Goal: Task Accomplishment & Management: Manage account settings

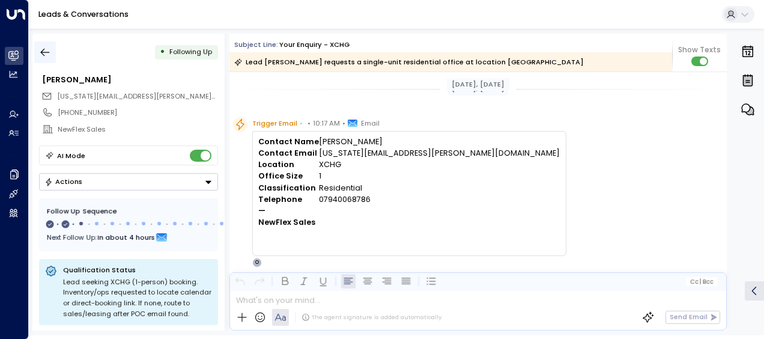
scroll to position [429, 0]
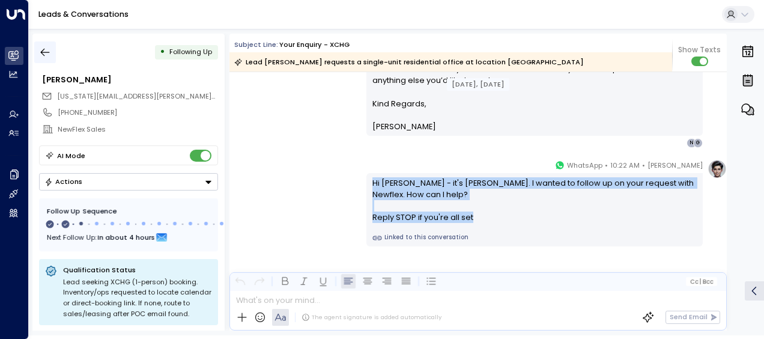
click at [47, 49] on icon "button" at bounding box center [45, 52] width 12 height 12
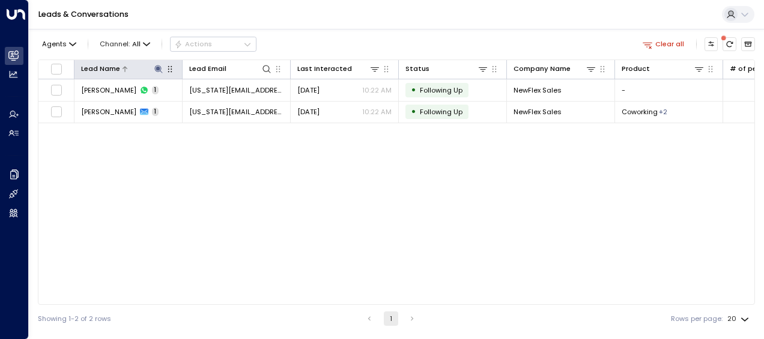
click at [156, 67] on icon at bounding box center [159, 69] width 10 height 10
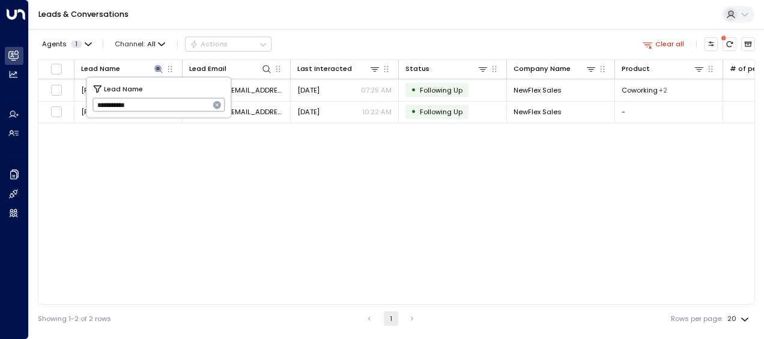
drag, startPoint x: 95, startPoint y: 104, endPoint x: 198, endPoint y: 106, distance: 103.3
click at [198, 106] on input "**********" at bounding box center [150, 105] width 117 height 20
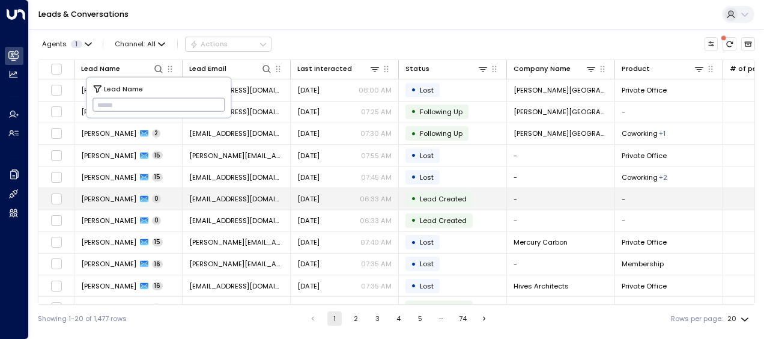
type input "**********"
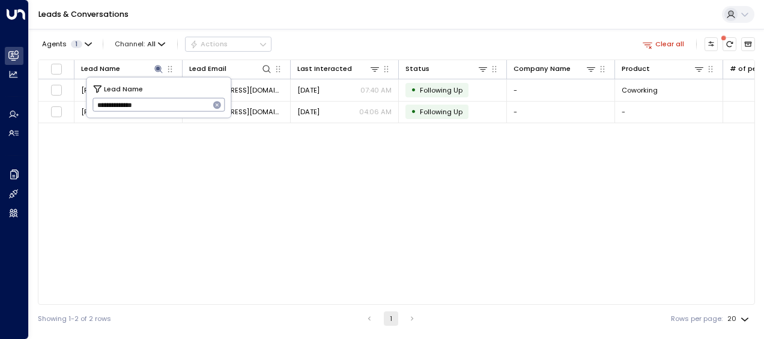
click at [256, 240] on div "Lead Name Lead Email Last Interacted Status Company Name Product # of people AI…" at bounding box center [396, 181] width 717 height 245
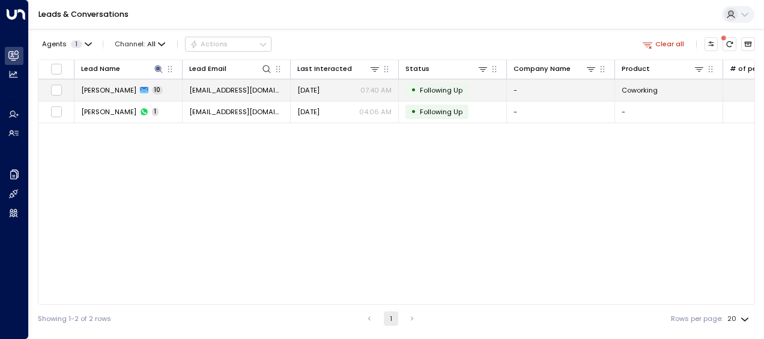
click at [232, 87] on span "[EMAIL_ADDRESS][DOMAIN_NAME]" at bounding box center [236, 90] width 94 height 10
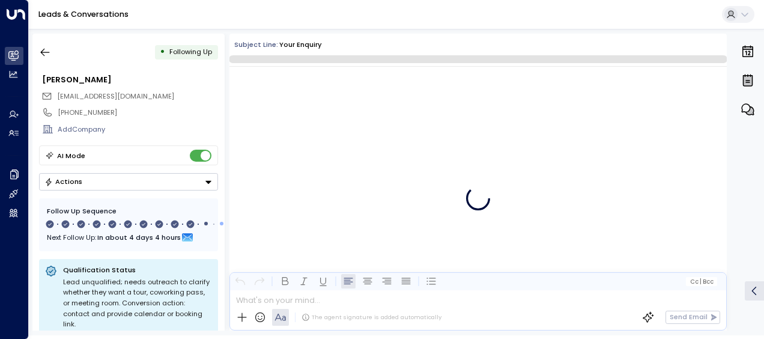
scroll to position [5059, 0]
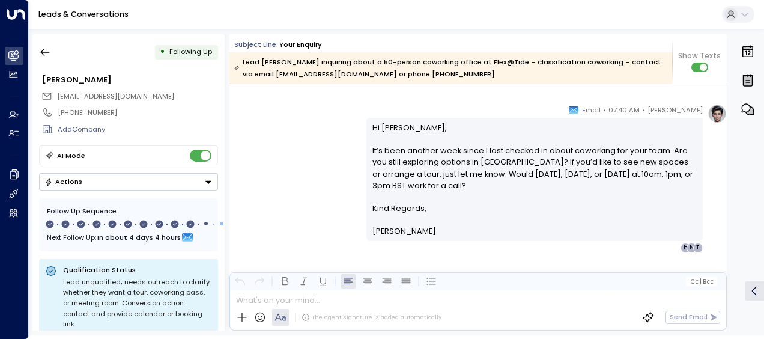
click at [316, 165] on div "[PERSON_NAME] • 07:40 AM • Email Hi [PERSON_NAME], It’s been another week since…" at bounding box center [477, 178] width 497 height 148
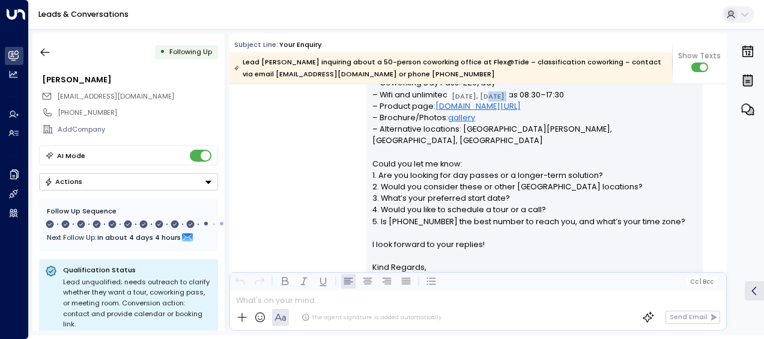
scroll to position [391, 0]
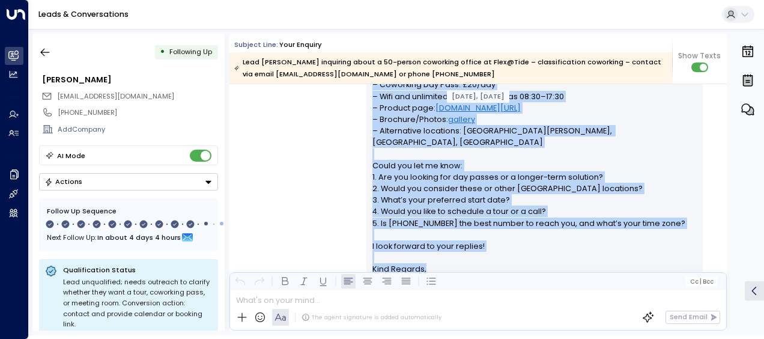
drag, startPoint x: 370, startPoint y: 125, endPoint x: 464, endPoint y: 268, distance: 171.2
click at [464, 268] on div "Hi [PERSON_NAME], Thank you for your interest in coworking at Flex@Tide. While …" at bounding box center [534, 108] width 325 height 380
drag, startPoint x: 464, startPoint y: 268, endPoint x: 392, endPoint y: 169, distance: 122.4
copy div "Lo Ipsum, Dolor sit ame cons adipisci el seddoeius te Inci@Utla. Etdol ma ali’e…"
click at [47, 51] on icon "button" at bounding box center [45, 52] width 12 height 12
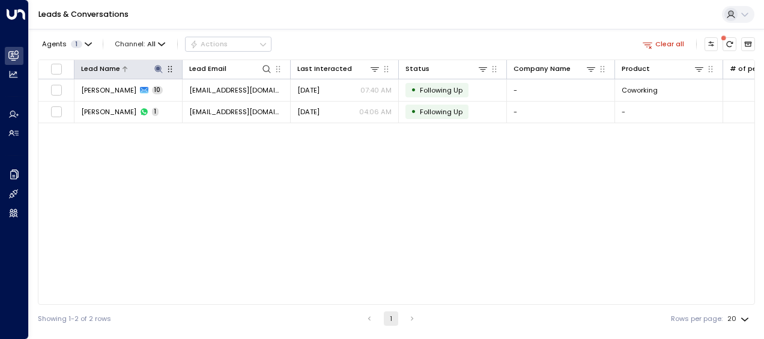
click at [157, 68] on icon at bounding box center [158, 69] width 8 height 8
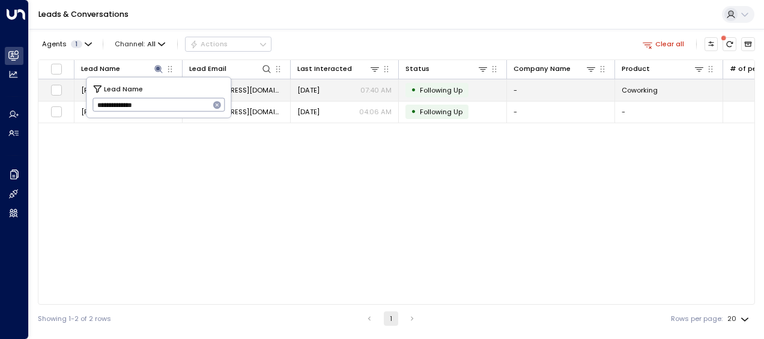
drag, startPoint x: 93, startPoint y: 103, endPoint x: 254, endPoint y: 99, distance: 161.0
click at [254, 99] on body "**********" at bounding box center [382, 166] width 764 height 332
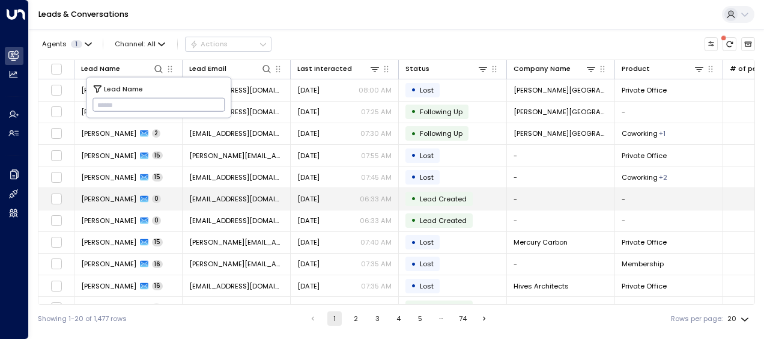
type input "**********"
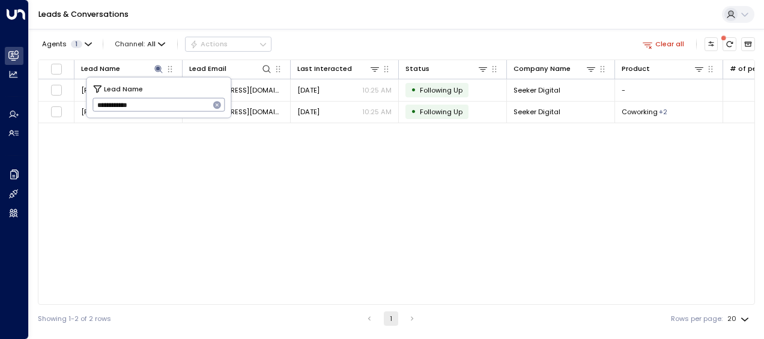
click at [246, 185] on div "Lead Name Lead Email Last Interacted Status Company Name Product # of people AI…" at bounding box center [396, 181] width 717 height 245
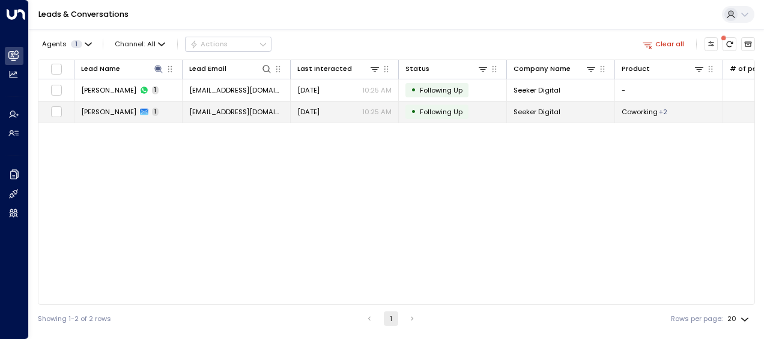
click at [238, 111] on span "[EMAIL_ADDRESS][DOMAIN_NAME]" at bounding box center [236, 112] width 94 height 10
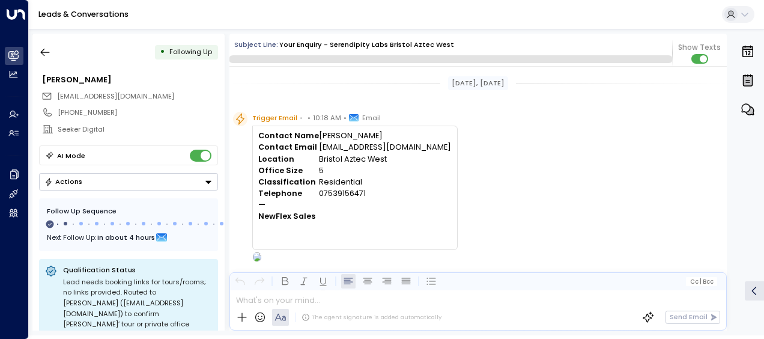
scroll to position [539, 0]
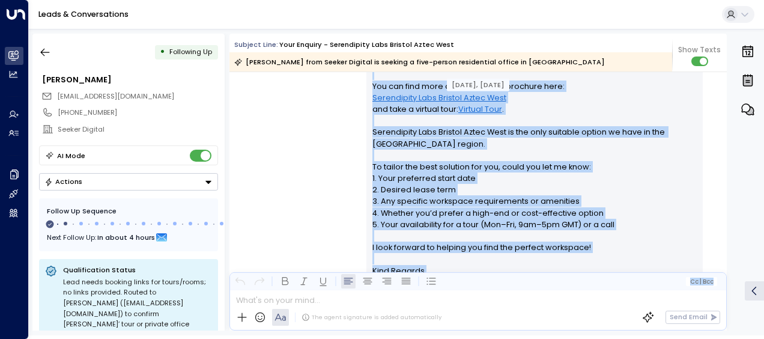
scroll to position [545, 0]
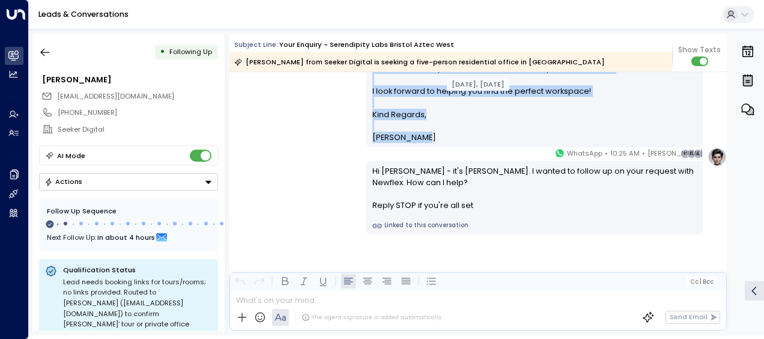
drag, startPoint x: 371, startPoint y: 143, endPoint x: 423, endPoint y: 123, distance: 55.5
drag, startPoint x: 423, startPoint y: 123, endPoint x: 389, endPoint y: 115, distance: 34.4
copy div "Lo Ipsum, Dolor sit ame cons adipisci el sed doeiusm tempori ut Laboreetdol Mag…"
click at [44, 51] on icon "button" at bounding box center [45, 52] width 12 height 12
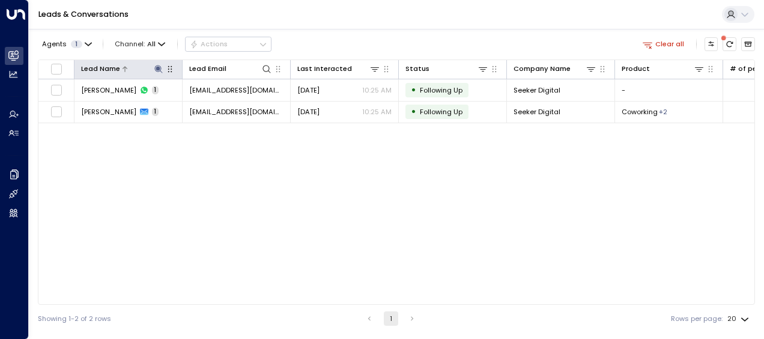
click at [157, 66] on icon at bounding box center [158, 69] width 8 height 8
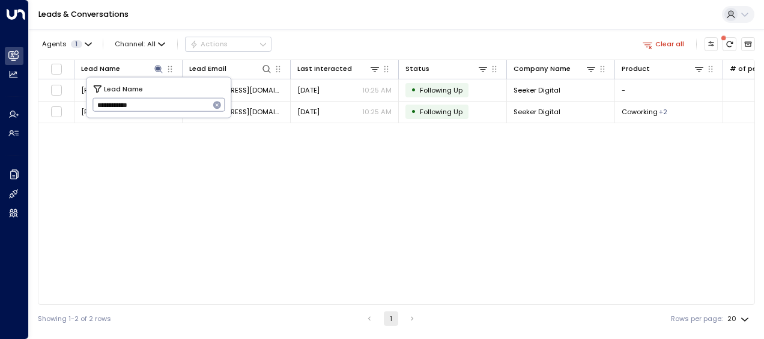
drag, startPoint x: 93, startPoint y: 100, endPoint x: 205, endPoint y: 91, distance: 112.0
click at [205, 91] on div "**********" at bounding box center [158, 97] width 144 height 40
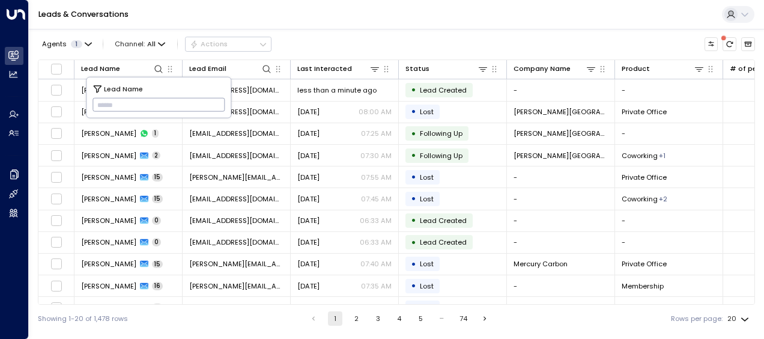
click at [100, 102] on input "text" at bounding box center [158, 105] width 133 height 20
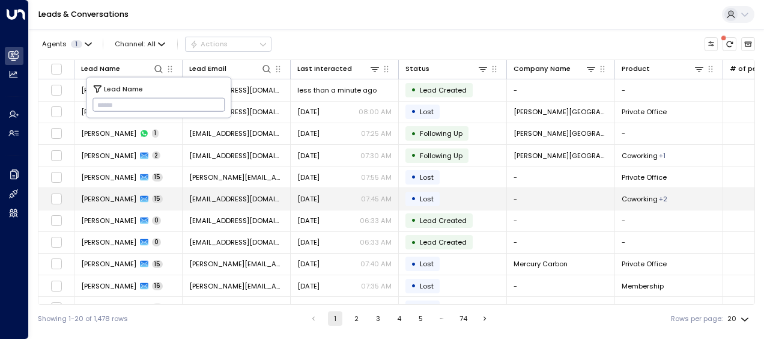
type input "**********"
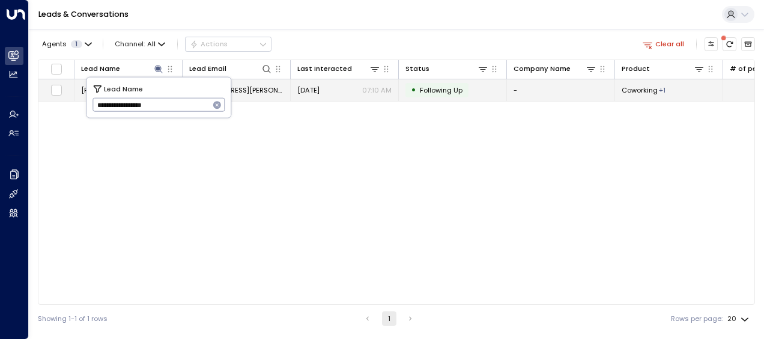
click at [262, 84] on td "[EMAIL_ADDRESS][PERSON_NAME][DOMAIN_NAME]" at bounding box center [237, 89] width 108 height 21
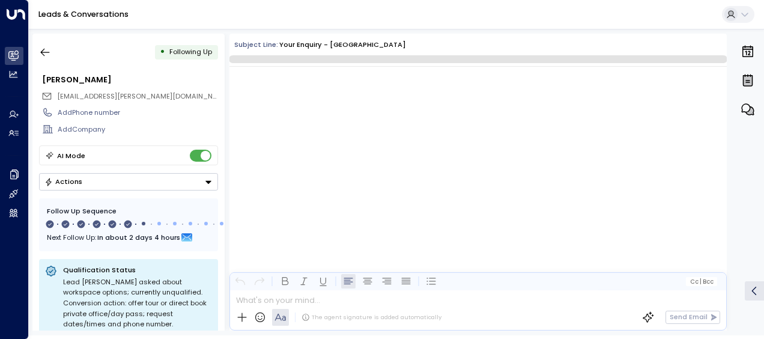
scroll to position [2516, 0]
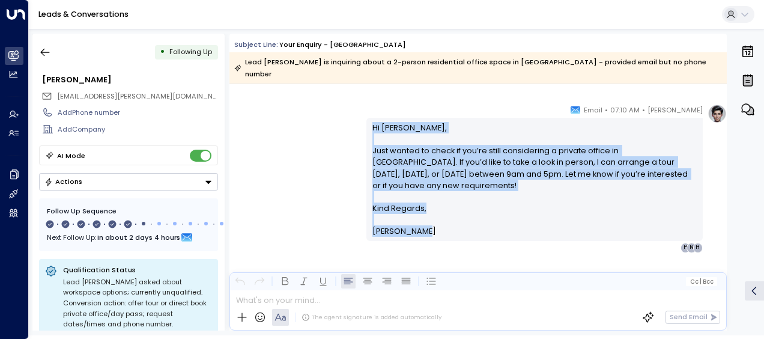
drag, startPoint x: 368, startPoint y: 110, endPoint x: 417, endPoint y: 217, distance: 117.4
click at [417, 217] on div "Hi [PERSON_NAME], Just wanted to check if you’re still considering a private of…" at bounding box center [534, 179] width 336 height 123
drag, startPoint x: 417, startPoint y: 217, endPoint x: 386, endPoint y: 145, distance: 78.5
copy div "Hi [PERSON_NAME], Just wanted to check if you’re still considering a private of…"
click at [43, 55] on icon "button" at bounding box center [45, 53] width 9 height 8
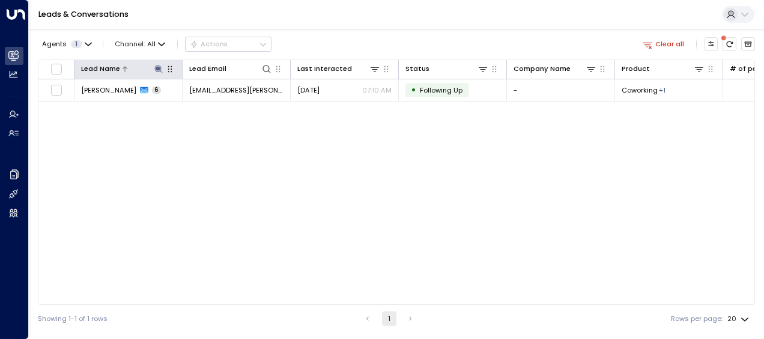
click at [153, 68] on button at bounding box center [158, 68] width 11 height 11
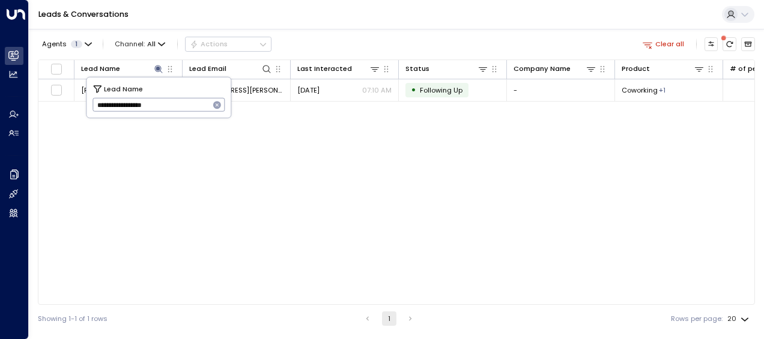
drag, startPoint x: 94, startPoint y: 103, endPoint x: 204, endPoint y: 106, distance: 109.9
click at [204, 106] on input "**********" at bounding box center [150, 105] width 117 height 20
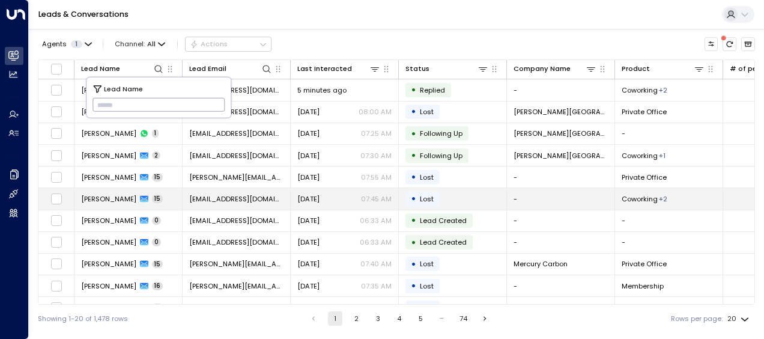
type input "**********"
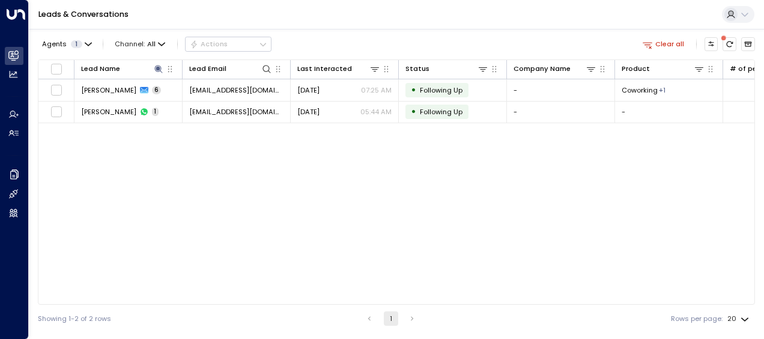
click at [141, 199] on div "Lead Name Lead Email Last Interacted Status Company Name Product # of people AI…" at bounding box center [396, 181] width 717 height 245
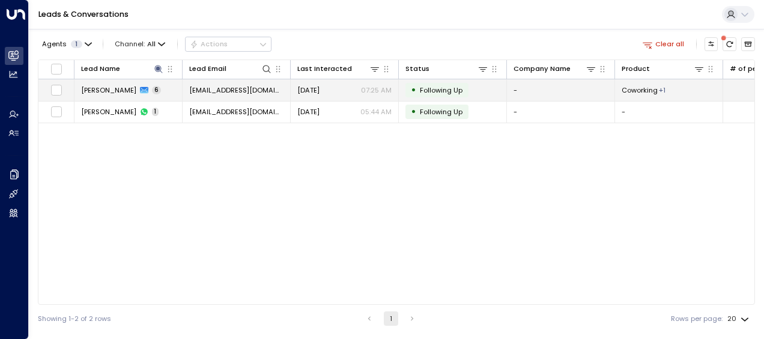
click at [243, 88] on span "[EMAIL_ADDRESS][DOMAIN_NAME]" at bounding box center [236, 90] width 94 height 10
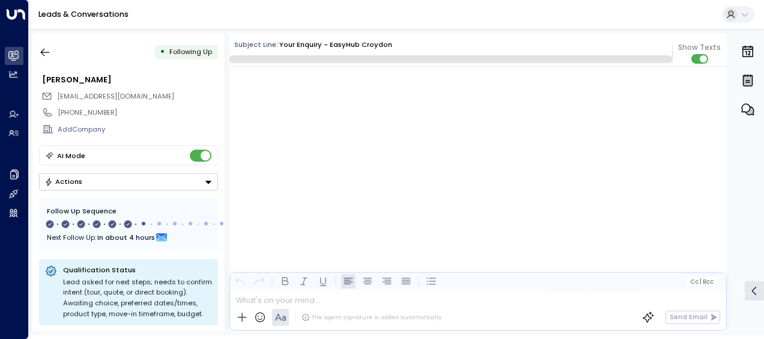
scroll to position [2515, 0]
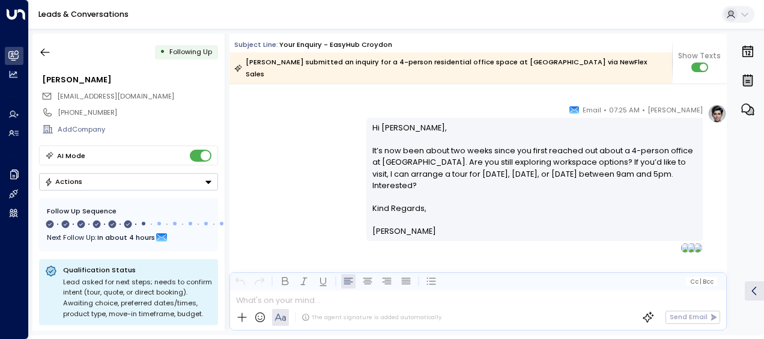
click at [291, 123] on div "[PERSON_NAME] • 07:25 AM • Email Hi [PERSON_NAME], It’s now been about two week…" at bounding box center [477, 178] width 497 height 148
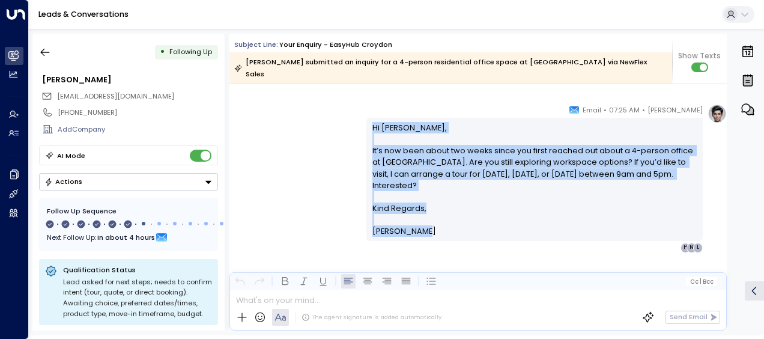
drag, startPoint x: 369, startPoint y: 113, endPoint x: 440, endPoint y: 231, distance: 137.7
click at [440, 231] on div "[PERSON_NAME] • 07:25 AM • Email Hi [PERSON_NAME], It’s now been about two week…" at bounding box center [534, 178] width 336 height 148
drag, startPoint x: 440, startPoint y: 231, endPoint x: 408, endPoint y: 197, distance: 46.7
copy div "Hi [PERSON_NAME], It’s now been about two weeks since you first reached out abo…"
click at [44, 54] on icon "button" at bounding box center [45, 52] width 12 height 12
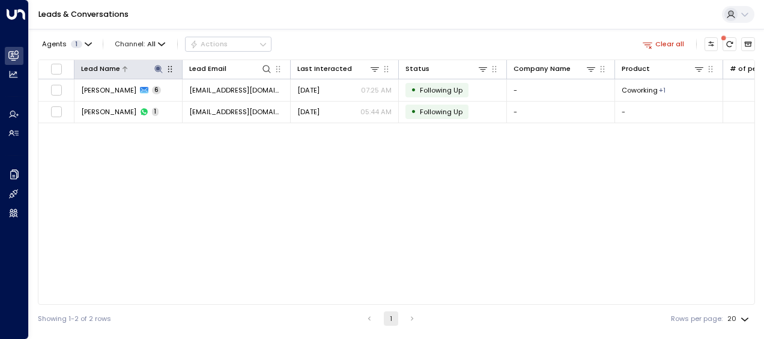
click at [158, 67] on icon at bounding box center [158, 69] width 8 height 8
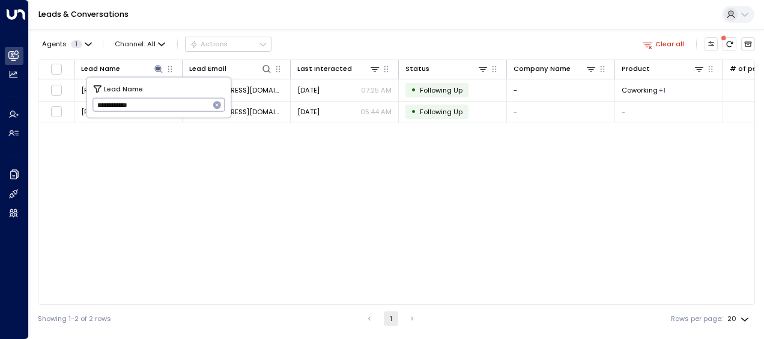
drag, startPoint x: 96, startPoint y: 106, endPoint x: 163, endPoint y: 100, distance: 67.5
click at [163, 100] on input "**********" at bounding box center [150, 105] width 117 height 20
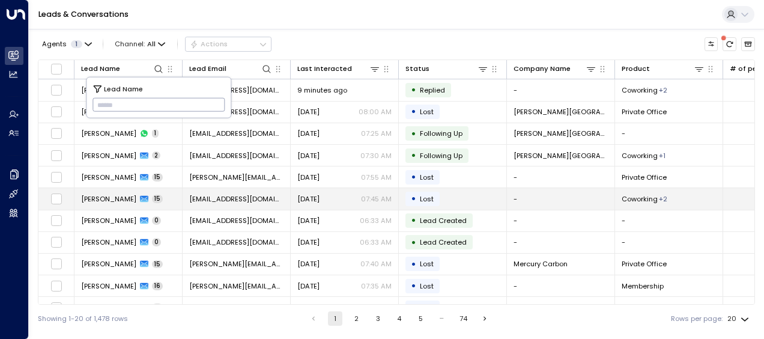
type input "*******"
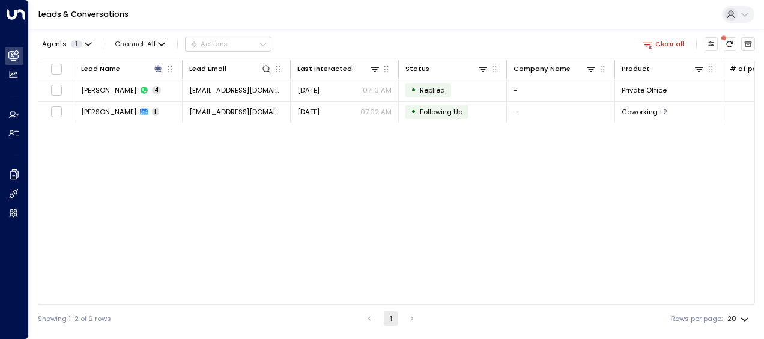
click at [233, 174] on div "Lead Name Lead Email Last Interacted Status Company Name Product # of people AI…" at bounding box center [396, 181] width 717 height 245
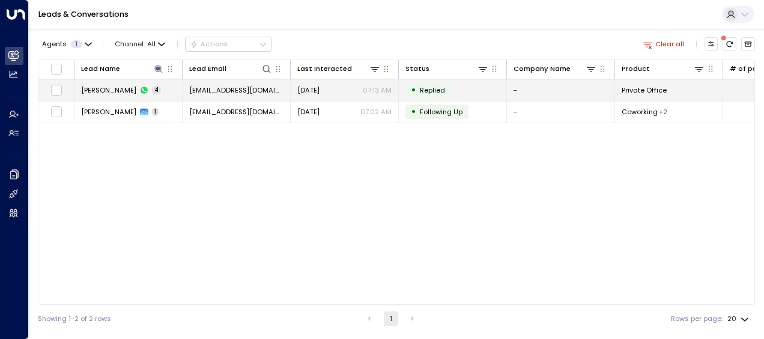
click at [243, 84] on td "[EMAIL_ADDRESS][DOMAIN_NAME]" at bounding box center [237, 89] width 108 height 21
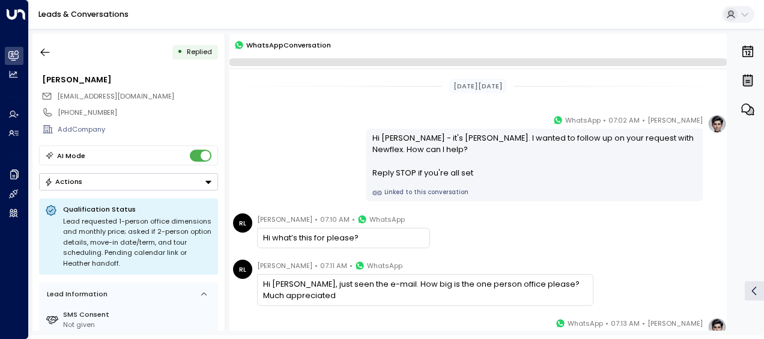
scroll to position [162, 0]
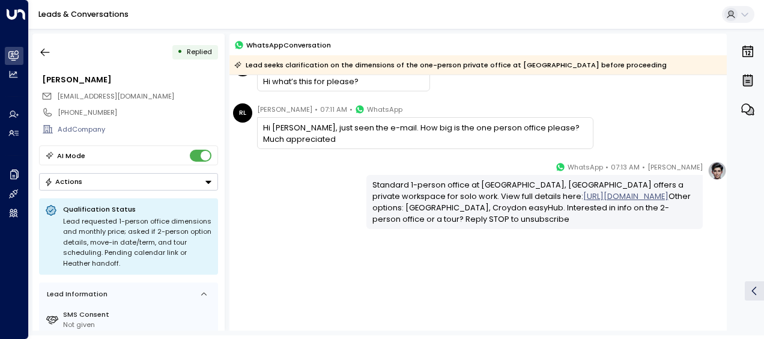
click at [291, 207] on div "[PERSON_NAME] • 07:13 AM • WhatsApp Standard 1-person office at [GEOGRAPHIC_DAT…" at bounding box center [477, 195] width 497 height 68
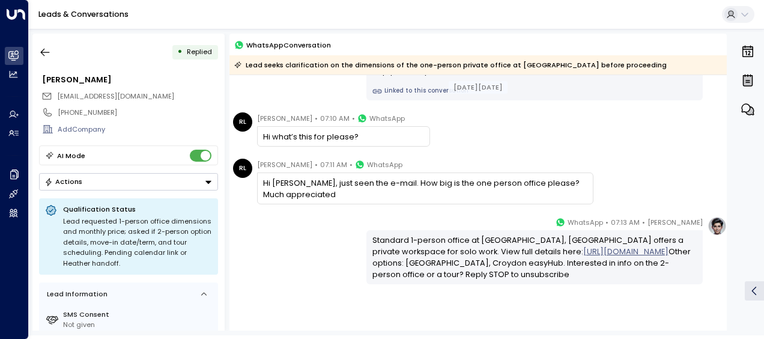
scroll to position [90, 0]
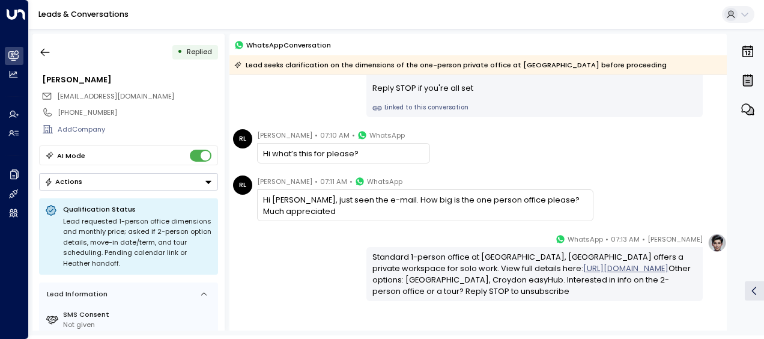
click at [356, 247] on div "[PERSON_NAME] • 07:13 AM • WhatsApp Standard 1-person office at [GEOGRAPHIC_DAT…" at bounding box center [477, 267] width 497 height 68
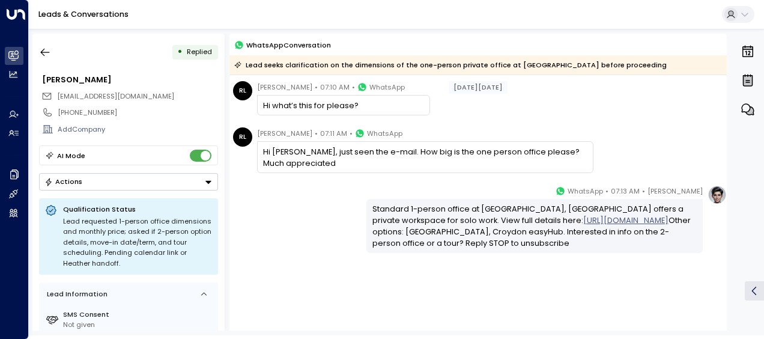
scroll to position [135, 0]
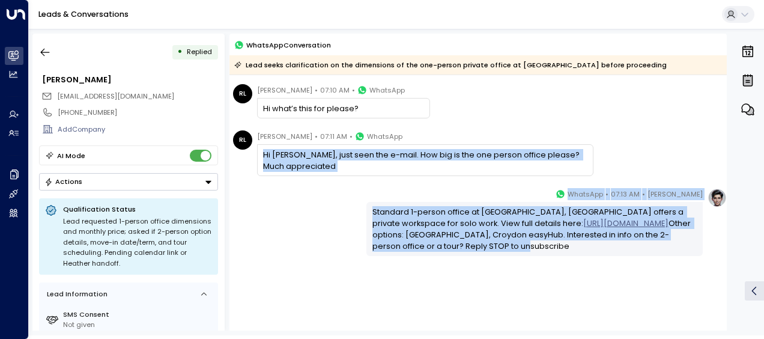
drag, startPoint x: 261, startPoint y: 149, endPoint x: 437, endPoint y: 262, distance: 209.1
click at [437, 262] on div "[DATE][DATE] [PERSON_NAME] • 07:02 AM • WhatsApp Hi [PERSON_NAME] - it's [PERSO…" at bounding box center [477, 151] width 497 height 423
drag, startPoint x: 437, startPoint y: 262, endPoint x: 410, endPoint y: 240, distance: 35.1
click at [410, 240] on div "Standard 1-person office at [GEOGRAPHIC_DATA], [GEOGRAPHIC_DATA] offers a priva…" at bounding box center [534, 229] width 325 height 46
copy div "Hi [PERSON_NAME], just seen the e-mail. How big is the one person office please…"
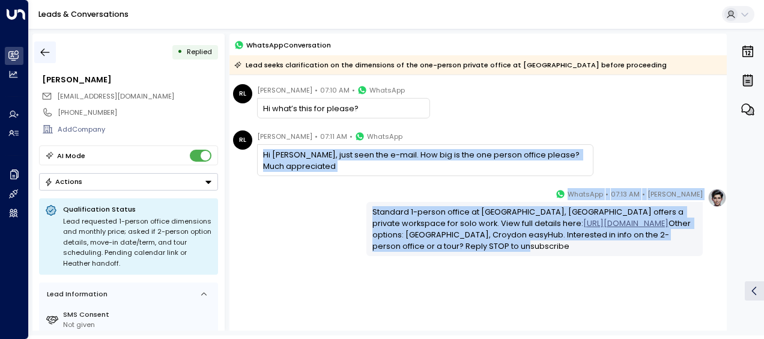
click at [46, 51] on icon "button" at bounding box center [45, 52] width 12 height 12
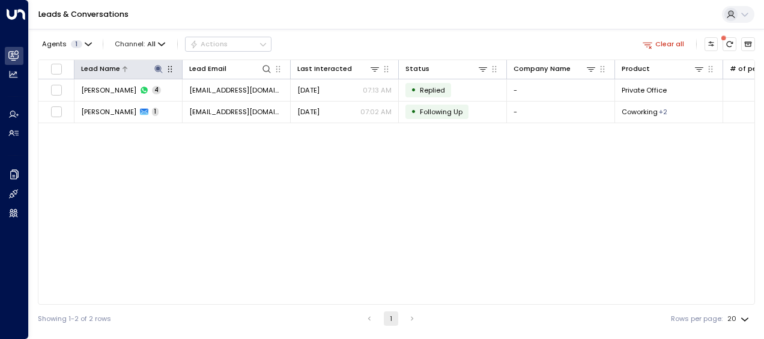
click at [157, 70] on icon at bounding box center [158, 69] width 8 height 8
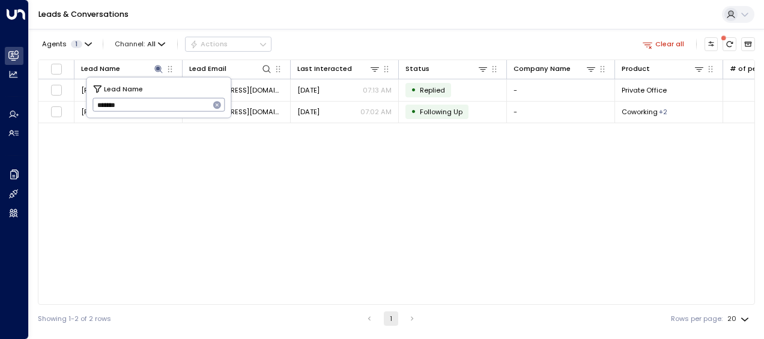
drag, startPoint x: 94, startPoint y: 108, endPoint x: 150, endPoint y: 100, distance: 56.5
click at [150, 100] on input "*******" at bounding box center [150, 105] width 117 height 20
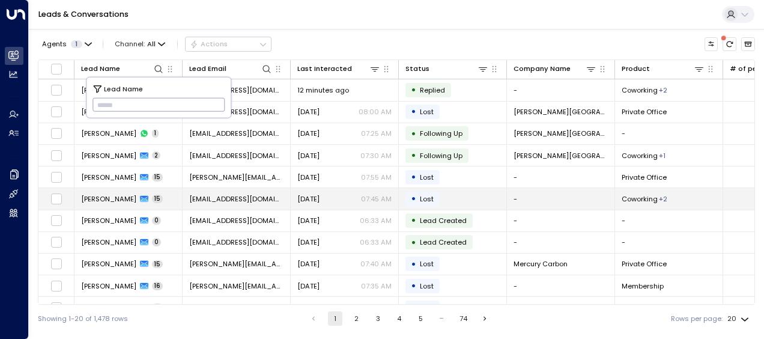
type input "**********"
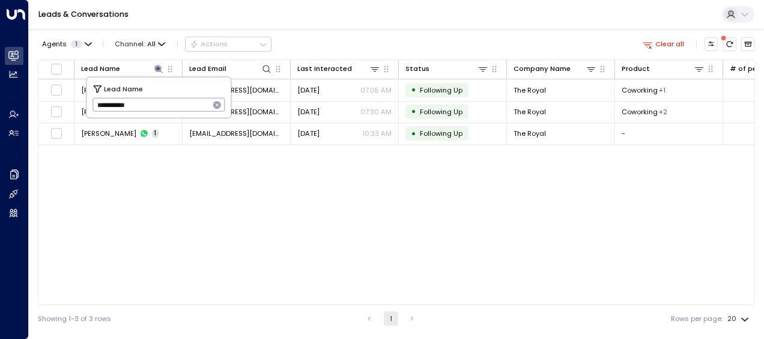
click at [240, 201] on div "Lead Name Lead Email Last Interacted Status Company Name Product # of people AI…" at bounding box center [396, 181] width 717 height 245
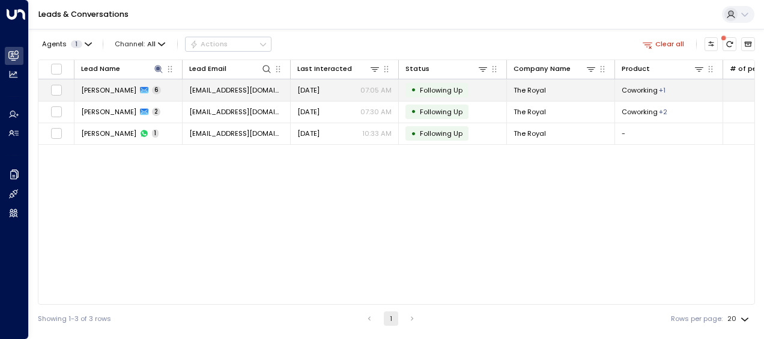
click at [220, 89] on span "[EMAIL_ADDRESS][DOMAIN_NAME]" at bounding box center [236, 90] width 94 height 10
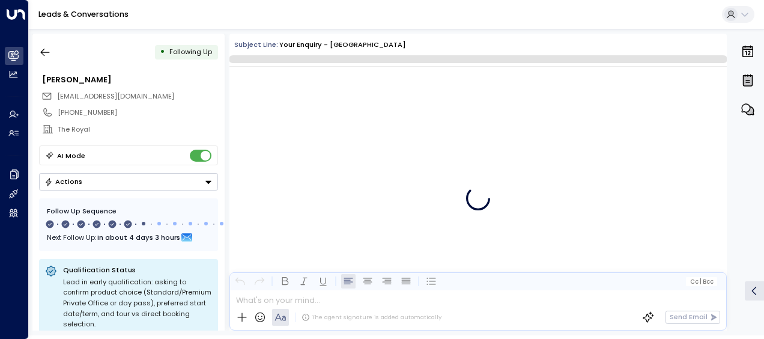
scroll to position [2896, 0]
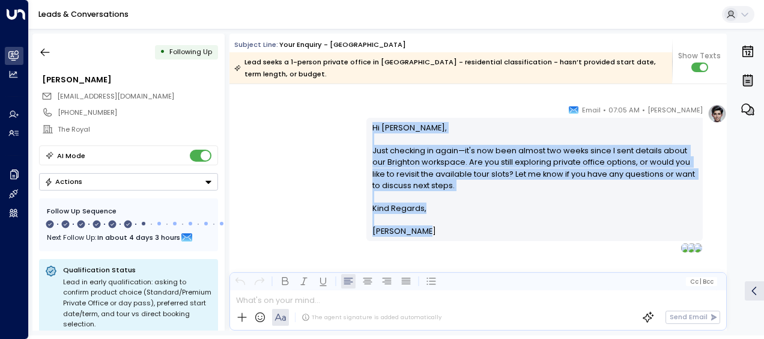
drag, startPoint x: 369, startPoint y: 124, endPoint x: 437, endPoint y: 237, distance: 132.5
click at [437, 237] on div "Hi [PERSON_NAME], Just checking in again—it's now been almost two weeks since I…" at bounding box center [534, 179] width 336 height 123
drag, startPoint x: 437, startPoint y: 237, endPoint x: 390, endPoint y: 177, distance: 77.0
copy div "Hi [PERSON_NAME], Just checking in again—it's now been almost two weeks since I…"
click at [43, 53] on icon "button" at bounding box center [45, 52] width 12 height 12
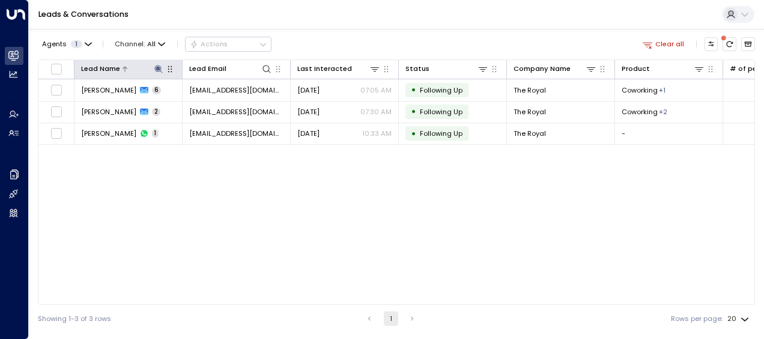
click at [157, 66] on icon at bounding box center [158, 69] width 8 height 8
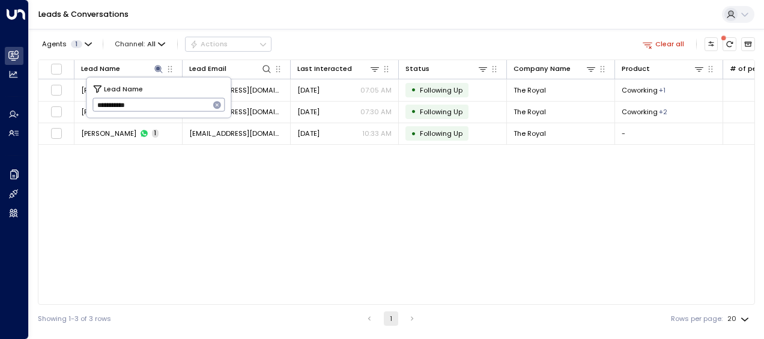
drag, startPoint x: 97, startPoint y: 103, endPoint x: 148, endPoint y: 105, distance: 51.1
click at [148, 105] on input "**********" at bounding box center [150, 105] width 117 height 20
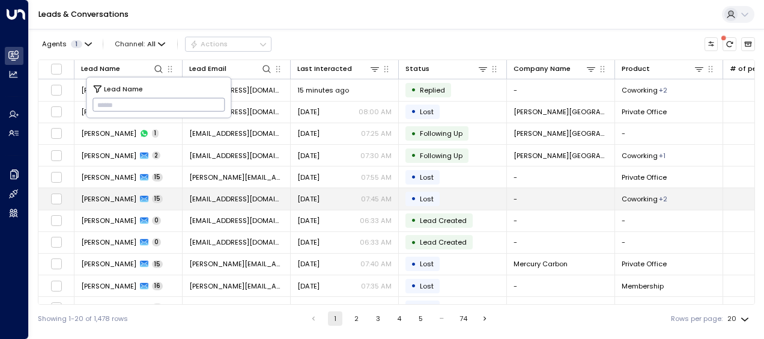
type input "**********"
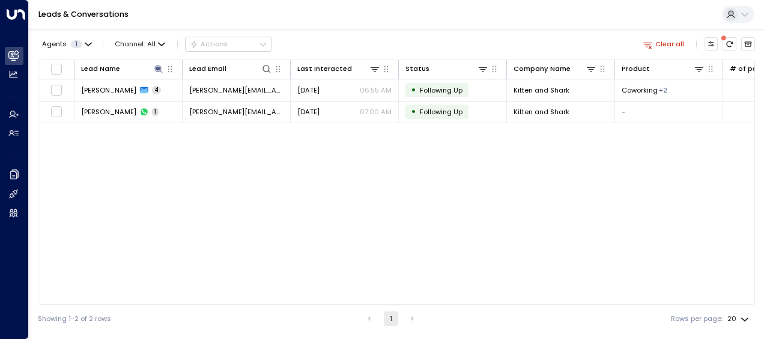
click at [175, 203] on div "Lead Name Lead Email Last Interacted Status Company Name Product # of people AI…" at bounding box center [396, 181] width 717 height 245
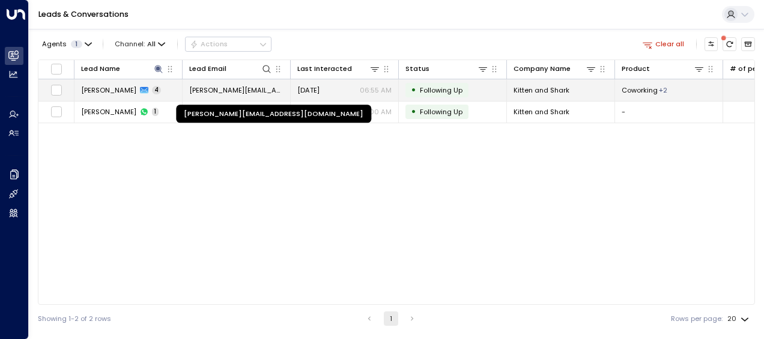
click at [238, 88] on span "[PERSON_NAME][EMAIL_ADDRESS][DOMAIN_NAME]" at bounding box center [236, 90] width 94 height 10
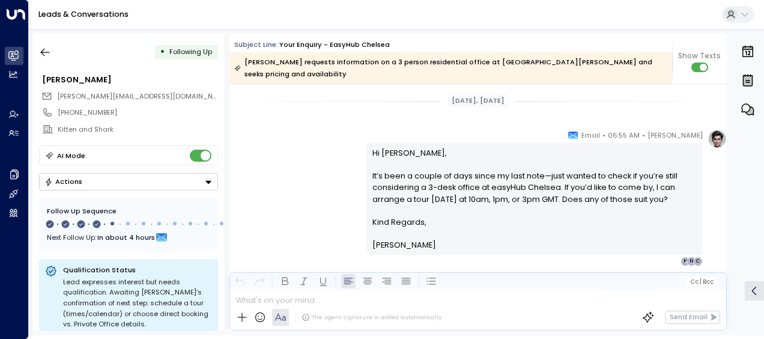
scroll to position [1426, 0]
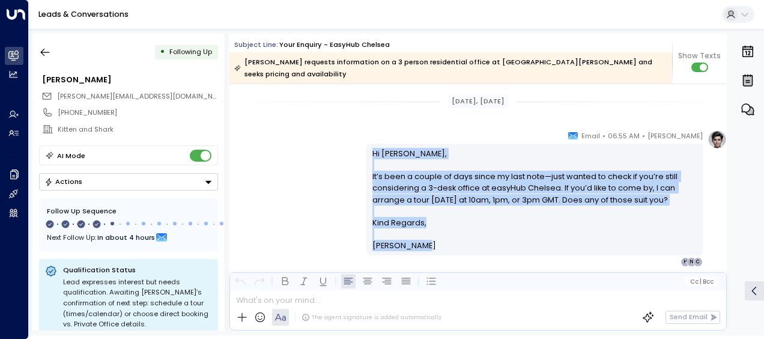
drag, startPoint x: 370, startPoint y: 147, endPoint x: 424, endPoint y: 249, distance: 115.0
click at [424, 249] on div "Hi [PERSON_NAME], It’s been a couple of days since my last note—just wanted to …" at bounding box center [534, 200] width 325 height 104
drag, startPoint x: 424, startPoint y: 249, endPoint x: 387, endPoint y: 190, distance: 69.3
copy div "Hi [PERSON_NAME], It’s been a couple of days since my last note—just wanted to …"
click at [43, 52] on icon "button" at bounding box center [45, 53] width 9 height 8
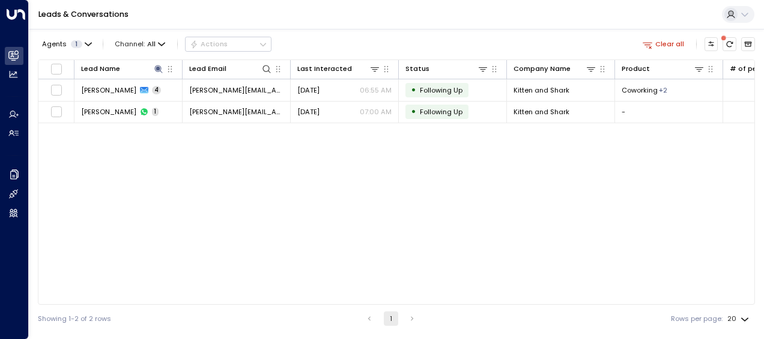
click at [128, 56] on div "Agents 1 Channel: All Actions Clear all Lead Name Lead Email Last Interacted St…" at bounding box center [396, 180] width 717 height 303
click at [129, 56] on div "Agents 1 Channel: All Actions Clear all Lead Name Lead Email Last Interacted St…" at bounding box center [396, 180] width 717 height 303
drag, startPoint x: 129, startPoint y: 56, endPoint x: 162, endPoint y: 65, distance: 34.7
click at [162, 65] on icon at bounding box center [159, 69] width 10 height 10
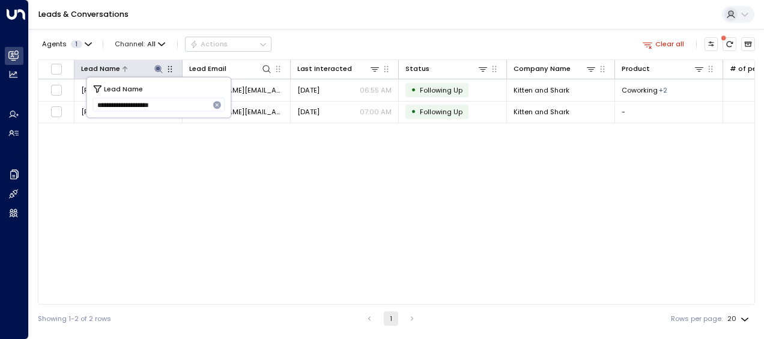
click at [162, 65] on icon at bounding box center [159, 69] width 10 height 10
click at [156, 67] on icon at bounding box center [159, 69] width 10 height 10
drag, startPoint x: 95, startPoint y: 103, endPoint x: 214, endPoint y: 101, distance: 118.9
click at [214, 101] on div "**********" at bounding box center [158, 105] width 133 height 14
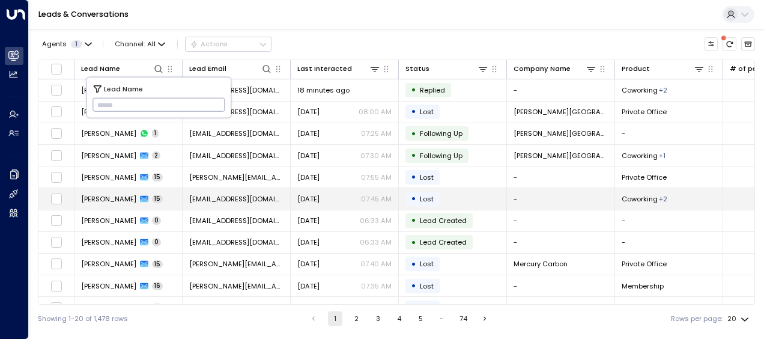
type input "**********"
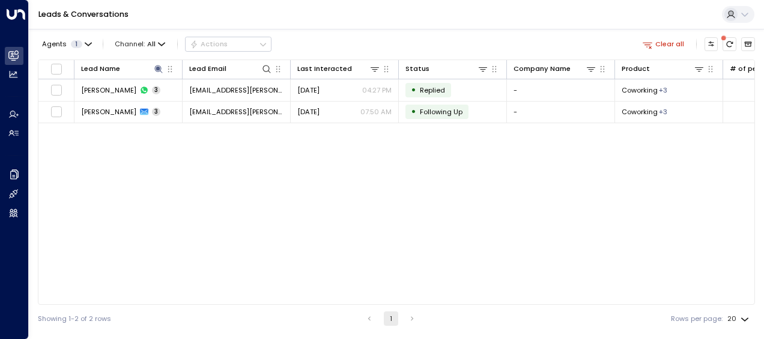
click at [214, 193] on div "Lead Name Lead Email Last Interacted Status Company Name Product # of people AI…" at bounding box center [396, 181] width 717 height 245
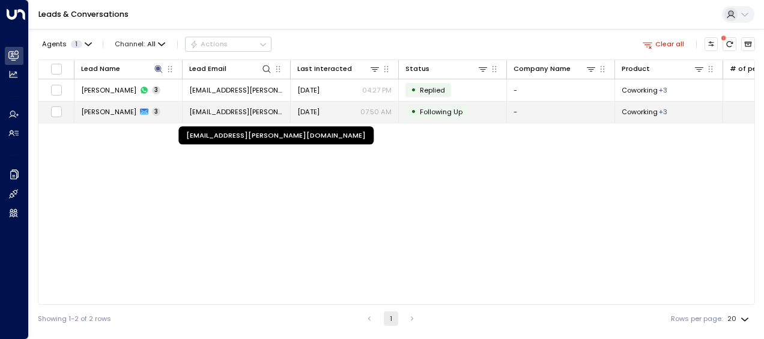
click at [230, 112] on span "[EMAIL_ADDRESS][PERSON_NAME][DOMAIN_NAME]" at bounding box center [236, 112] width 94 height 10
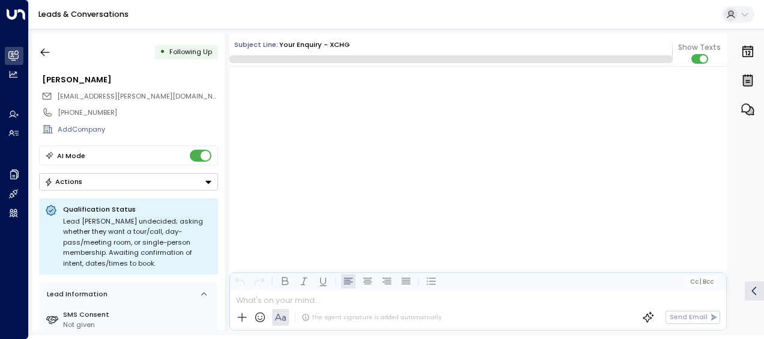
scroll to position [1661, 0]
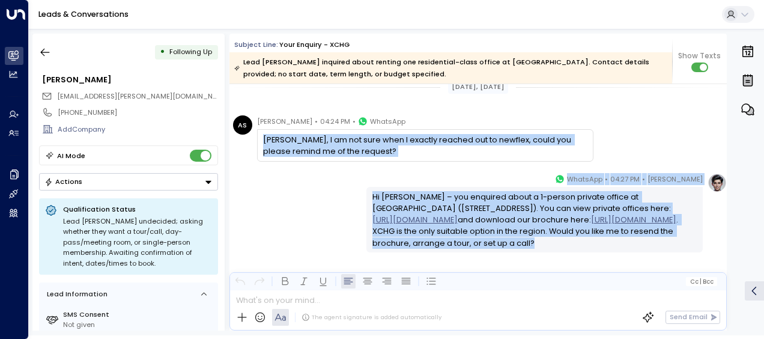
drag, startPoint x: 264, startPoint y: 134, endPoint x: 680, endPoint y: 249, distance: 431.7
copy div "[PERSON_NAME], I am not sure when I exactly reached out to newflex, could you p…"
click at [46, 53] on icon "button" at bounding box center [45, 52] width 12 height 12
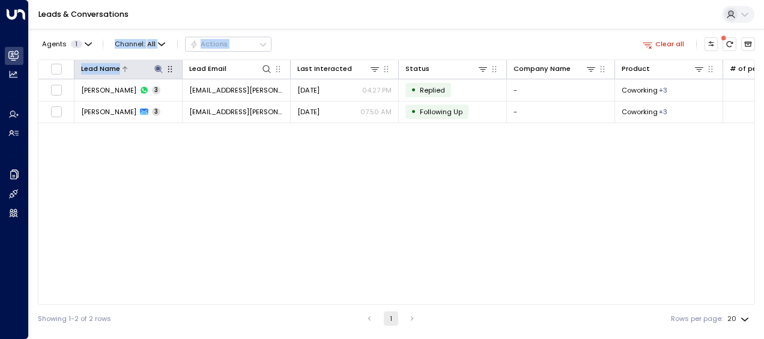
drag, startPoint x: 46, startPoint y: 53, endPoint x: 158, endPoint y: 68, distance: 112.6
click at [158, 68] on div "Agents 1 Channel: All Actions Clear all Lead Name Lead Email Last Interacted St…" at bounding box center [396, 180] width 717 height 303
click at [157, 67] on icon at bounding box center [158, 69] width 8 height 8
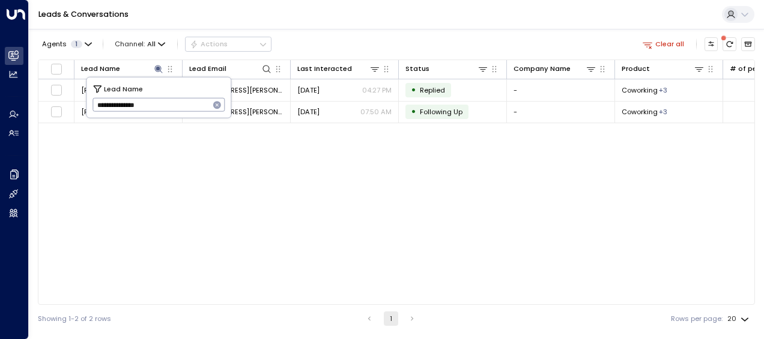
drag, startPoint x: 96, startPoint y: 104, endPoint x: 181, endPoint y: 104, distance: 85.3
click at [181, 104] on input "**********" at bounding box center [150, 105] width 117 height 20
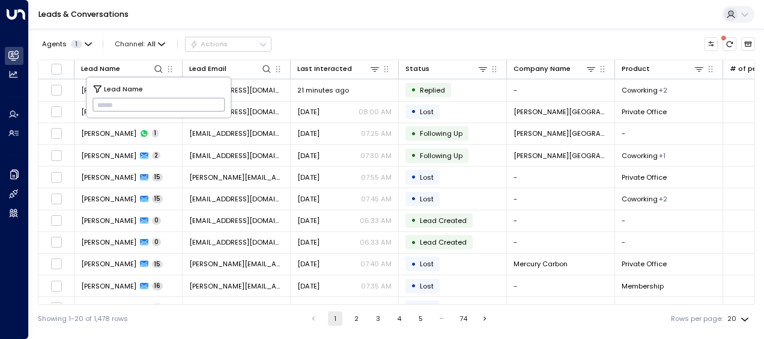
click at [98, 100] on input "text" at bounding box center [158, 105] width 133 height 20
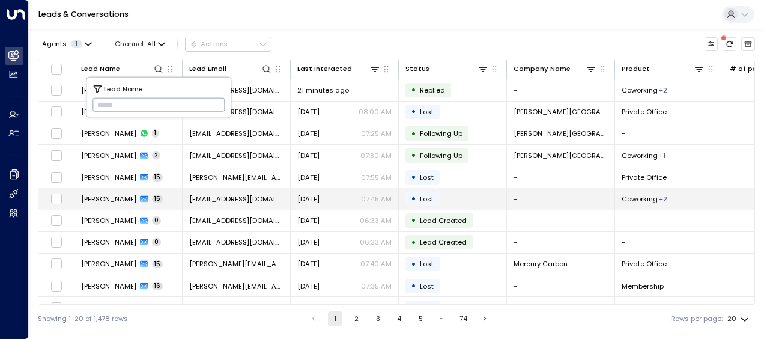
type input "*********"
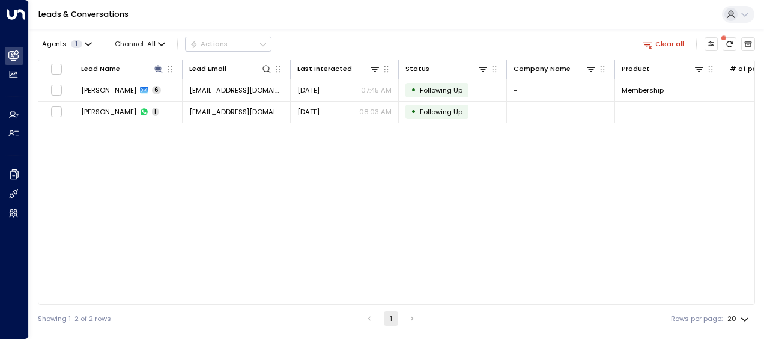
click at [223, 173] on div "Lead Name Lead Email Last Interacted Status Company Name Product # of people AI…" at bounding box center [396, 181] width 717 height 245
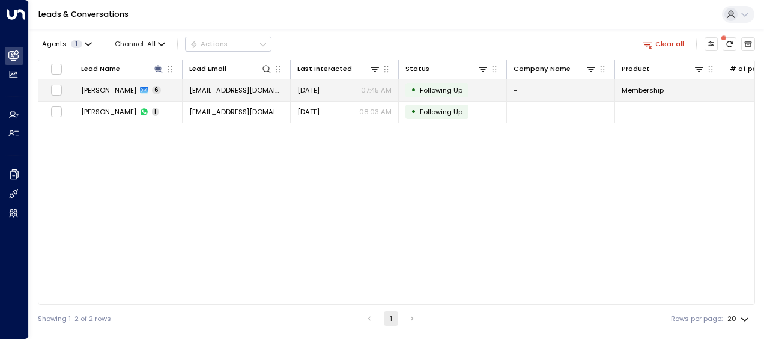
click at [234, 86] on span "[EMAIL_ADDRESS][DOMAIN_NAME]" at bounding box center [236, 90] width 94 height 10
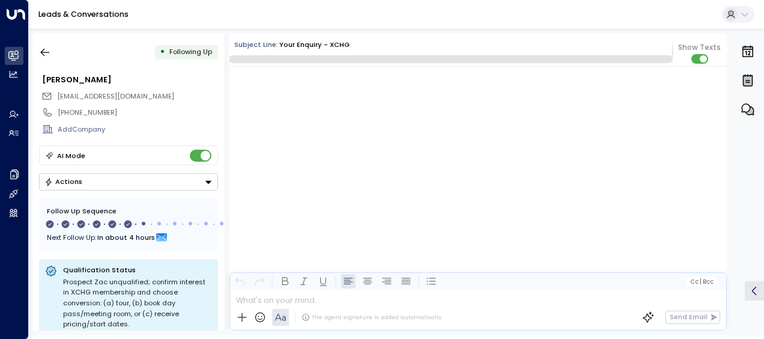
scroll to position [2516, 0]
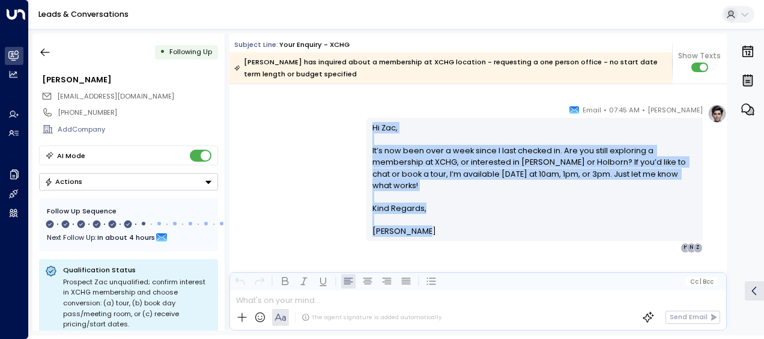
drag, startPoint x: 370, startPoint y: 126, endPoint x: 425, endPoint y: 230, distance: 118.2
click at [425, 230] on div "Hi [PERSON_NAME], It’s now been over a week since I last checked in. Are you st…" at bounding box center [534, 179] width 325 height 115
drag, startPoint x: 425, startPoint y: 230, endPoint x: 349, endPoint y: 153, distance: 108.7
click at [349, 153] on div "[PERSON_NAME] • 07:45 AM • Email Hi Zac, It’s now been over a week since I last…" at bounding box center [477, 178] width 497 height 148
copy div "Hi [PERSON_NAME], It’s now been over a week since I last checked in. Are you st…"
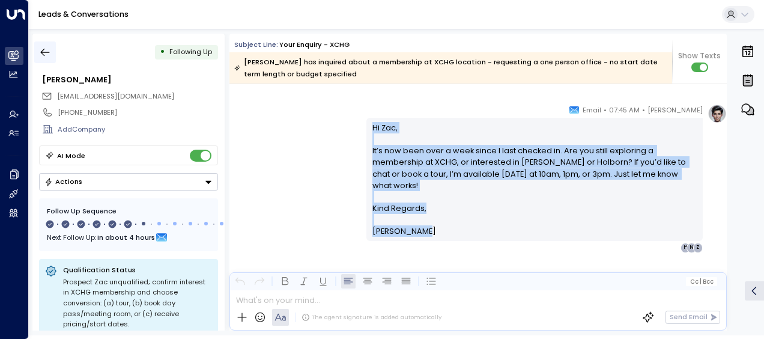
click at [43, 52] on icon "button" at bounding box center [45, 53] width 9 height 8
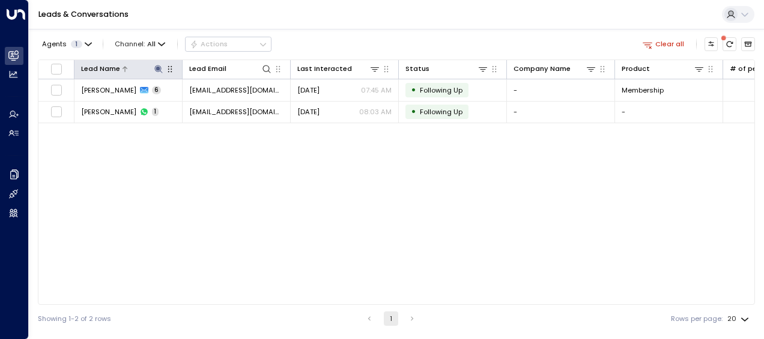
click at [157, 67] on icon at bounding box center [158, 69] width 8 height 8
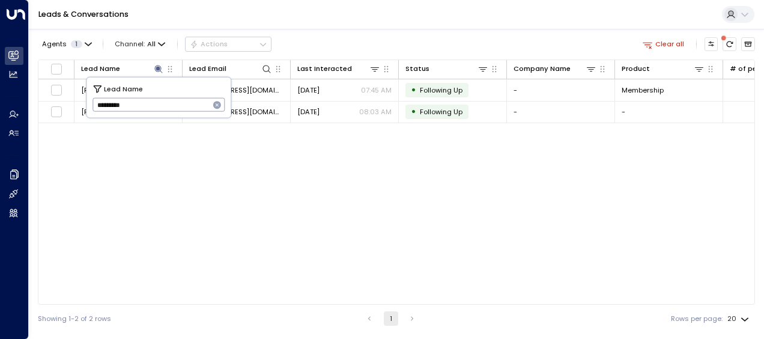
drag, startPoint x: 96, startPoint y: 103, endPoint x: 142, endPoint y: 101, distance: 46.3
click at [142, 101] on input "*********" at bounding box center [150, 105] width 117 height 20
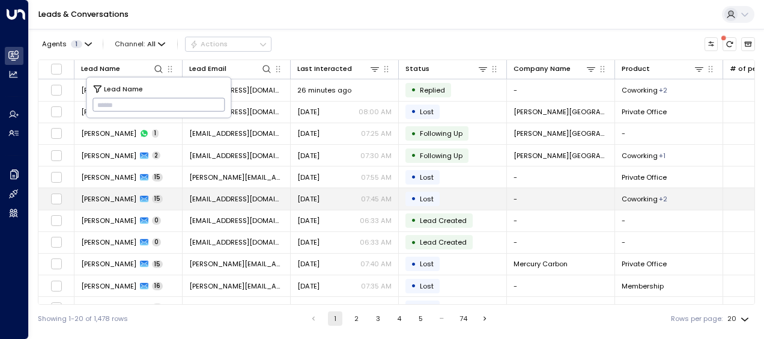
type input "**********"
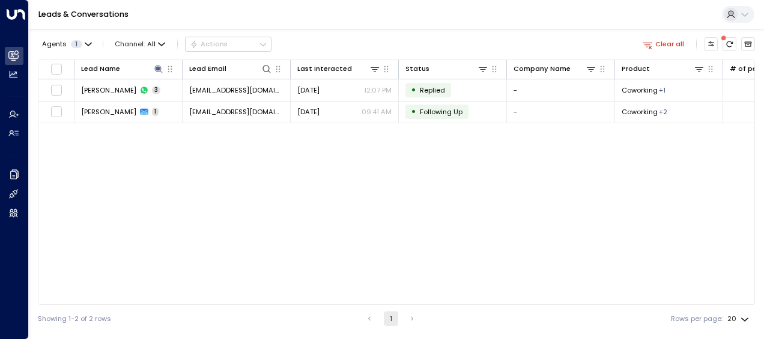
click at [217, 165] on div "Lead Name Lead Email Last Interacted Status Company Name Product # of people AI…" at bounding box center [396, 181] width 717 height 245
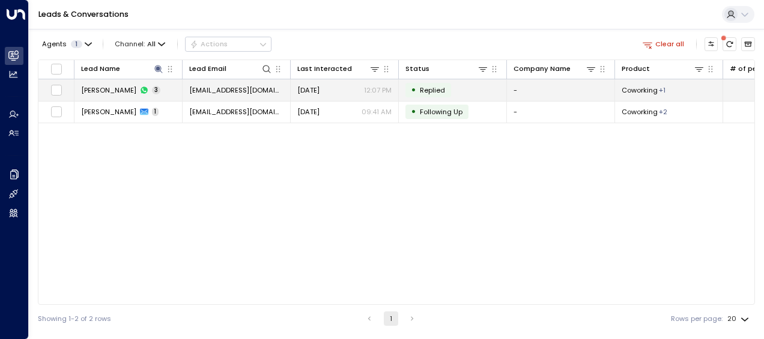
click at [233, 89] on span "[EMAIL_ADDRESS][DOMAIN_NAME]" at bounding box center [236, 90] width 94 height 10
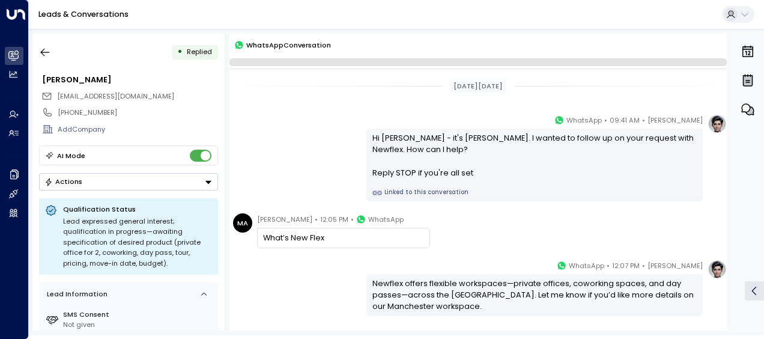
scroll to position [82, 0]
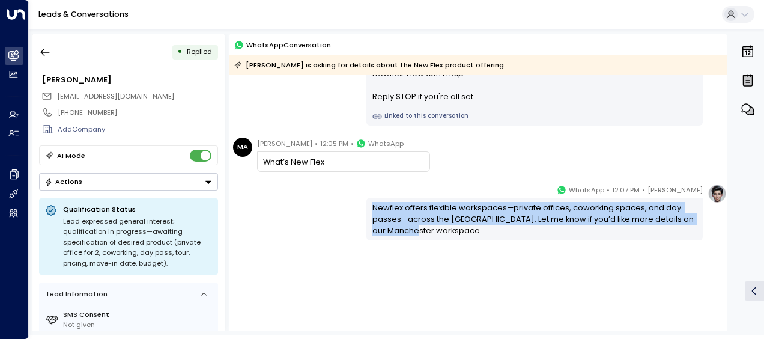
drag, startPoint x: 369, startPoint y: 204, endPoint x: 446, endPoint y: 235, distance: 83.2
click at [446, 235] on div "Newflex offers flexible workspaces—private offices, coworking spaces, and day p…" at bounding box center [534, 219] width 336 height 42
drag, startPoint x: 446, startPoint y: 235, endPoint x: 388, endPoint y: 217, distance: 60.4
click at [388, 217] on div "Newflex offers flexible workspaces—private offices, coworking spaces, and day p…" at bounding box center [534, 219] width 325 height 35
copy div "Newflex offers flexible workspaces—private offices, coworking spaces, and day p…"
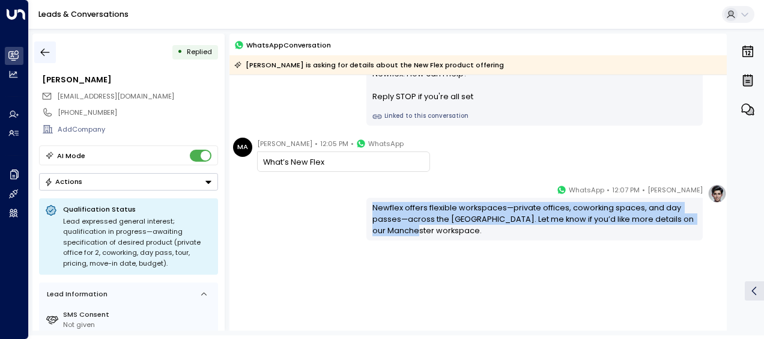
click at [44, 53] on icon "button" at bounding box center [45, 52] width 12 height 12
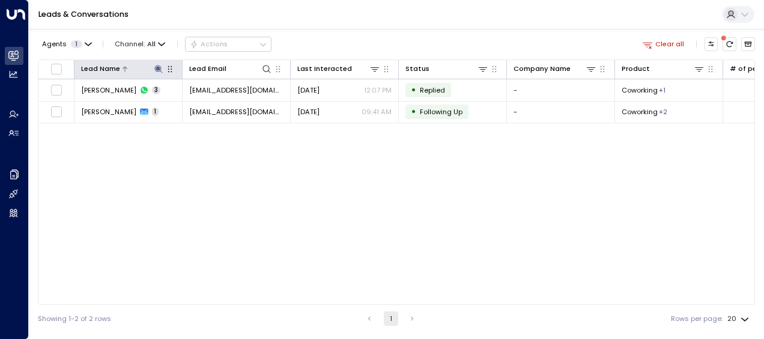
click at [156, 67] on icon at bounding box center [159, 69] width 10 height 10
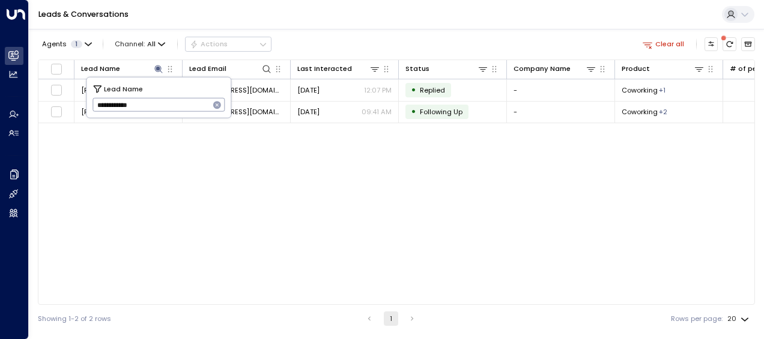
drag, startPoint x: 93, startPoint y: 102, endPoint x: 189, endPoint y: 104, distance: 95.5
click at [189, 104] on input "**********" at bounding box center [150, 105] width 117 height 20
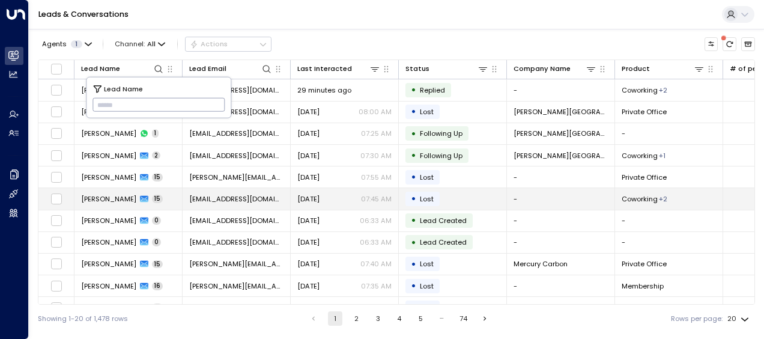
type input "**********"
click at [120, 197] on span "[PERSON_NAME]" at bounding box center [108, 199] width 55 height 10
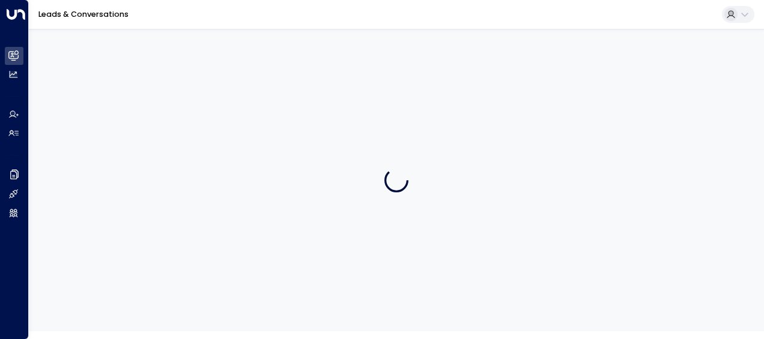
click at [120, 197] on div at bounding box center [396, 180] width 735 height 302
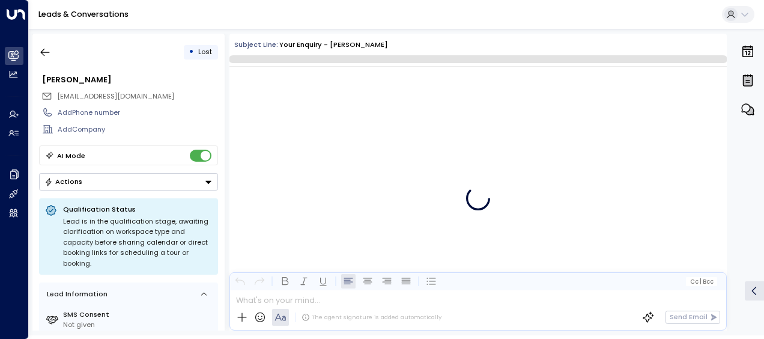
scroll to position [7999, 0]
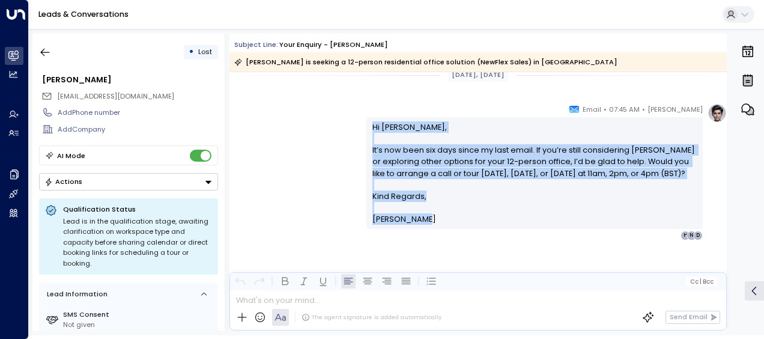
drag, startPoint x: 382, startPoint y: 141, endPoint x: 432, endPoint y: 219, distance: 92.6
click at [432, 219] on div "Hi [PERSON_NAME], It’s now been six days since my last email. If you’re still c…" at bounding box center [534, 173] width 325 height 104
click at [48, 50] on icon "button" at bounding box center [45, 52] width 12 height 12
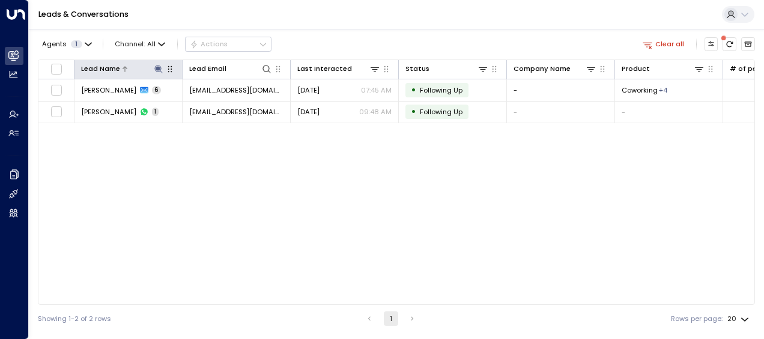
click at [156, 67] on icon at bounding box center [158, 69] width 8 height 8
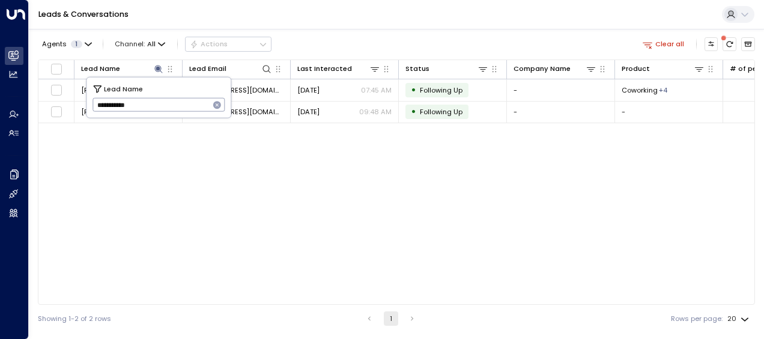
drag, startPoint x: 96, startPoint y: 104, endPoint x: 173, endPoint y: 106, distance: 76.9
click at [173, 106] on input "**********" at bounding box center [150, 105] width 117 height 20
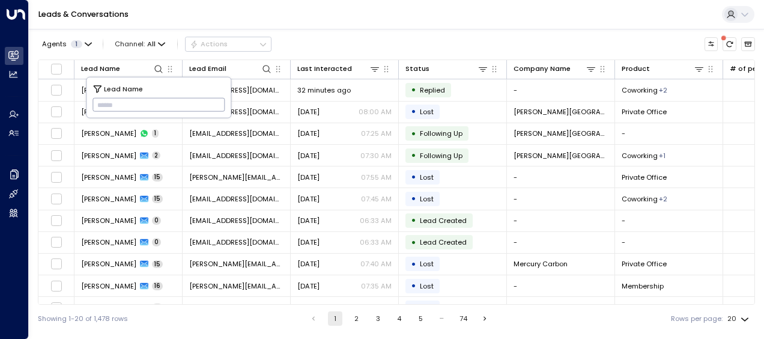
type input "**********"
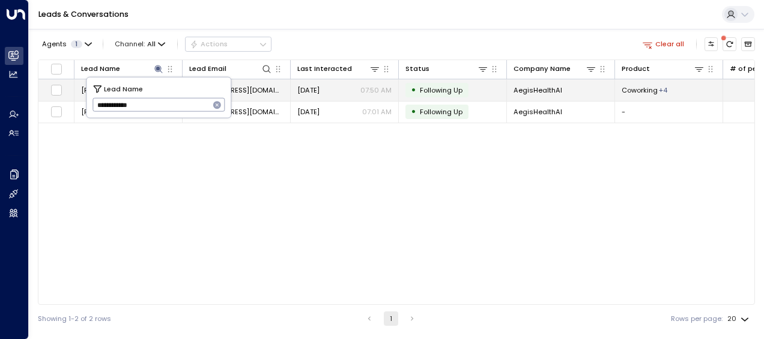
click at [252, 90] on span "[EMAIL_ADDRESS][DOMAIN_NAME]" at bounding box center [236, 90] width 94 height 10
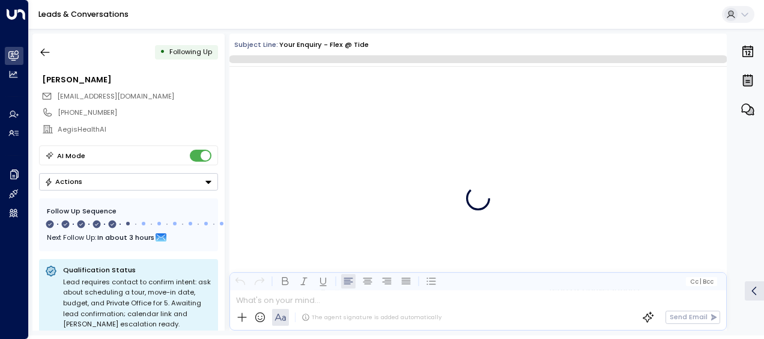
scroll to position [1675, 0]
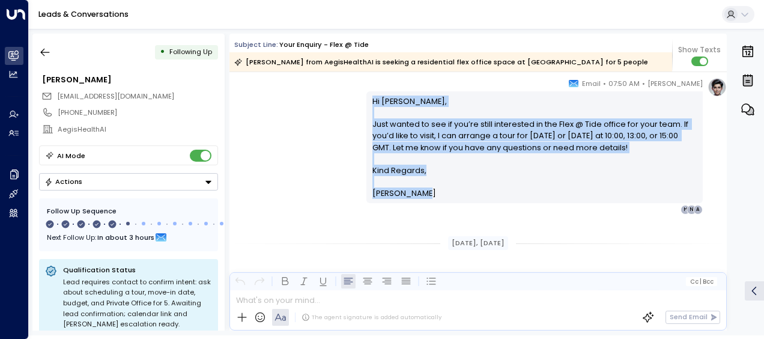
drag, startPoint x: 369, startPoint y: 100, endPoint x: 419, endPoint y: 201, distance: 111.7
click at [419, 201] on div "Hi [PERSON_NAME], Just wanted to see if you’re still interested in the Flex @ T…" at bounding box center [534, 146] width 336 height 111
drag, startPoint x: 419, startPoint y: 201, endPoint x: 392, endPoint y: 184, distance: 31.3
click at [42, 54] on icon "button" at bounding box center [45, 53] width 9 height 8
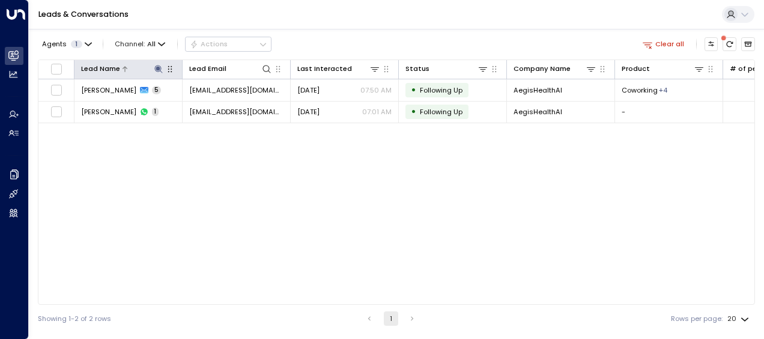
click at [157, 68] on icon at bounding box center [158, 69] width 8 height 8
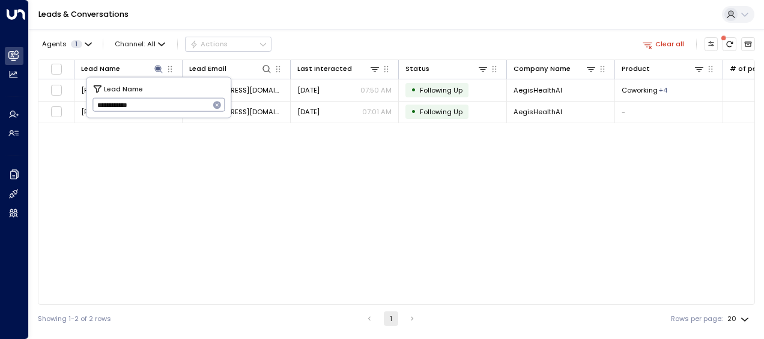
drag, startPoint x: 112, startPoint y: 104, endPoint x: 175, endPoint y: 107, distance: 63.1
click at [175, 107] on input "**********" at bounding box center [150, 105] width 117 height 20
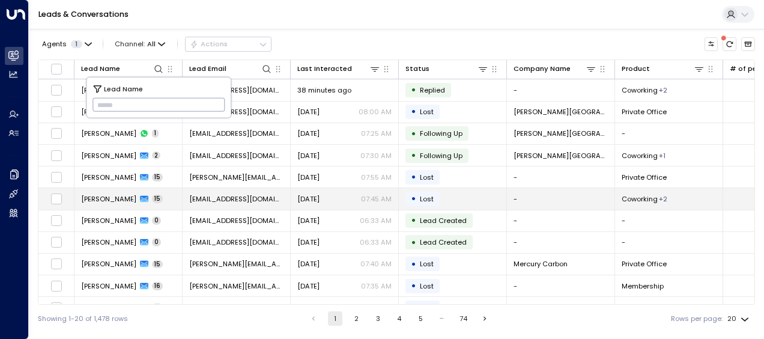
type input "**********"
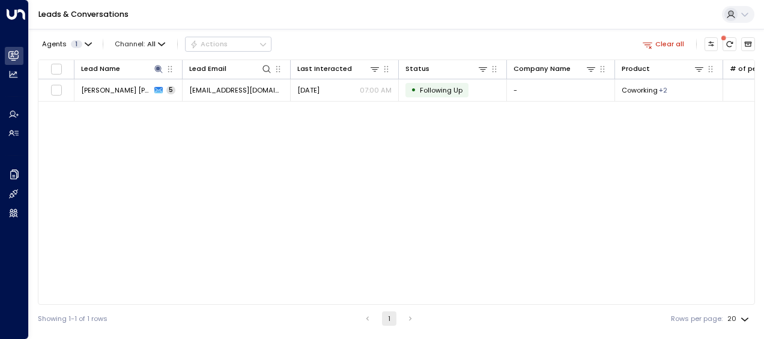
click at [245, 169] on div "Lead Name Lead Email Last Interacted Status Company Name Product # of people AI…" at bounding box center [396, 181] width 717 height 245
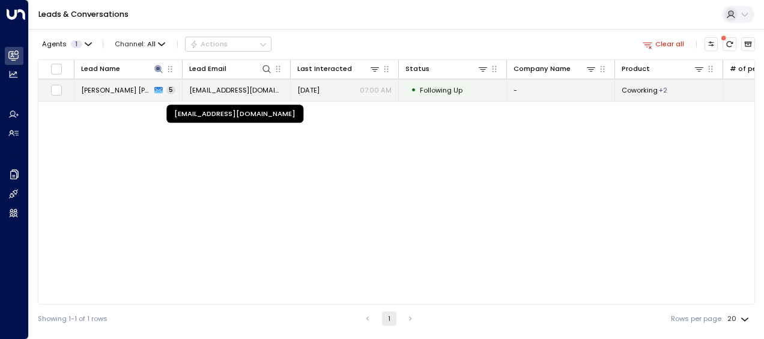
click at [237, 86] on span "[EMAIL_ADDRESS][DOMAIN_NAME]" at bounding box center [236, 90] width 94 height 10
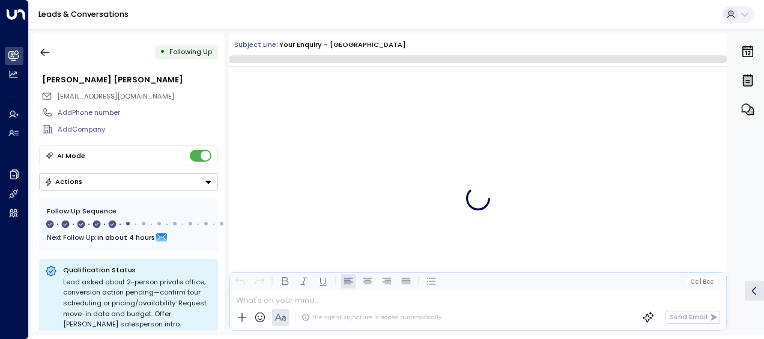
scroll to position [1799, 0]
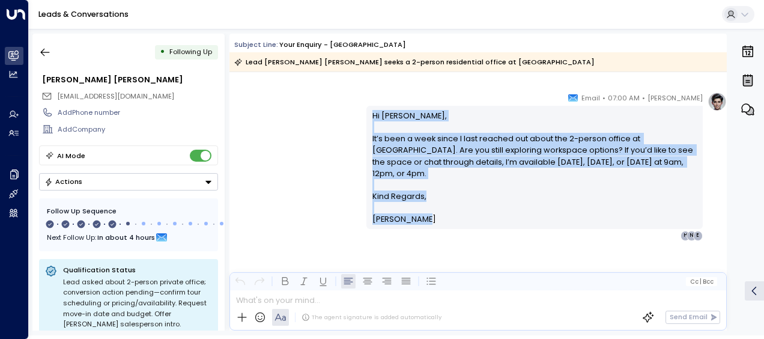
drag, startPoint x: 370, startPoint y: 115, endPoint x: 421, endPoint y: 217, distance: 113.6
click at [421, 217] on div "Hi [PERSON_NAME], It’s been a week since I last reached out about the 2-person …" at bounding box center [534, 167] width 325 height 115
drag, startPoint x: 421, startPoint y: 217, endPoint x: 388, endPoint y: 160, distance: 65.9
click at [44, 49] on icon "button" at bounding box center [45, 52] width 12 height 12
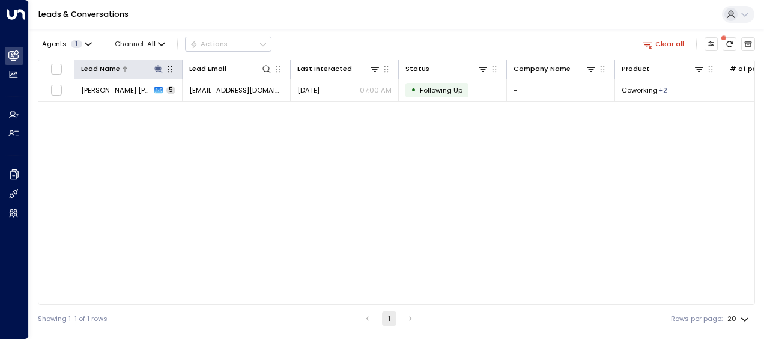
click at [157, 65] on icon at bounding box center [158, 69] width 8 height 8
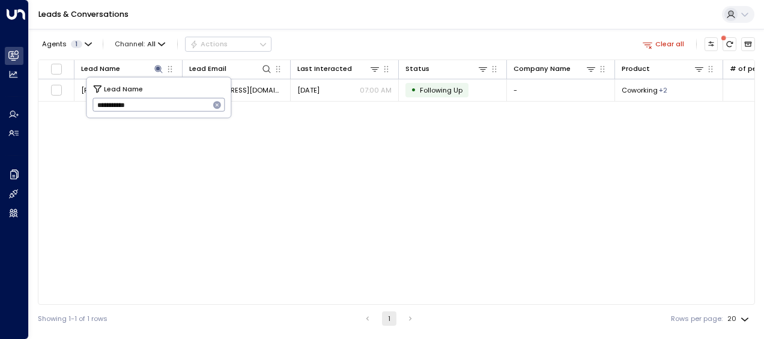
drag, startPoint x: 91, startPoint y: 104, endPoint x: 161, endPoint y: 103, distance: 69.7
click at [161, 103] on div "**********" at bounding box center [158, 97] width 144 height 40
drag, startPoint x: 95, startPoint y: 103, endPoint x: 160, endPoint y: 107, distance: 64.4
click at [160, 107] on input "**********" at bounding box center [150, 105] width 117 height 20
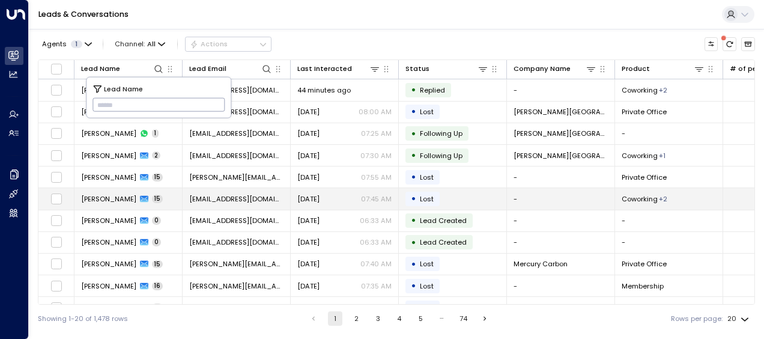
type input "**********"
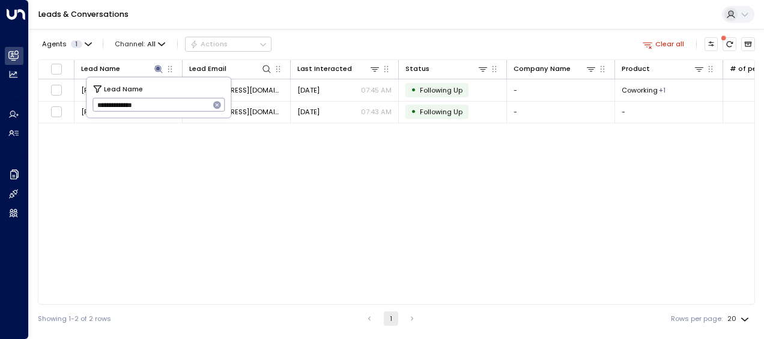
click at [247, 217] on div "Lead Name Lead Email Last Interacted Status Company Name Product # of people AI…" at bounding box center [396, 181] width 717 height 245
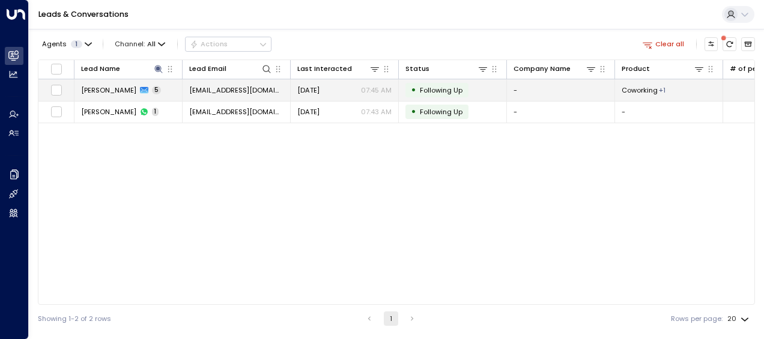
click at [246, 85] on span "[EMAIL_ADDRESS][DOMAIN_NAME]" at bounding box center [236, 90] width 94 height 10
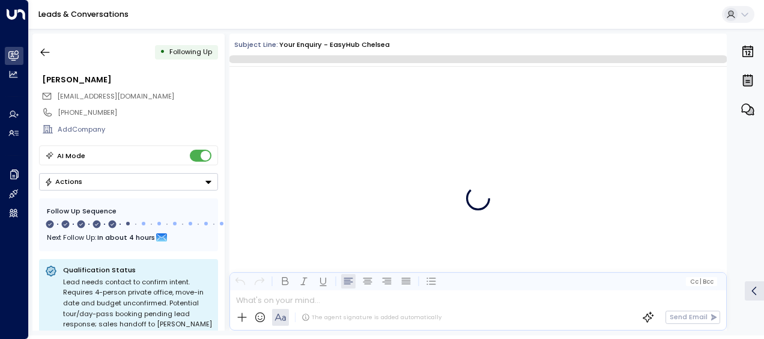
scroll to position [2112, 0]
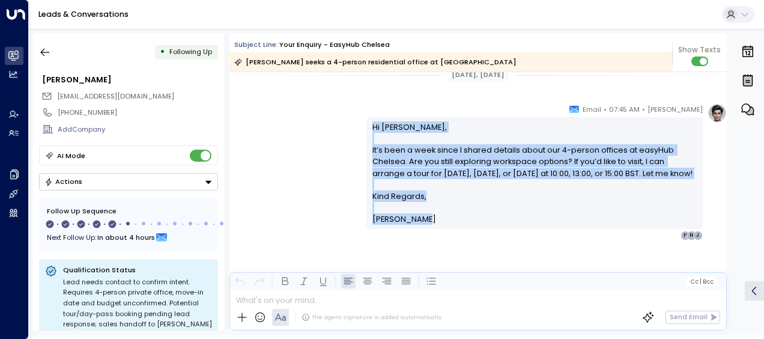
drag, startPoint x: 369, startPoint y: 123, endPoint x: 418, endPoint y: 216, distance: 105.6
click at [418, 216] on div "Hi [PERSON_NAME], It’s been a week since I shared details about our 4-person of…" at bounding box center [534, 173] width 325 height 104
drag, startPoint x: 418, startPoint y: 216, endPoint x: 392, endPoint y: 208, distance: 27.7
click at [46, 53] on icon "button" at bounding box center [45, 52] width 12 height 12
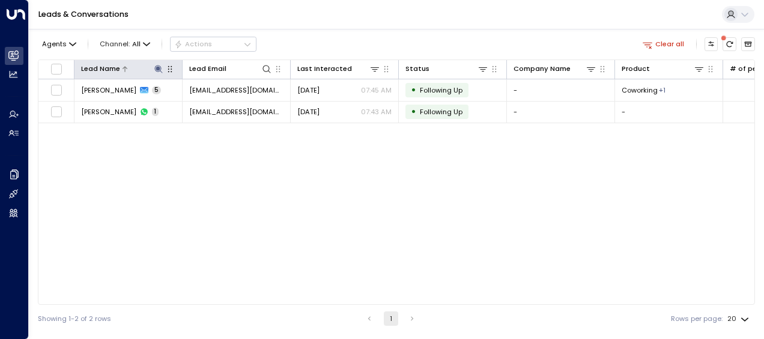
click at [155, 68] on icon at bounding box center [159, 69] width 10 height 10
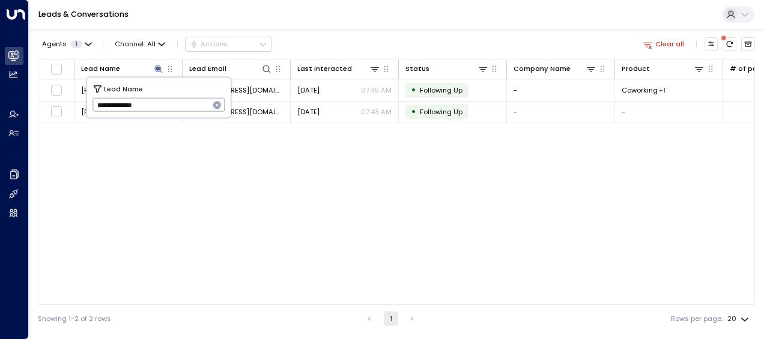
drag, startPoint x: 94, startPoint y: 104, endPoint x: 187, endPoint y: 103, distance: 93.7
click at [187, 103] on input "**********" at bounding box center [150, 105] width 117 height 20
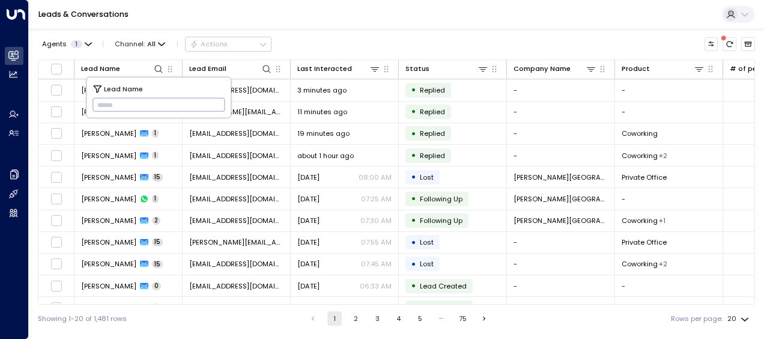
type input "**********"
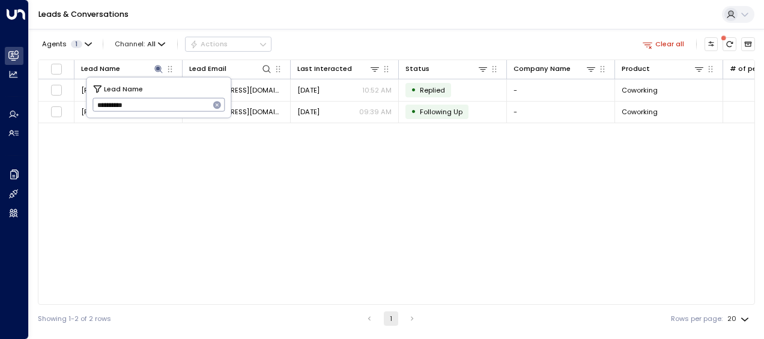
click at [325, 219] on div "Lead Name Lead Email Last Interacted Status Company Name Product # of people AI…" at bounding box center [396, 181] width 717 height 245
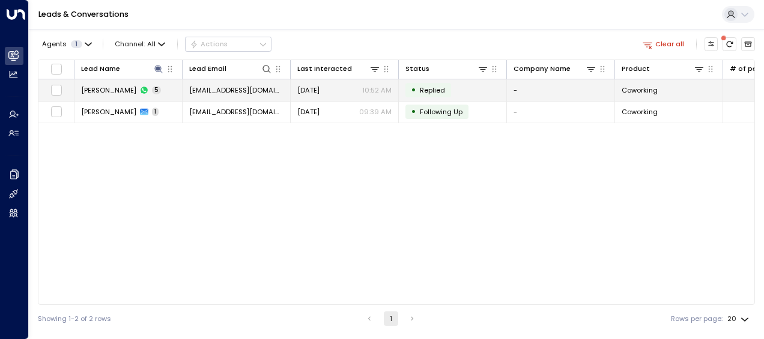
click at [243, 85] on span "[EMAIL_ADDRESS][DOMAIN_NAME]" at bounding box center [236, 90] width 94 height 10
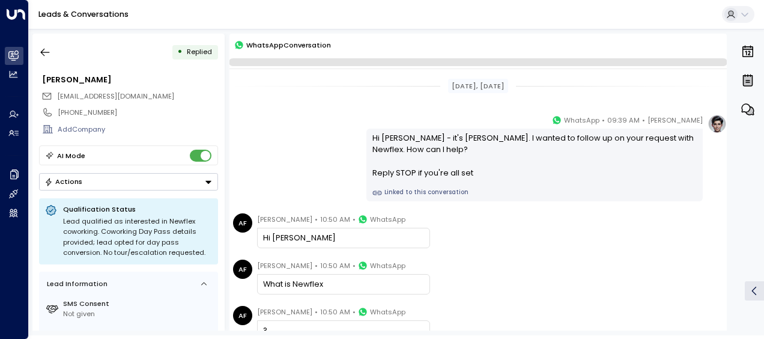
scroll to position [174, 0]
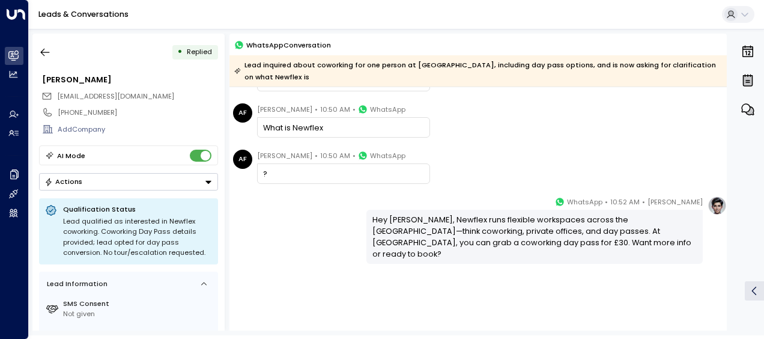
click at [304, 220] on div "[PERSON_NAME] • 10:52 AM • WhatsApp Hey Asad, Newflex runs flexible workspaces …" at bounding box center [477, 230] width 497 height 68
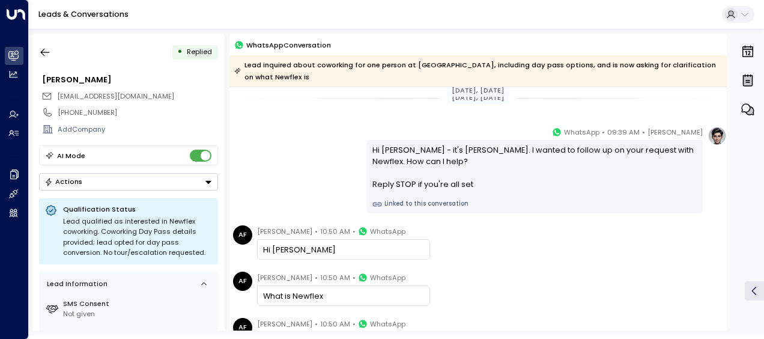
scroll to position [0, 0]
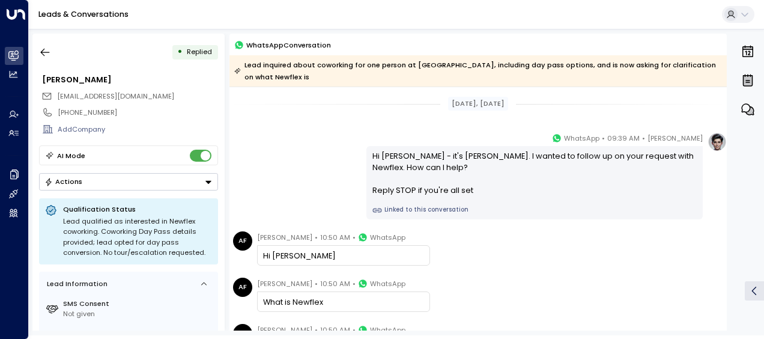
click at [319, 156] on div "[PERSON_NAME] • 09:39 AM • WhatsApp Hi [PERSON_NAME] - it's [PERSON_NAME]. I wa…" at bounding box center [477, 175] width 497 height 87
click at [49, 53] on icon "button" at bounding box center [45, 52] width 12 height 12
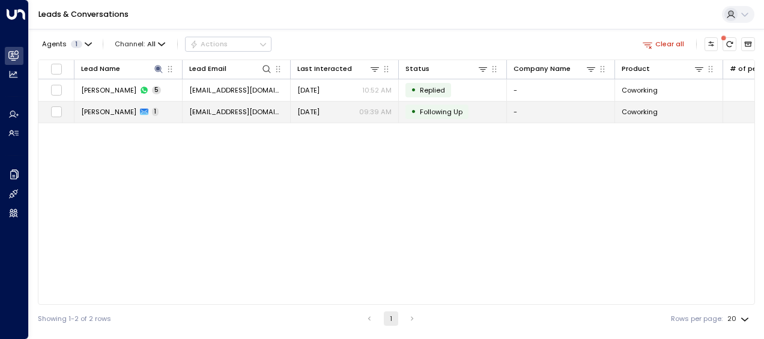
click at [228, 112] on span "[EMAIL_ADDRESS][DOMAIN_NAME]" at bounding box center [236, 112] width 94 height 10
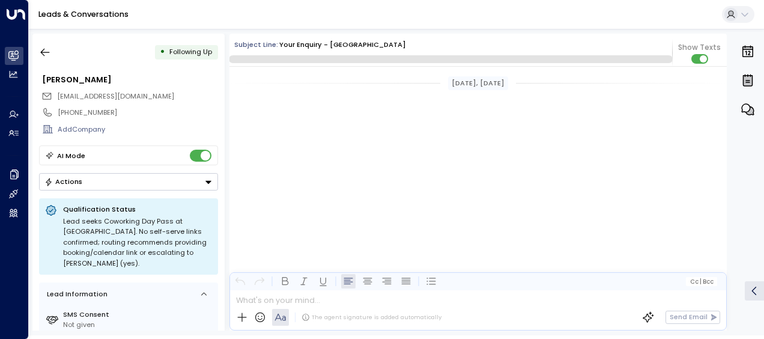
scroll to position [727, 0]
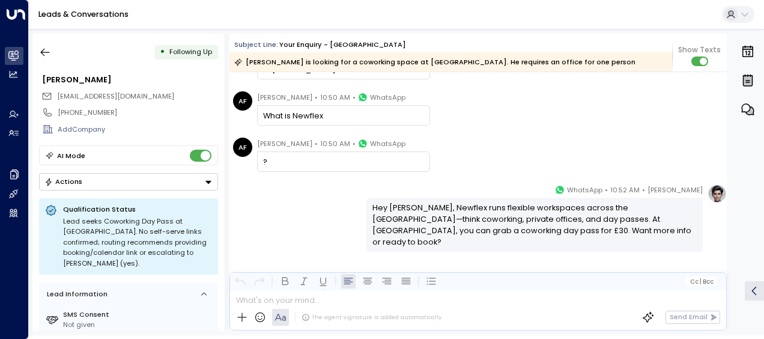
click at [305, 209] on div "[PERSON_NAME] • 10:52 AM • WhatsApp Hey Asad, Newflex runs flexible workspaces …" at bounding box center [477, 218] width 497 height 68
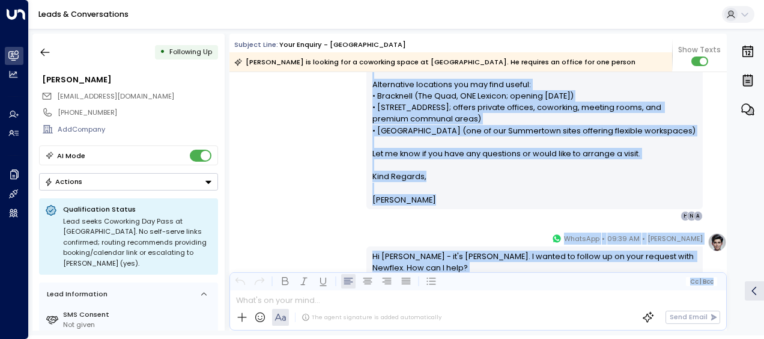
scroll to position [378, 0]
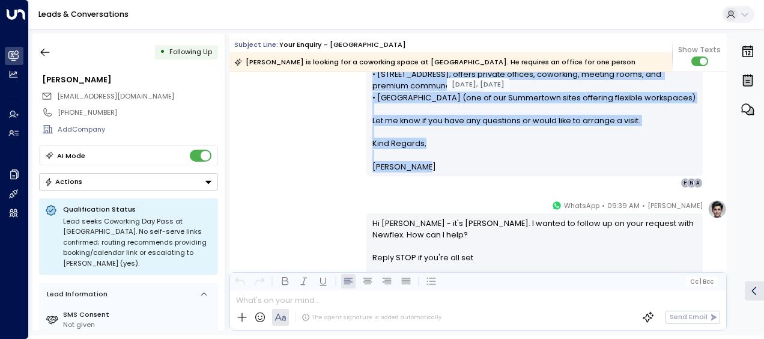
drag, startPoint x: 369, startPoint y: 99, endPoint x: 441, endPoint y: 166, distance: 98.1
click at [441, 166] on div "Hi [PERSON_NAME], Thank you for your interest in our coworking options at [GEOG…" at bounding box center [534, 45] width 325 height 253
drag, startPoint x: 441, startPoint y: 166, endPoint x: 354, endPoint y: 132, distance: 93.2
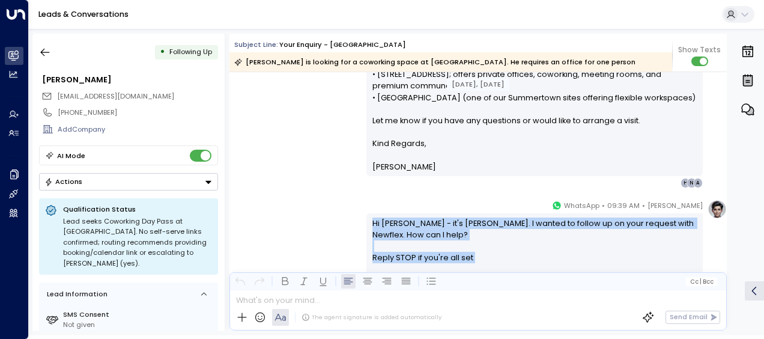
drag, startPoint x: 371, startPoint y: 220, endPoint x: 463, endPoint y: 274, distance: 106.6
click at [463, 274] on div "Subject Line: Your enquiry - [GEOGRAPHIC_DATA] [PERSON_NAME] is looking for a c…" at bounding box center [477, 182] width 497 height 297
drag, startPoint x: 463, startPoint y: 274, endPoint x: 416, endPoint y: 250, distance: 52.6
click at [304, 221] on div "[PERSON_NAME] • 09:39 AM • WhatsApp Hi [PERSON_NAME] - it's [PERSON_NAME]. I wa…" at bounding box center [477, 242] width 497 height 87
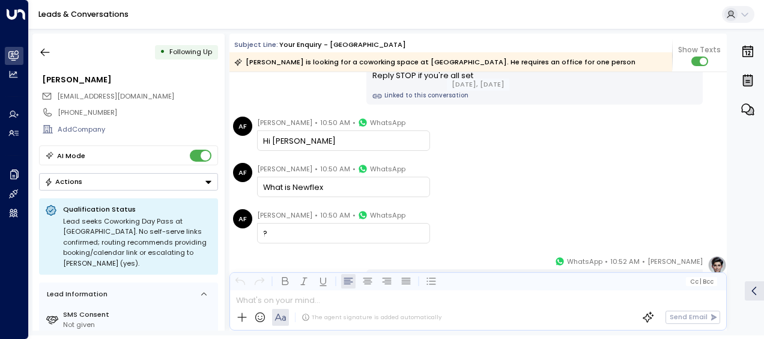
scroll to position [570, 0]
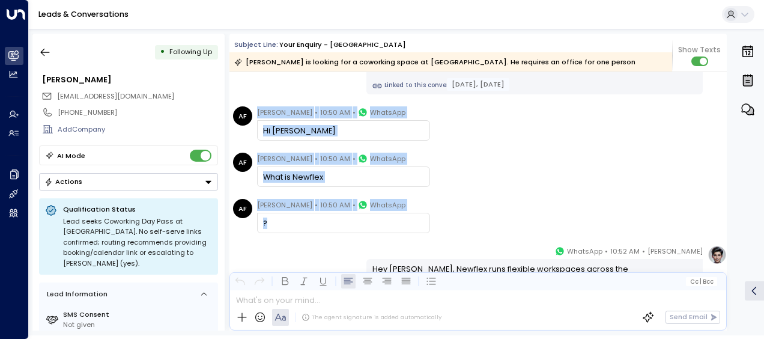
drag, startPoint x: 258, startPoint y: 106, endPoint x: 320, endPoint y: 228, distance: 136.7
drag, startPoint x: 320, startPoint y: 228, endPoint x: 282, endPoint y: 202, distance: 46.6
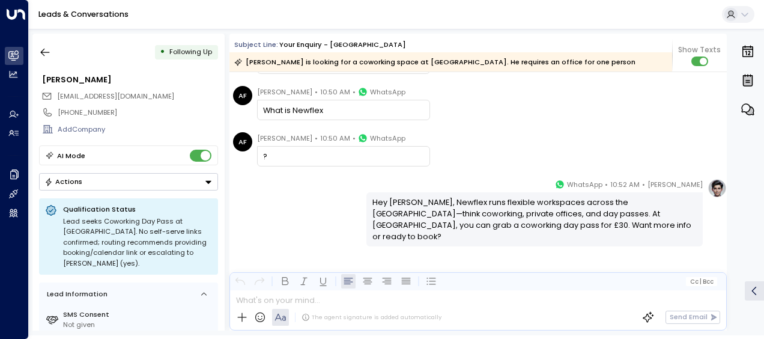
scroll to position [637, 0]
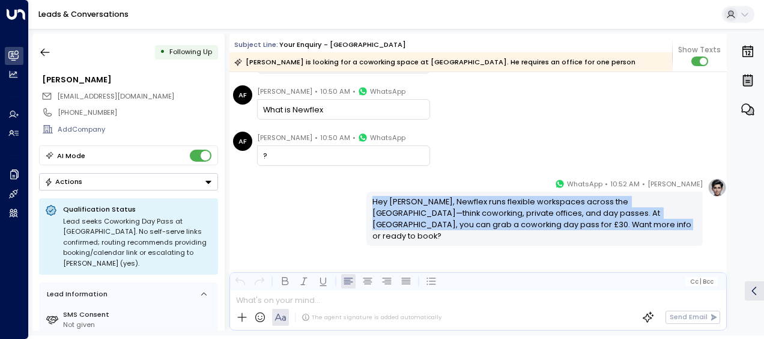
drag, startPoint x: 370, startPoint y: 199, endPoint x: 590, endPoint y: 222, distance: 221.0
click at [590, 222] on div "Hey [PERSON_NAME], Newflex runs flexible workspaces across the [GEOGRAPHIC_DATA…" at bounding box center [534, 219] width 325 height 46
click at [466, 215] on div "Hey [PERSON_NAME], Newflex runs flexible workspaces across the [GEOGRAPHIC_DATA…" at bounding box center [534, 219] width 325 height 46
drag, startPoint x: 369, startPoint y: 198, endPoint x: 598, endPoint y: 233, distance: 231.5
click at [598, 233] on div "Hey [PERSON_NAME], Newflex runs flexible workspaces across the [GEOGRAPHIC_DATA…" at bounding box center [534, 219] width 336 height 54
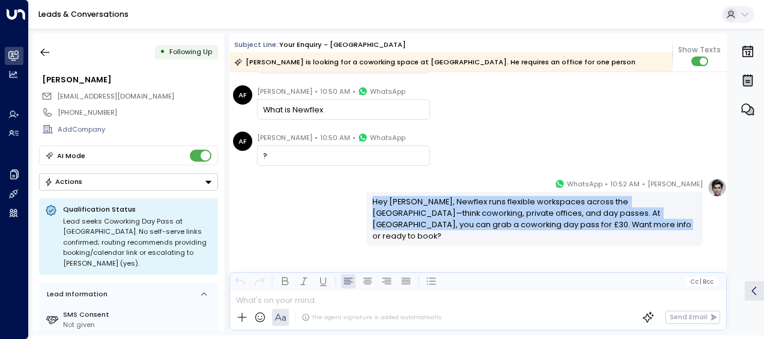
drag, startPoint x: 598, startPoint y: 233, endPoint x: 527, endPoint y: 216, distance: 73.0
click at [47, 50] on icon "button" at bounding box center [45, 52] width 12 height 12
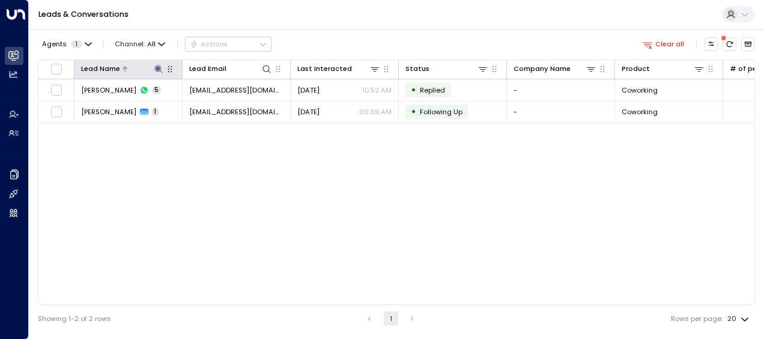
click at [162, 66] on icon at bounding box center [159, 69] width 10 height 10
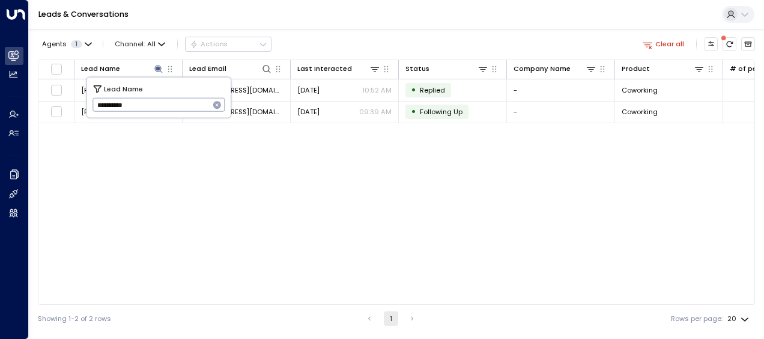
drag, startPoint x: 95, startPoint y: 102, endPoint x: 214, endPoint y: 89, distance: 119.6
click at [214, 89] on div "**********" at bounding box center [158, 97] width 144 height 40
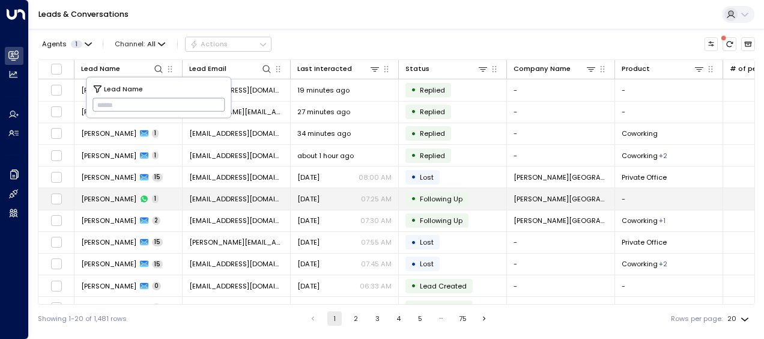
type input "*********"
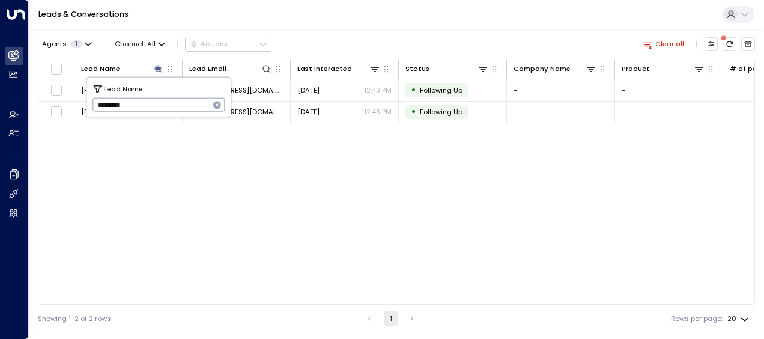
click at [246, 206] on div "Lead Name Lead Email Last Interacted Status Company Name Product # of people AI…" at bounding box center [396, 181] width 717 height 245
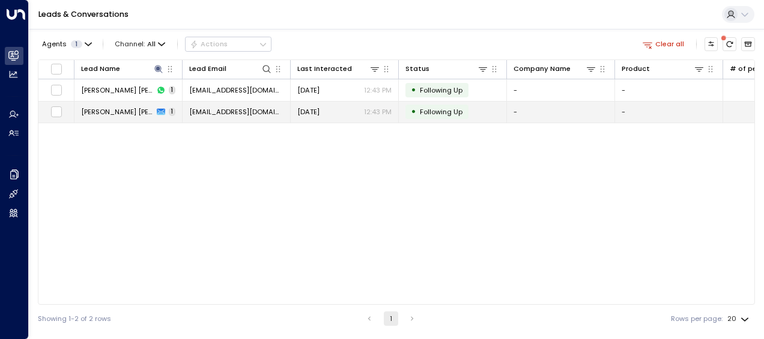
click at [239, 109] on span "[EMAIL_ADDRESS][DOMAIN_NAME]" at bounding box center [236, 112] width 94 height 10
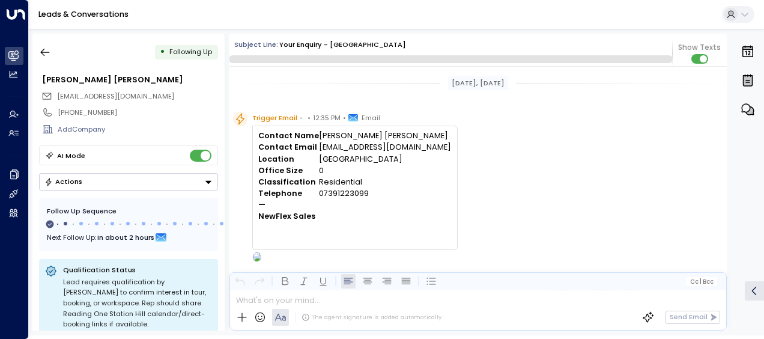
scroll to position [459, 0]
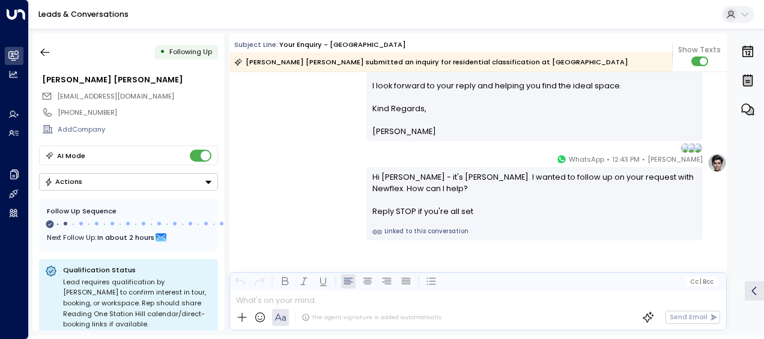
click at [313, 177] on div "[PERSON_NAME] • 12:43 PM • WhatsApp Hi [PERSON_NAME] - it's [PERSON_NAME]. I wa…" at bounding box center [477, 196] width 497 height 87
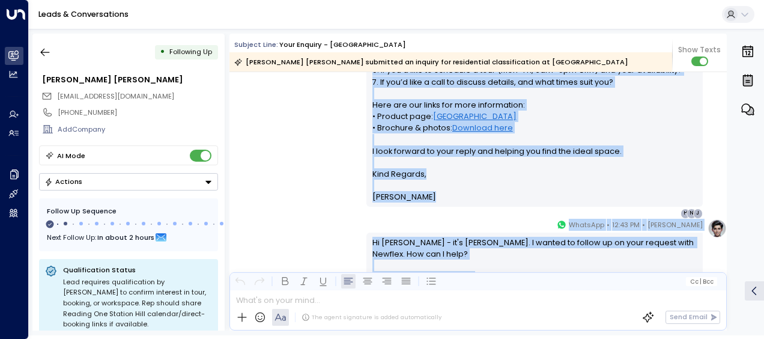
scroll to position [465, 0]
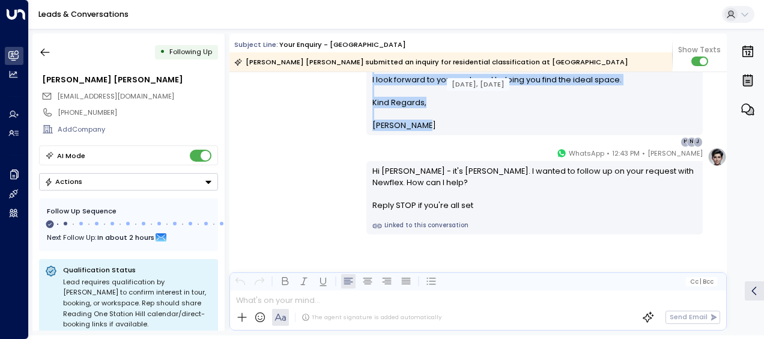
drag, startPoint x: 370, startPoint y: 79, endPoint x: 435, endPoint y: 110, distance: 72.5
drag, startPoint x: 435, startPoint y: 110, endPoint x: 392, endPoint y: 113, distance: 43.9
click at [47, 53] on icon "button" at bounding box center [45, 52] width 12 height 12
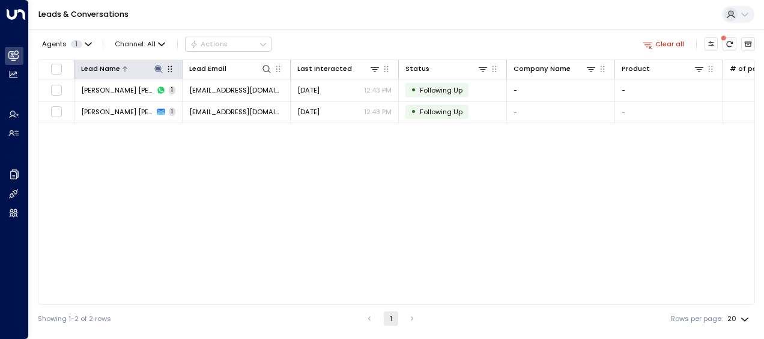
click at [160, 68] on icon at bounding box center [159, 69] width 10 height 10
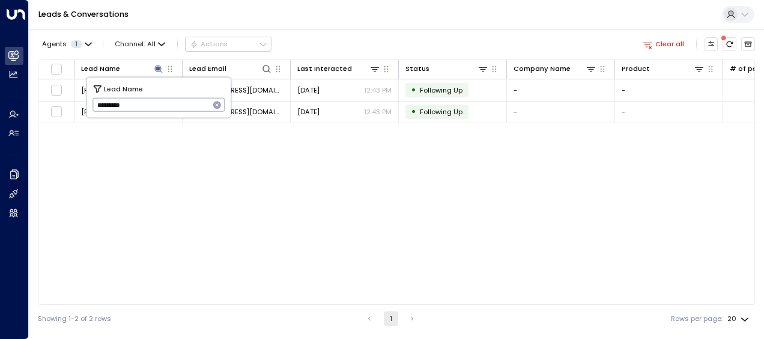
drag, startPoint x: 93, startPoint y: 105, endPoint x: 198, endPoint y: 108, distance: 104.5
click at [198, 108] on input "*********" at bounding box center [150, 105] width 117 height 20
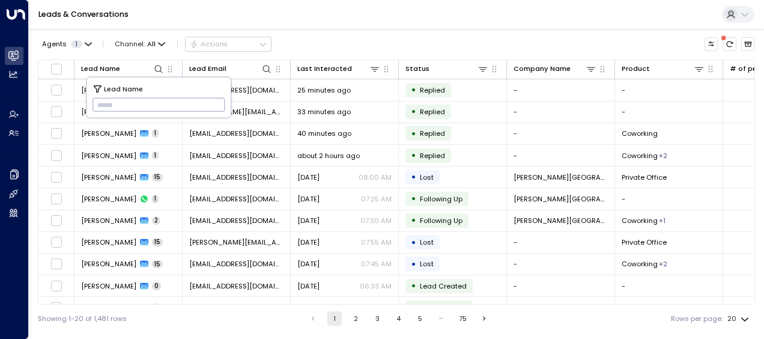
type input "**********"
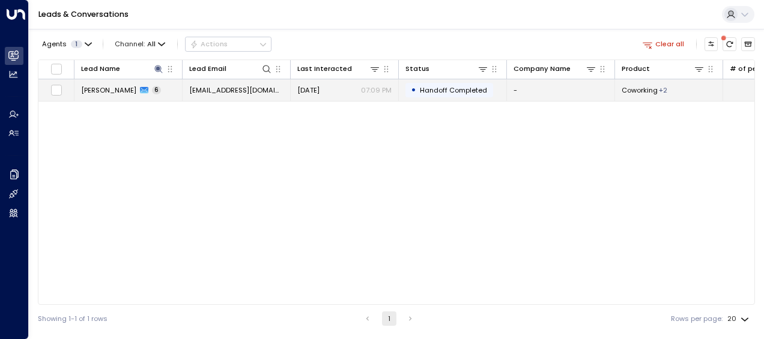
click at [245, 88] on span "[EMAIL_ADDRESS][DOMAIN_NAME]" at bounding box center [236, 90] width 94 height 10
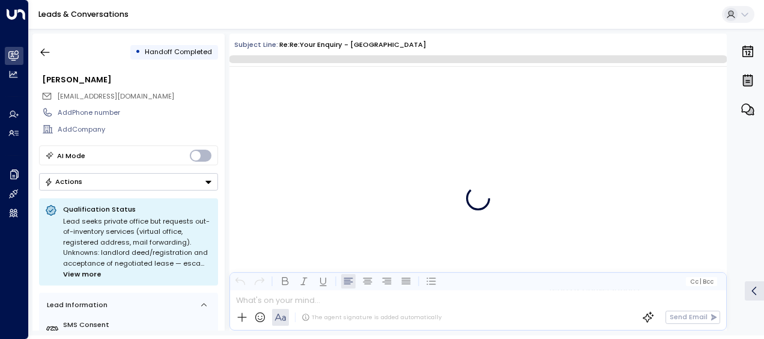
scroll to position [2457, 0]
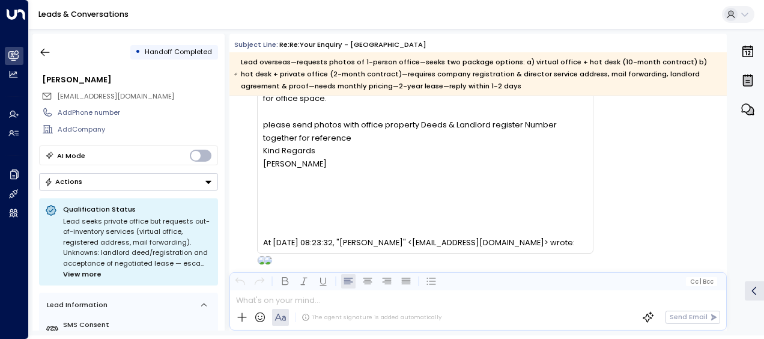
click at [240, 173] on div "[PERSON_NAME] [PERSON_NAME] • 07:09 PM • Email Attention: This message was sent…" at bounding box center [413, 134] width 360 height 262
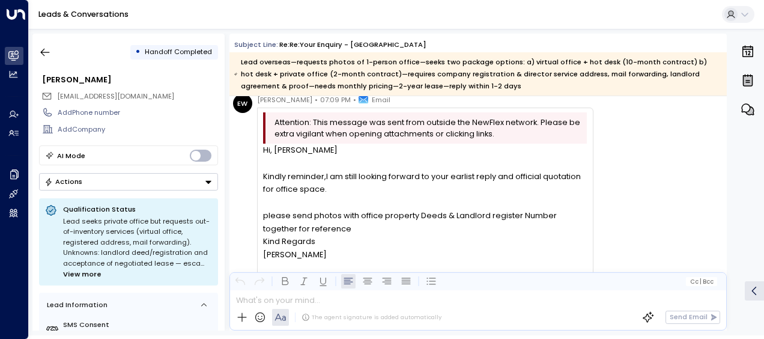
scroll to position [2309, 0]
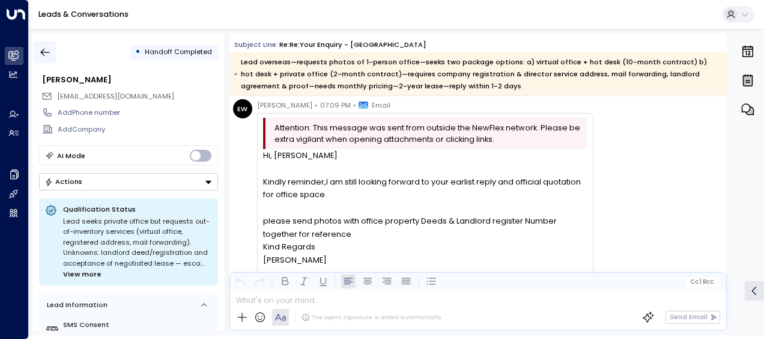
click at [44, 49] on icon "button" at bounding box center [45, 52] width 12 height 12
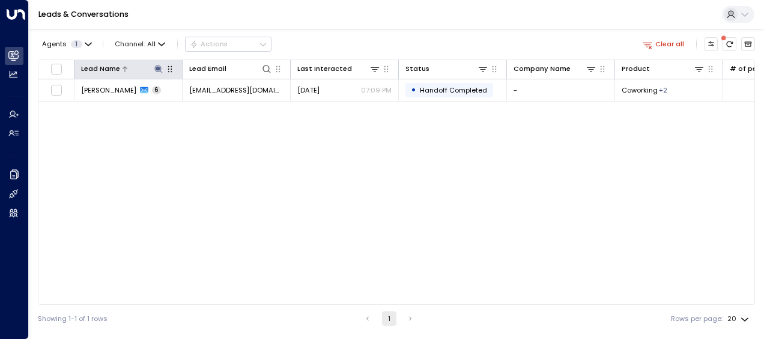
click at [157, 67] on icon at bounding box center [158, 69] width 8 height 8
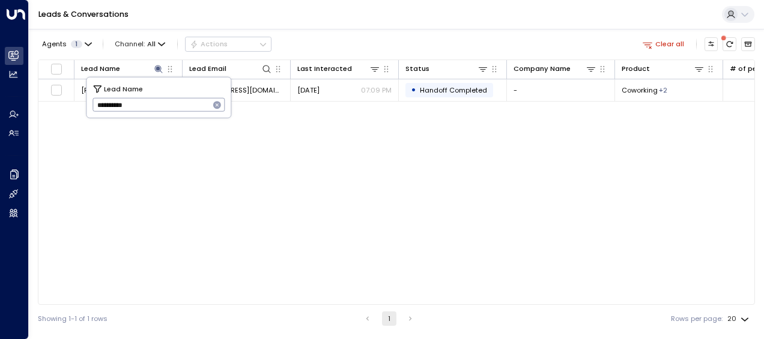
drag, startPoint x: 95, startPoint y: 106, endPoint x: 153, endPoint y: 104, distance: 57.7
click at [153, 104] on input "**********" at bounding box center [150, 105] width 117 height 20
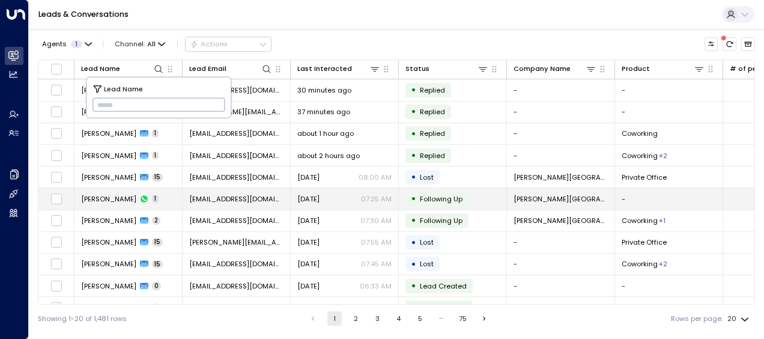
type input "**********"
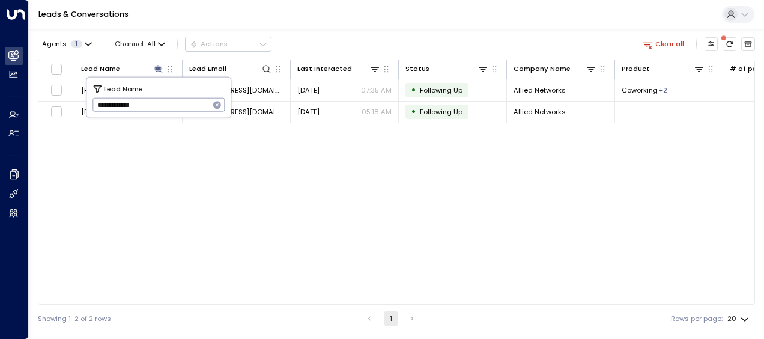
click at [244, 255] on div "Lead Name Lead Email Last Interacted Status Company Name Product # of people AI…" at bounding box center [396, 181] width 717 height 245
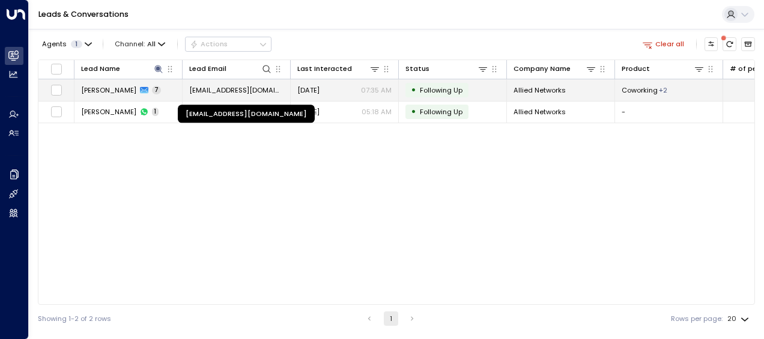
click at [234, 85] on span "[EMAIL_ADDRESS][DOMAIN_NAME]" at bounding box center [236, 90] width 94 height 10
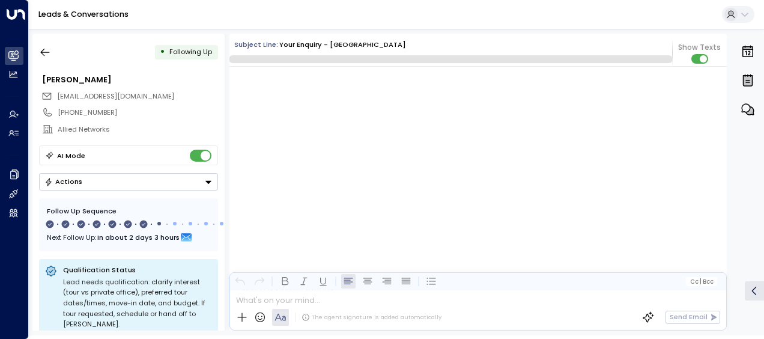
scroll to position [3174, 0]
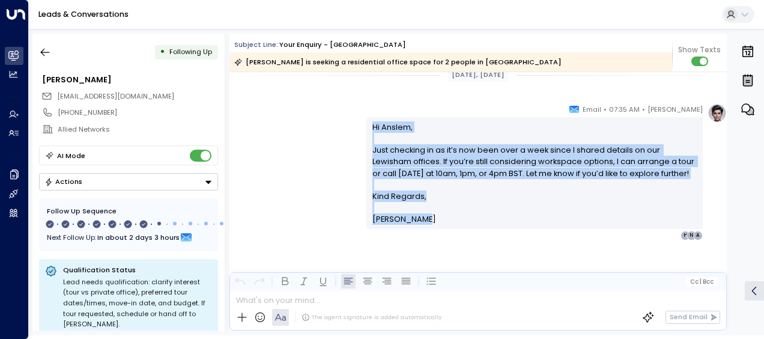
drag, startPoint x: 369, startPoint y: 125, endPoint x: 429, endPoint y: 217, distance: 109.8
click at [429, 217] on div "Hi Anslem, Just checking in as it’s now been over a week since I shared details…" at bounding box center [534, 173] width 325 height 104
drag, startPoint x: 429, startPoint y: 217, endPoint x: 392, endPoint y: 162, distance: 66.1
click at [46, 51] on icon "button" at bounding box center [45, 52] width 12 height 12
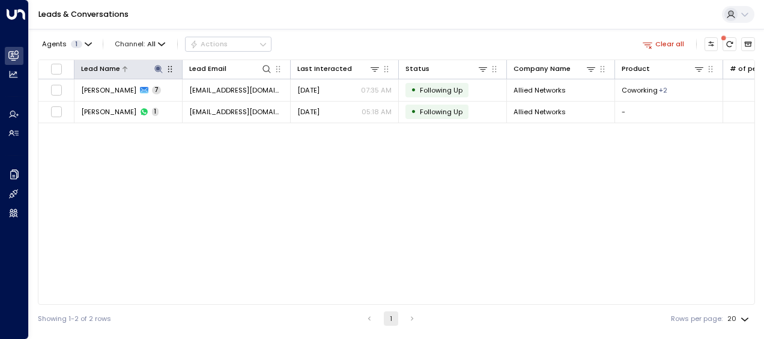
click at [160, 70] on icon at bounding box center [158, 69] width 8 height 8
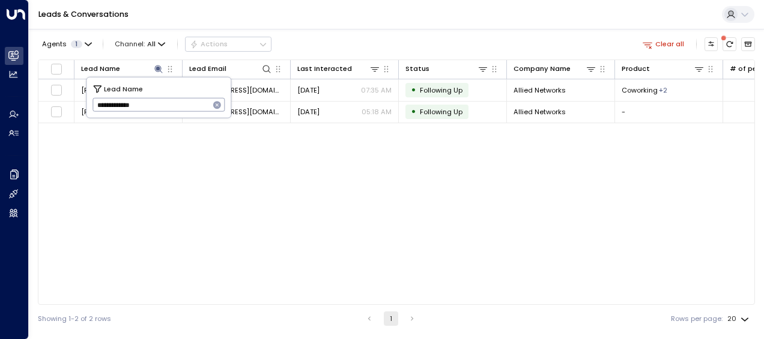
drag, startPoint x: 96, startPoint y: 104, endPoint x: 185, endPoint y: 109, distance: 89.0
click at [185, 109] on input "**********" at bounding box center [150, 105] width 117 height 20
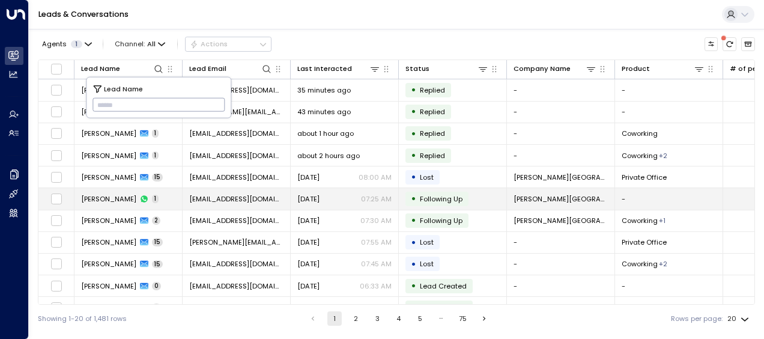
type input "**********"
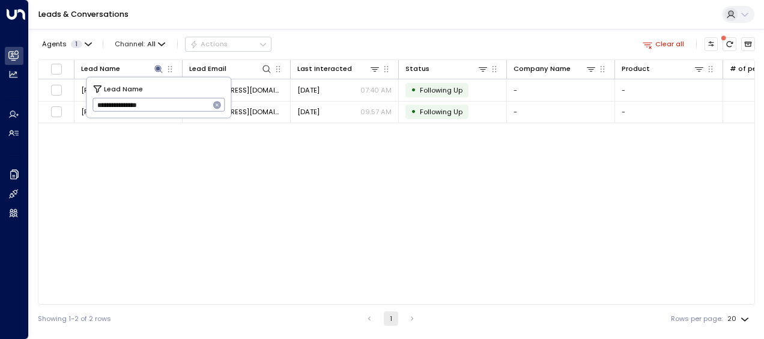
click at [295, 217] on div "Lead Name Lead Email Last Interacted Status Company Name Product # of people AI…" at bounding box center [396, 181] width 717 height 245
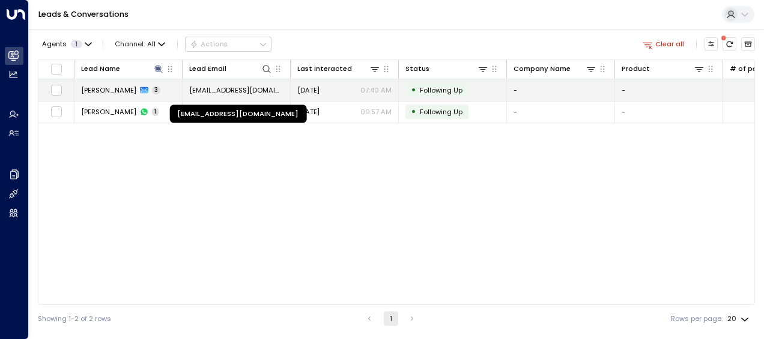
click at [239, 87] on span "[EMAIL_ADDRESS][DOMAIN_NAME]" at bounding box center [236, 90] width 94 height 10
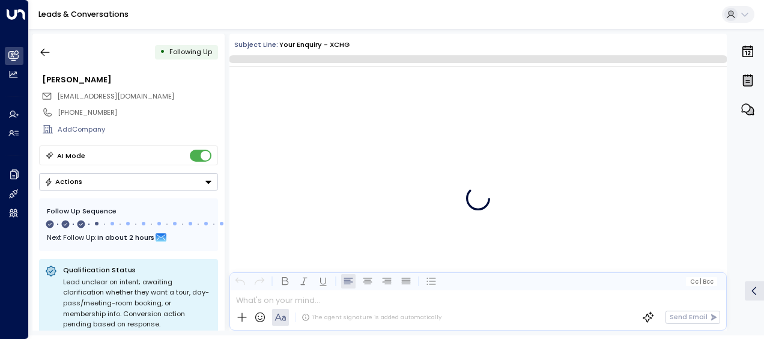
scroll to position [1048, 0]
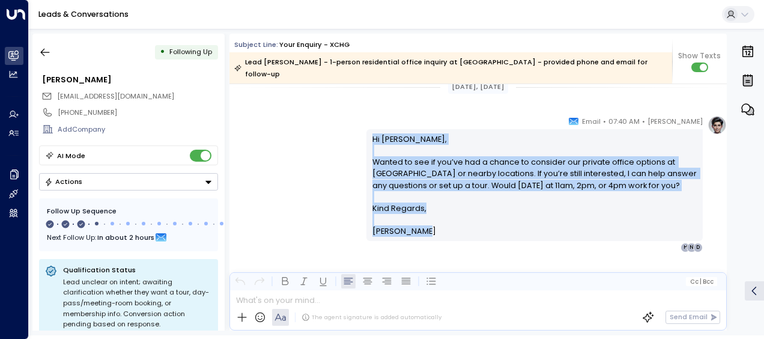
drag, startPoint x: 370, startPoint y: 123, endPoint x: 443, endPoint y: 226, distance: 126.8
click at [443, 226] on div "Hi [PERSON_NAME], Wanted to see if you’ve had a chance to consider our private …" at bounding box center [534, 184] width 336 height 111
drag, startPoint x: 443, startPoint y: 226, endPoint x: 381, endPoint y: 154, distance: 95.0
click at [381, 154] on p "Hi [PERSON_NAME], Wanted to see if you’ve had a chance to consider our private …" at bounding box center [534, 167] width 325 height 69
click at [47, 50] on icon "button" at bounding box center [45, 52] width 12 height 12
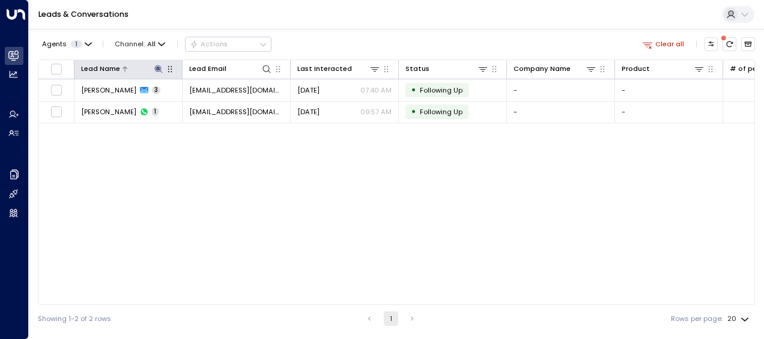
click at [158, 66] on icon at bounding box center [159, 69] width 10 height 10
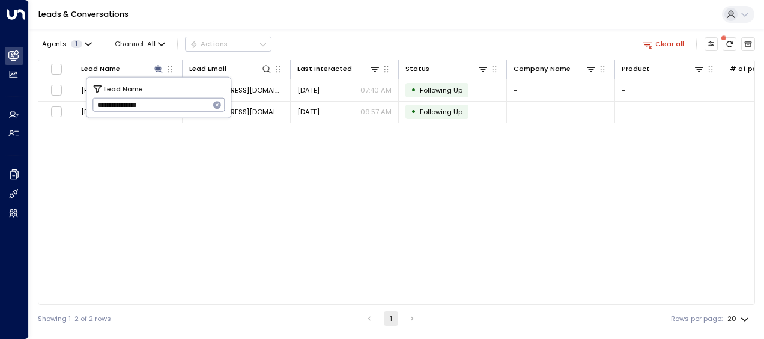
drag, startPoint x: 95, startPoint y: 104, endPoint x: 203, endPoint y: 101, distance: 107.5
click at [203, 101] on input "**********" at bounding box center [150, 105] width 117 height 20
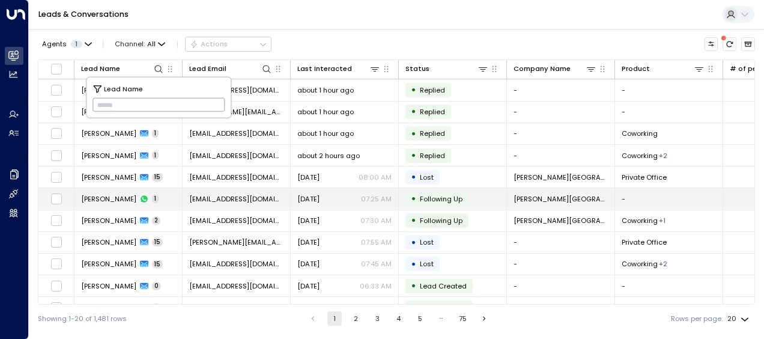
type input "**********"
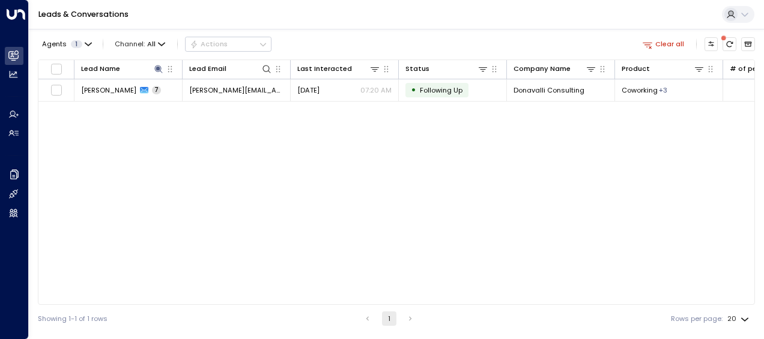
click at [356, 209] on div "Lead Name Lead Email Last Interacted Status Company Name Product # of people AI…" at bounding box center [396, 181] width 717 height 245
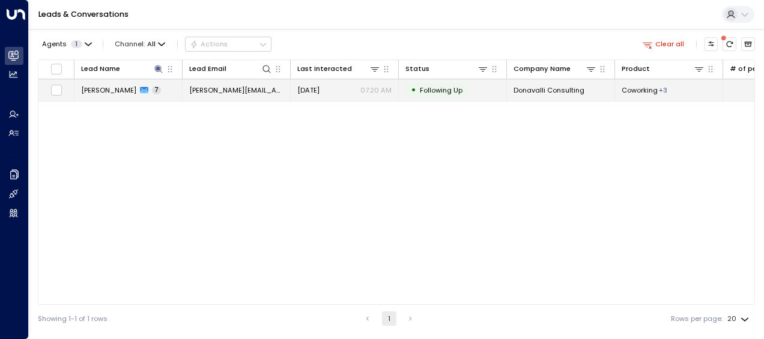
click at [225, 83] on td "[PERSON_NAME][EMAIL_ADDRESS][DOMAIN_NAME]" at bounding box center [237, 89] width 108 height 21
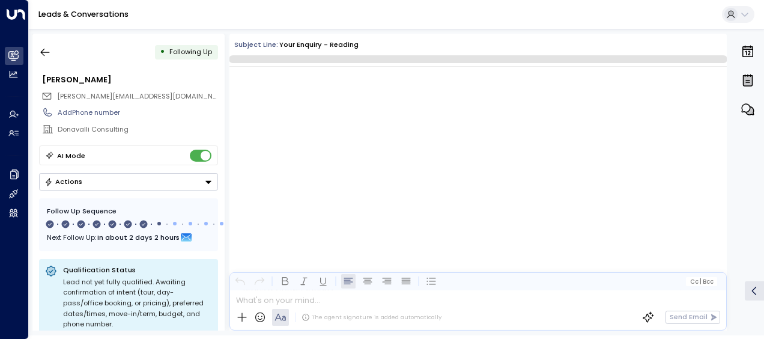
scroll to position [3407, 0]
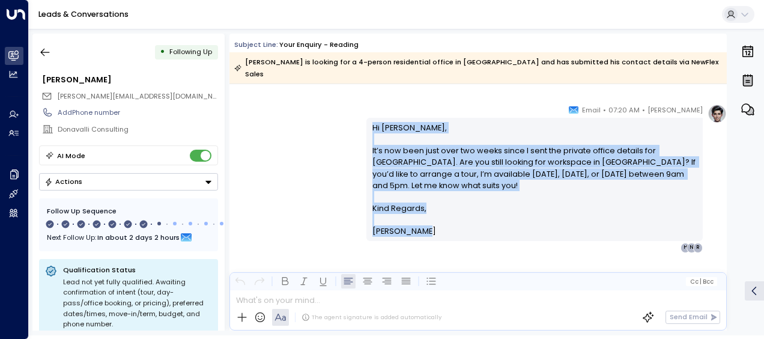
drag, startPoint x: 370, startPoint y: 112, endPoint x: 424, endPoint y: 223, distance: 123.5
click at [424, 223] on div "Hi [PERSON_NAME], It’s now been just over two weeks since I sent the private of…" at bounding box center [534, 179] width 325 height 115
drag, startPoint x: 424, startPoint y: 223, endPoint x: 392, endPoint y: 163, distance: 68.2
click at [43, 49] on icon "button" at bounding box center [45, 52] width 12 height 12
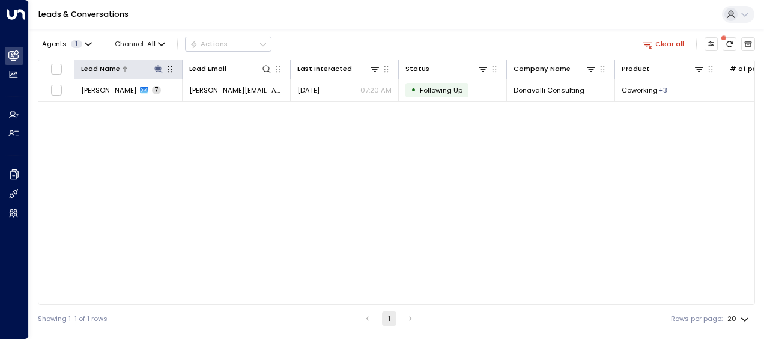
click at [156, 67] on icon at bounding box center [159, 69] width 10 height 10
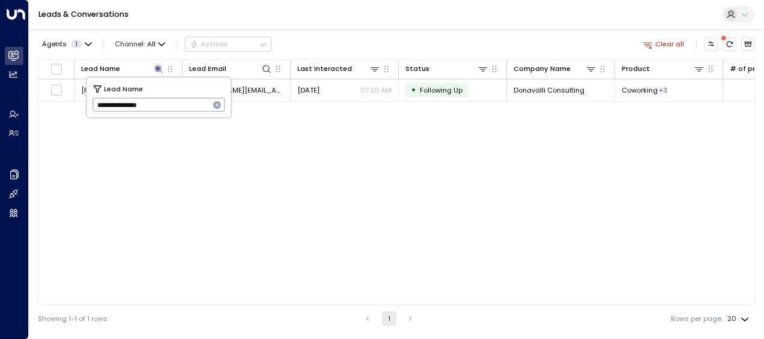
drag, startPoint x: 96, startPoint y: 104, endPoint x: 186, endPoint y: 112, distance: 89.8
click at [186, 112] on input "**********" at bounding box center [150, 105] width 117 height 20
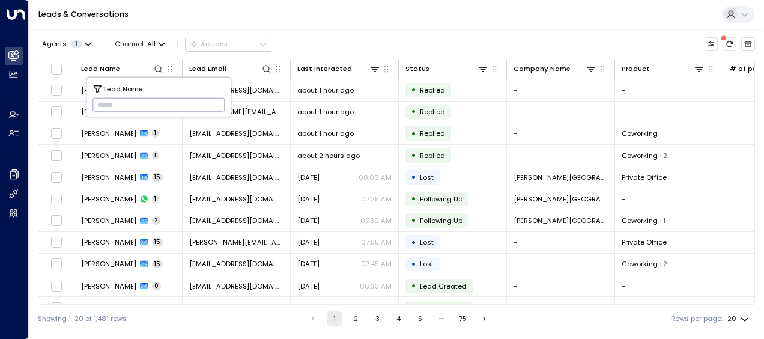
type input "**********"
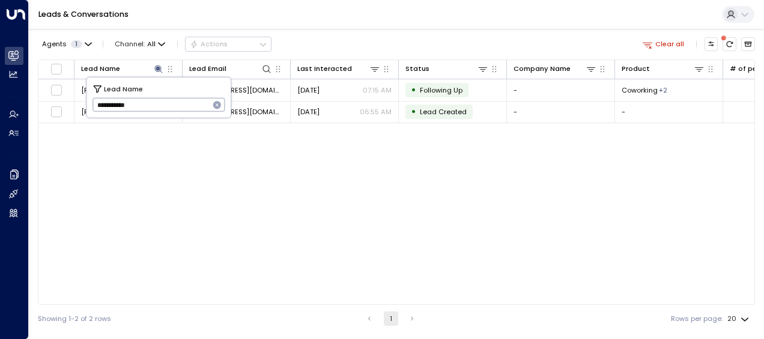
click at [313, 215] on div "Lead Name Lead Email Last Interacted Status Company Name Product # of people AI…" at bounding box center [396, 181] width 717 height 245
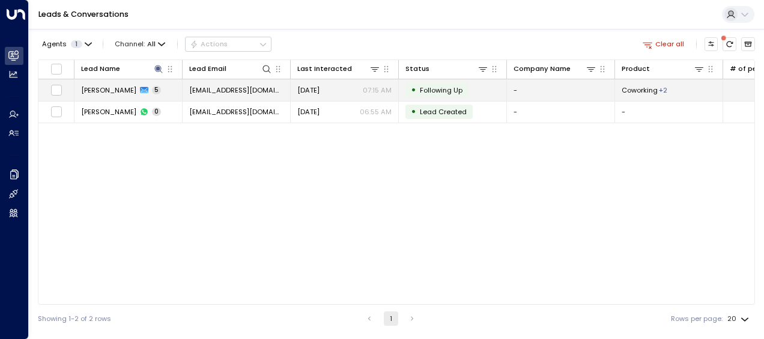
click at [239, 86] on span "[EMAIL_ADDRESS][DOMAIN_NAME]" at bounding box center [236, 90] width 94 height 10
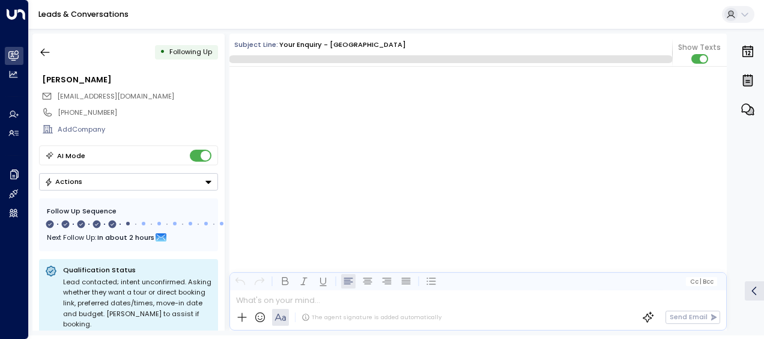
scroll to position [1811, 0]
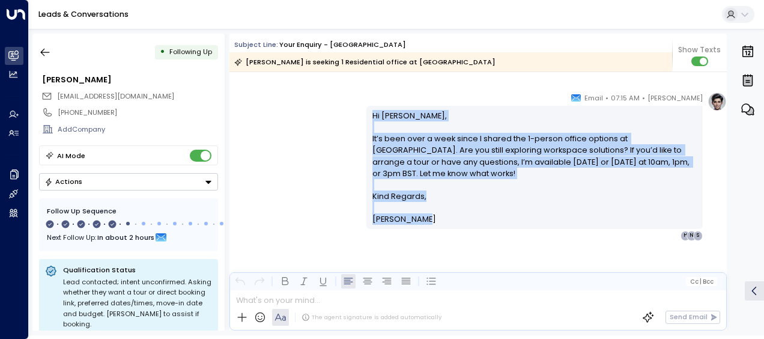
drag, startPoint x: 369, startPoint y: 111, endPoint x: 424, endPoint y: 221, distance: 122.7
click at [424, 221] on div "Hi [PERSON_NAME], It’s been over a week since I shared the 1-person office opti…" at bounding box center [534, 167] width 325 height 115
drag, startPoint x: 424, startPoint y: 221, endPoint x: 391, endPoint y: 213, distance: 33.9
click at [50, 51] on icon "button" at bounding box center [45, 52] width 12 height 12
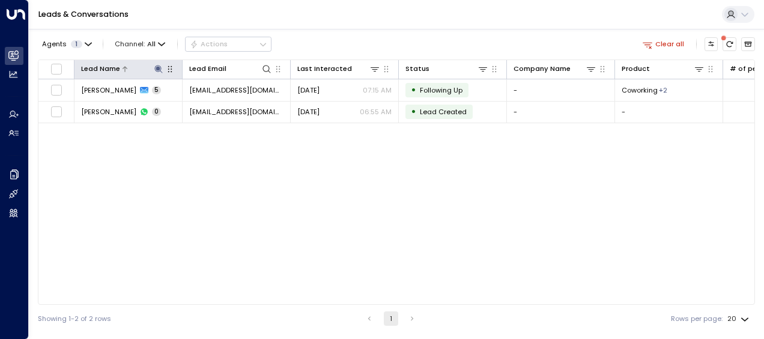
click at [157, 67] on icon at bounding box center [158, 69] width 8 height 8
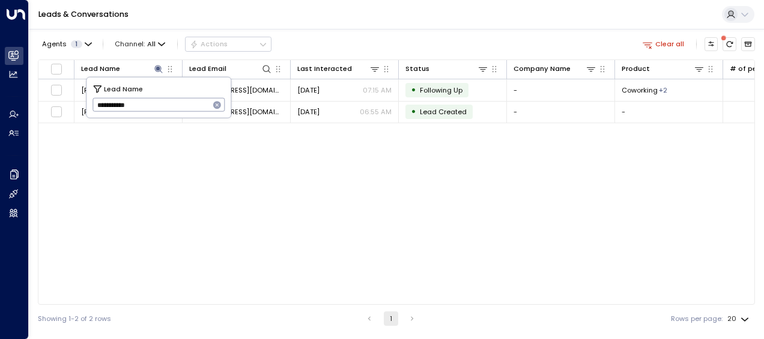
drag, startPoint x: 97, startPoint y: 103, endPoint x: 153, endPoint y: 109, distance: 55.5
click at [153, 109] on input "**********" at bounding box center [150, 105] width 117 height 20
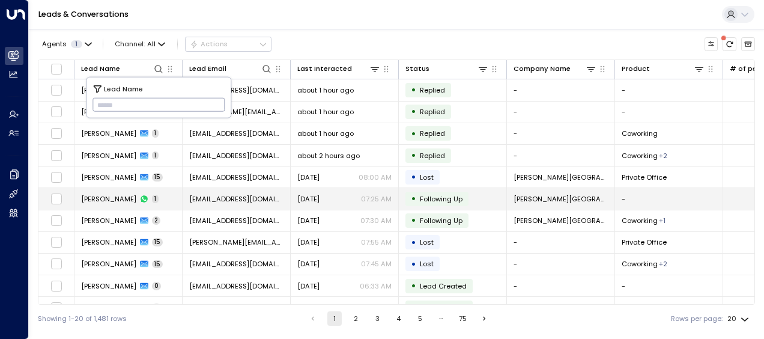
type input "**********"
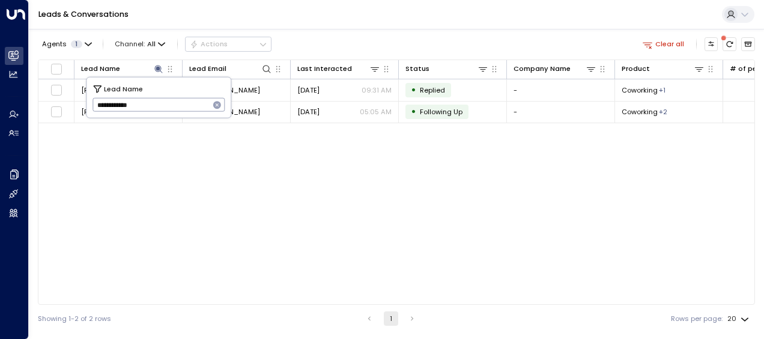
click at [252, 184] on div "Lead Name Lead Email Last Interacted Status Company Name Product # of people AI…" at bounding box center [396, 181] width 717 height 245
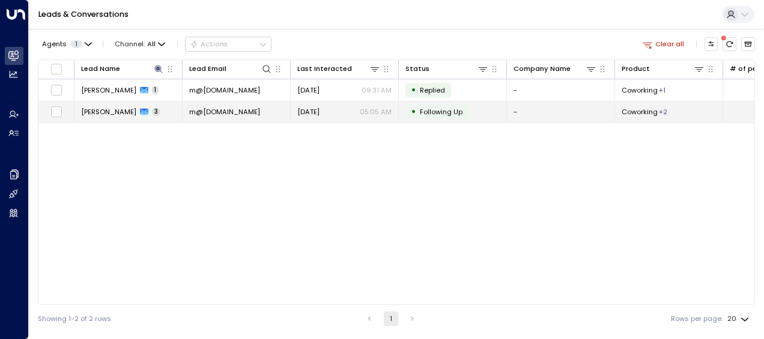
click at [221, 112] on span "m@[DOMAIN_NAME]" at bounding box center [224, 112] width 71 height 10
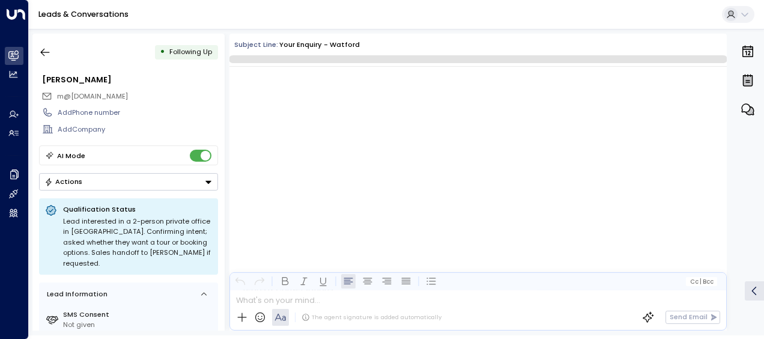
scroll to position [656, 0]
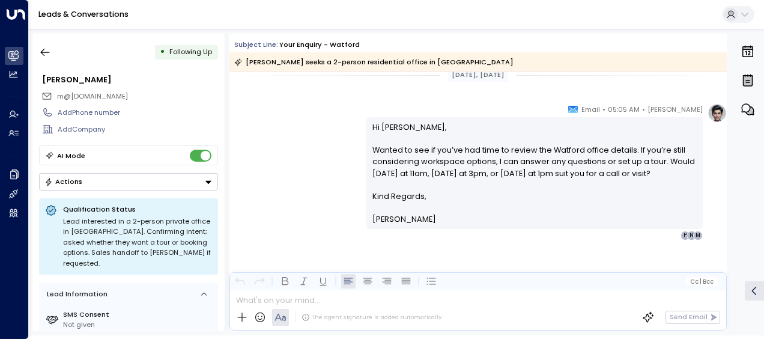
click at [306, 180] on div "[PERSON_NAME] • 05:05 AM • Email Hi [PERSON_NAME], Wanted to see if you’ve had …" at bounding box center [477, 171] width 497 height 137
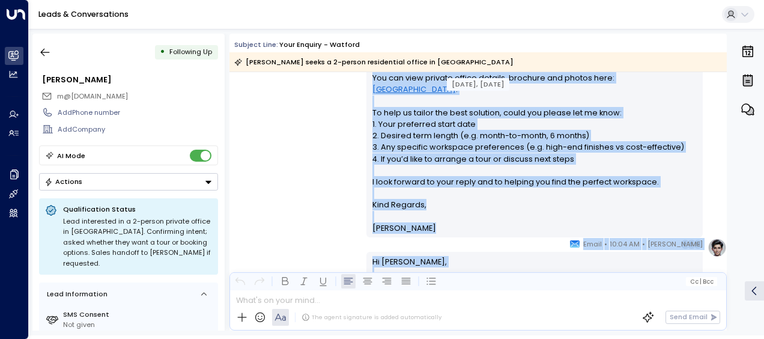
scroll to position [358, 0]
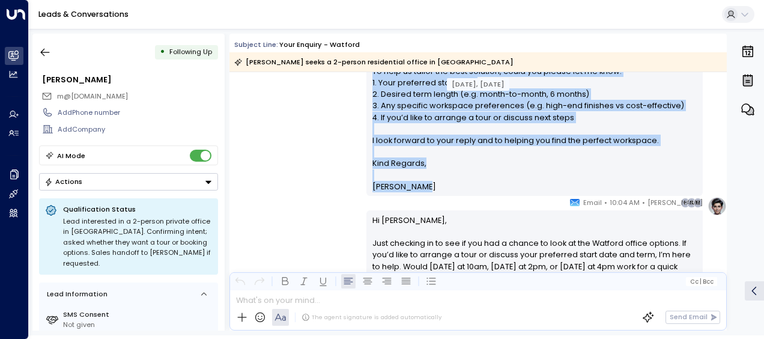
drag, startPoint x: 370, startPoint y: 124, endPoint x: 422, endPoint y: 160, distance: 63.5
click at [422, 160] on div "Hi [PERSON_NAME], Thank you for your interest in a 2-person private office at o…" at bounding box center [534, 65] width 325 height 253
drag, startPoint x: 422, startPoint y: 160, endPoint x: 393, endPoint y: 143, distance: 33.9
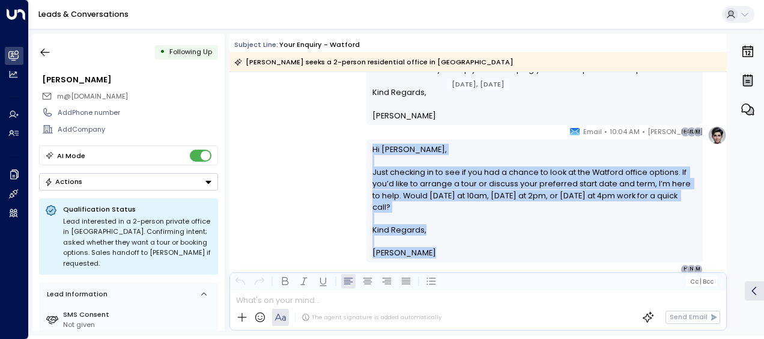
scroll to position [512, 0]
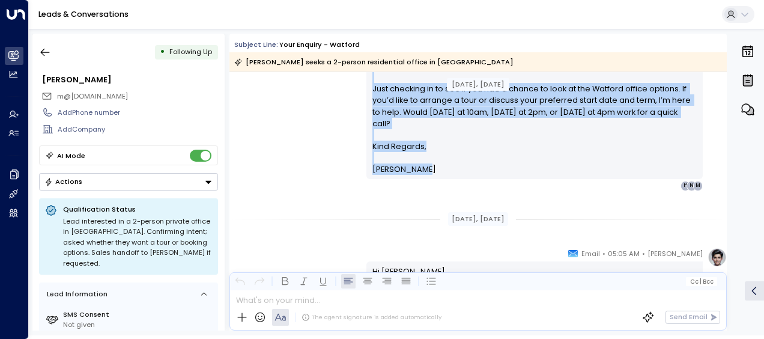
drag, startPoint x: 370, startPoint y: 217, endPoint x: 440, endPoint y: 183, distance: 78.2
click at [440, 183] on div "[PERSON_NAME] • 10:04 AM • Email Hi [PERSON_NAME], Just checking in to see if y…" at bounding box center [534, 116] width 336 height 148
drag, startPoint x: 440, startPoint y: 183, endPoint x: 389, endPoint y: 146, distance: 63.2
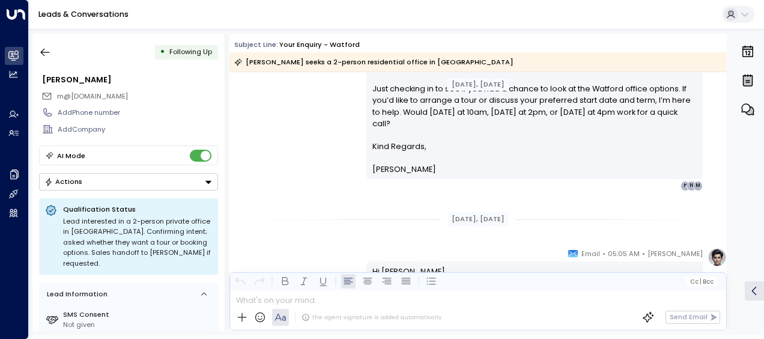
click at [321, 212] on div "[DATE], [DATE]" at bounding box center [477, 219] width 497 height 14
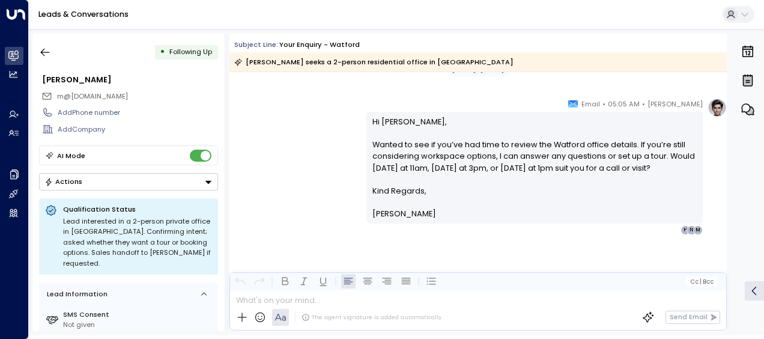
scroll to position [662, 0]
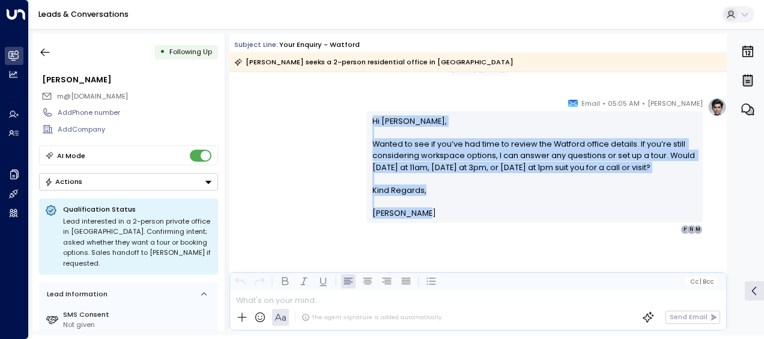
drag, startPoint x: 370, startPoint y: 118, endPoint x: 426, endPoint y: 217, distance: 114.6
click at [426, 217] on div "Hi [PERSON_NAME], Wanted to see if you’ve had time to review the Watford office…" at bounding box center [534, 167] width 325 height 104
drag, startPoint x: 426, startPoint y: 217, endPoint x: 392, endPoint y: 165, distance: 63.0
click at [392, 165] on p "Hi [PERSON_NAME], Wanted to see if you’ve had time to review the Watford office…" at bounding box center [534, 149] width 325 height 69
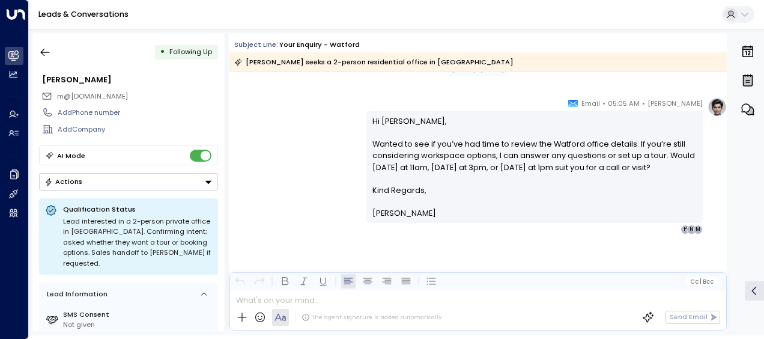
click at [276, 83] on div "[DATE], [DATE]" at bounding box center [477, 68] width 497 height 33
click at [43, 52] on icon "button" at bounding box center [45, 53] width 9 height 8
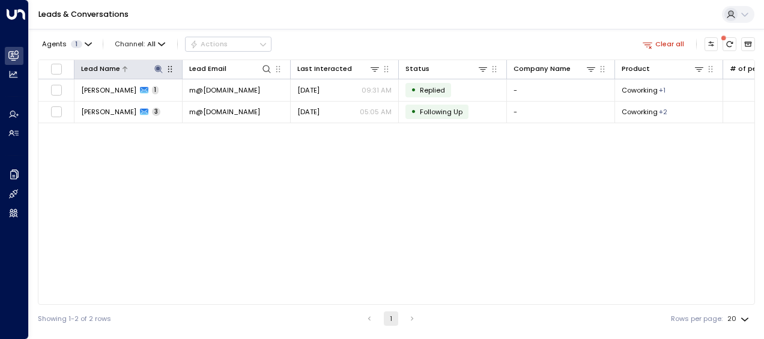
click at [160, 66] on icon at bounding box center [158, 69] width 8 height 8
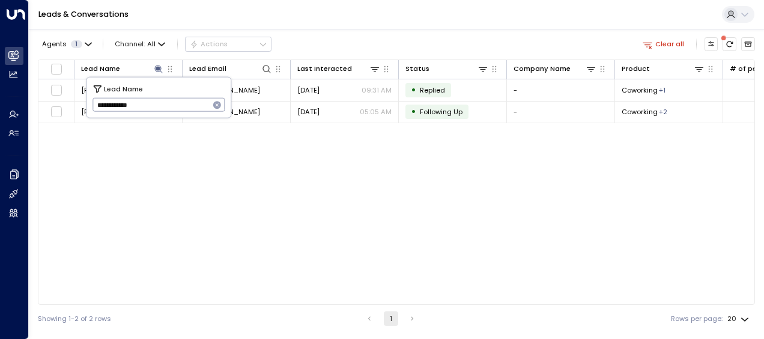
drag, startPoint x: 96, startPoint y: 101, endPoint x: 187, endPoint y: 104, distance: 90.7
click at [187, 104] on input "**********" at bounding box center [150, 105] width 117 height 20
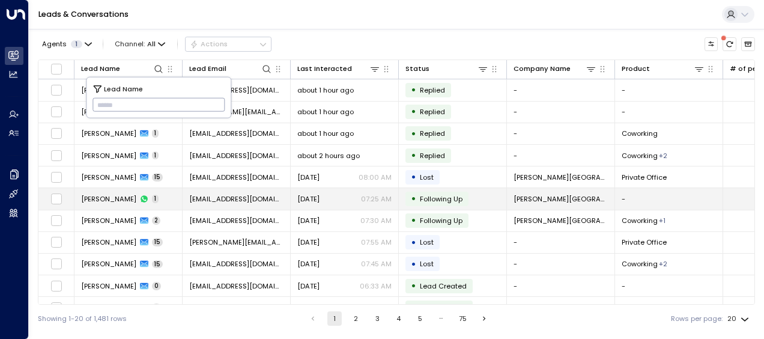
type input "**********"
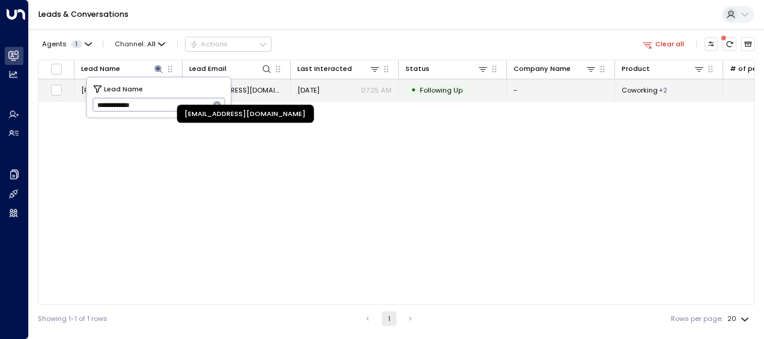
click at [257, 89] on span "[EMAIL_ADDRESS][DOMAIN_NAME]" at bounding box center [236, 90] width 94 height 10
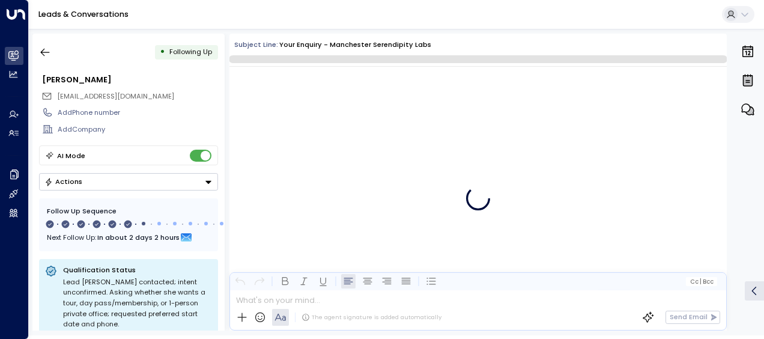
scroll to position [2447, 0]
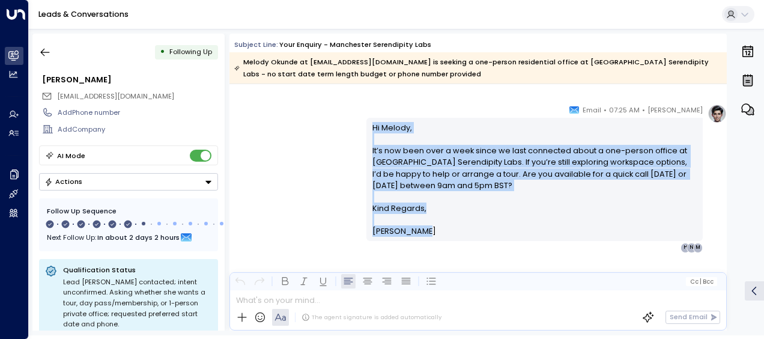
drag, startPoint x: 369, startPoint y: 124, endPoint x: 425, endPoint y: 231, distance: 120.6
click at [425, 231] on div "Hi [PERSON_NAME], It’s now been over a week since we last connected about a one…" at bounding box center [534, 179] width 336 height 123
drag, startPoint x: 425, startPoint y: 231, endPoint x: 389, endPoint y: 173, distance: 68.0
click at [389, 173] on p "Hi [PERSON_NAME], It’s now been over a week since we last connected about a one…" at bounding box center [534, 162] width 325 height 80
click at [46, 53] on icon "button" at bounding box center [45, 52] width 12 height 12
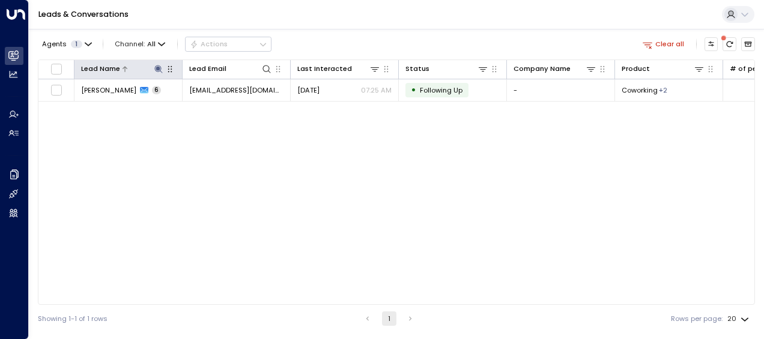
click at [156, 65] on icon at bounding box center [159, 69] width 10 height 10
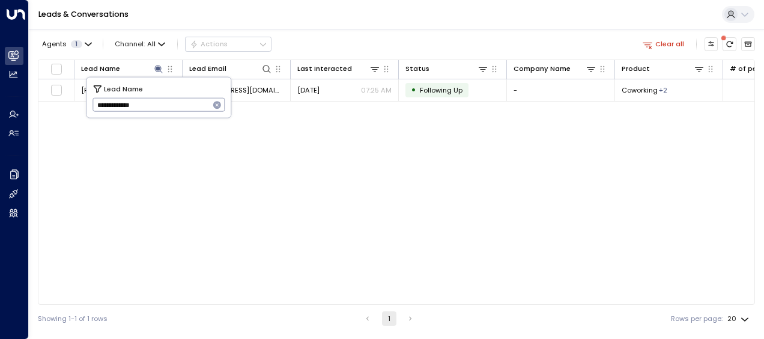
drag, startPoint x: 97, startPoint y: 103, endPoint x: 191, endPoint y: 109, distance: 93.9
click at [191, 109] on input "**********" at bounding box center [150, 105] width 117 height 20
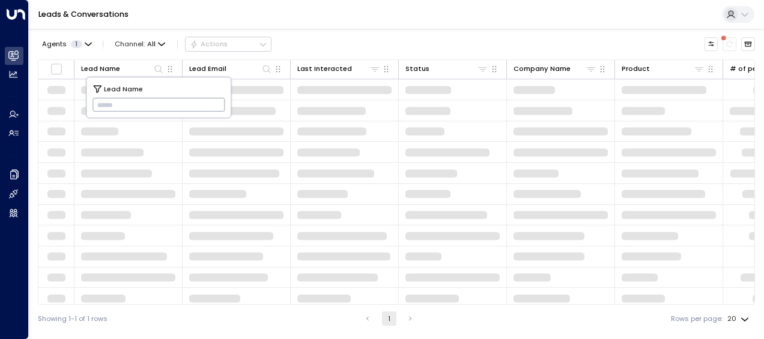
click at [100, 103] on input "text" at bounding box center [158, 105] width 133 height 20
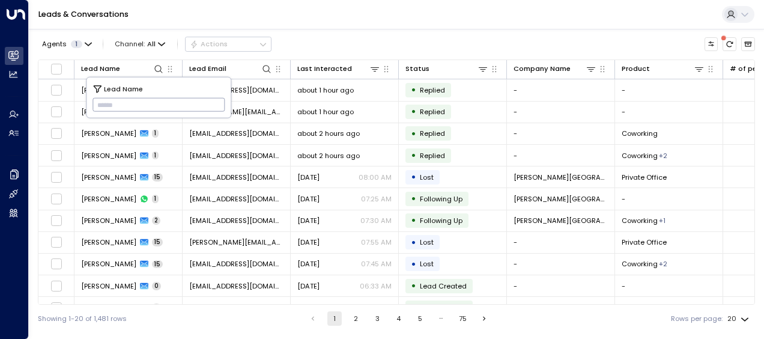
type input "*********"
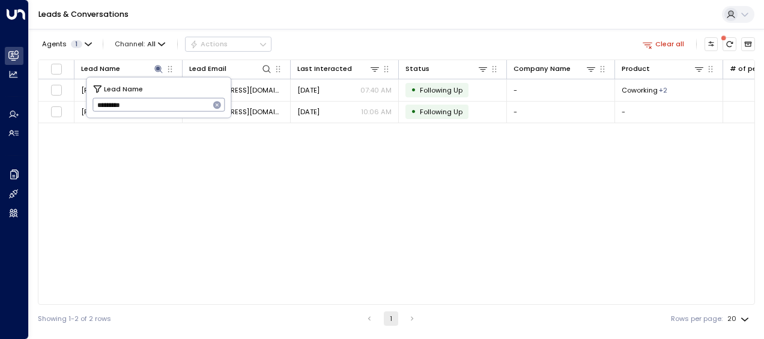
click at [292, 189] on div "Lead Name Lead Email Last Interacted Status Company Name Product # of people AI…" at bounding box center [396, 181] width 717 height 245
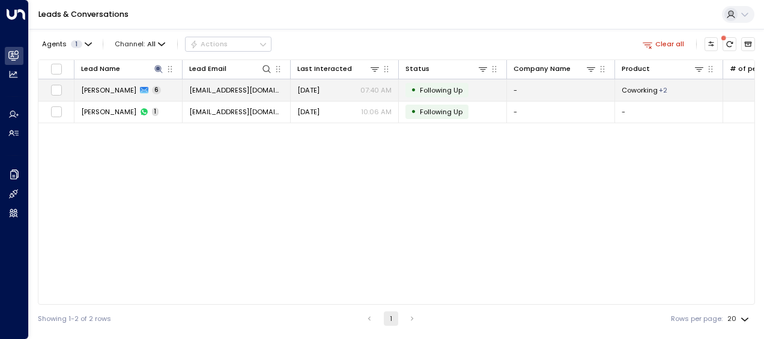
click at [241, 88] on span "[EMAIL_ADDRESS][DOMAIN_NAME]" at bounding box center [236, 90] width 94 height 10
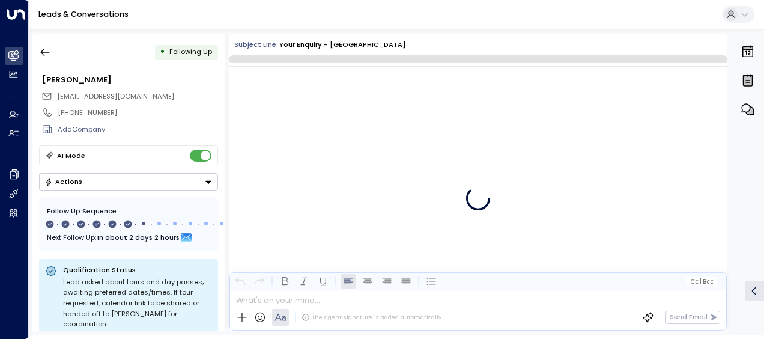
scroll to position [2804, 0]
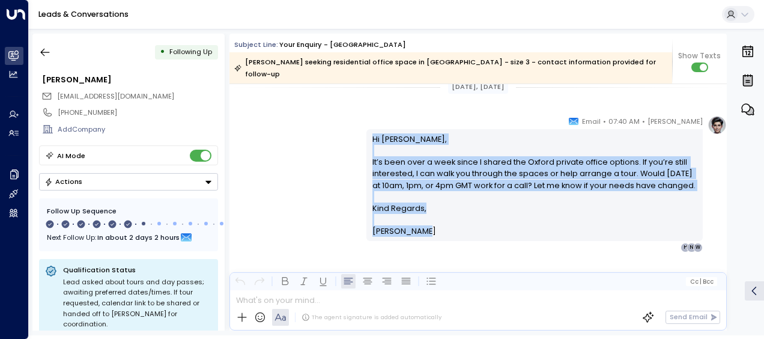
drag, startPoint x: 369, startPoint y: 124, endPoint x: 416, endPoint y: 245, distance: 130.0
click at [416, 245] on div "[PERSON_NAME] • 07:40 AM • Email Hi [PERSON_NAME], It’s been over a week since …" at bounding box center [477, 231] width 497 height 233
drag, startPoint x: 416, startPoint y: 245, endPoint x: 392, endPoint y: 192, distance: 58.6
click at [47, 49] on icon "button" at bounding box center [45, 52] width 12 height 12
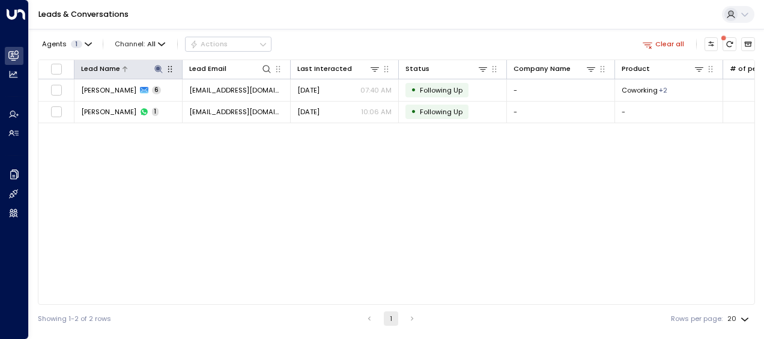
click at [158, 68] on icon at bounding box center [158, 69] width 8 height 8
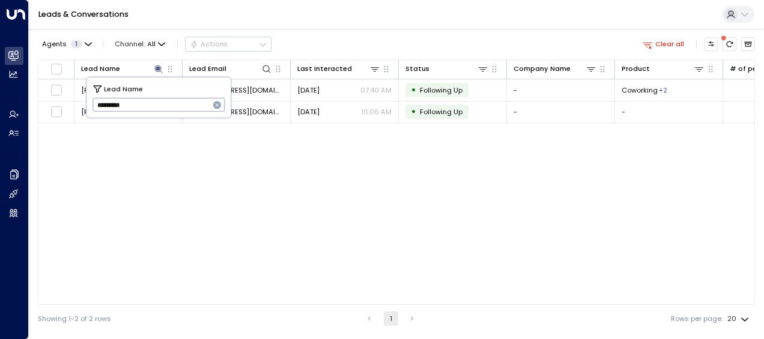
drag, startPoint x: 94, startPoint y: 107, endPoint x: 156, endPoint y: 107, distance: 62.5
click at [156, 107] on input "*********" at bounding box center [150, 105] width 117 height 20
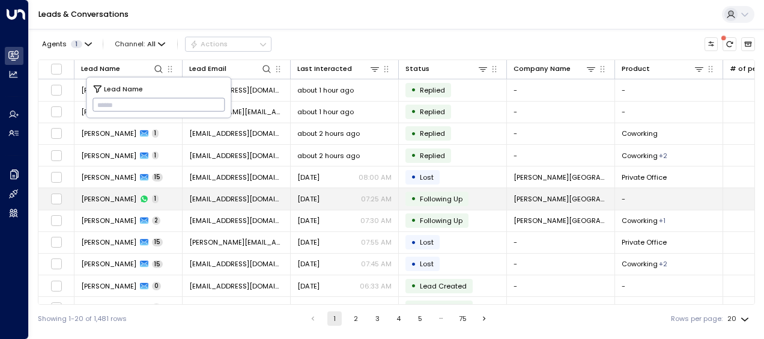
type input "**********"
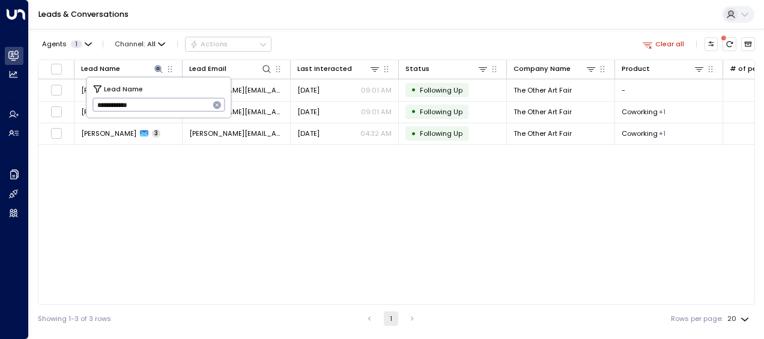
click at [184, 194] on div "Lead Name Lead Email Last Interacted Status Company Name Product # of people AI…" at bounding box center [396, 181] width 717 height 245
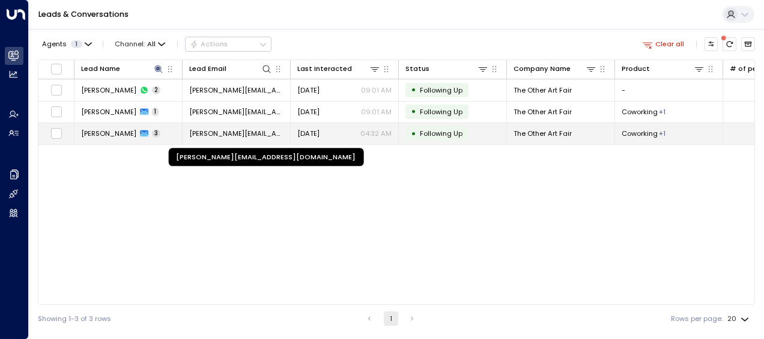
click at [238, 129] on span "[PERSON_NAME][EMAIL_ADDRESS][DOMAIN_NAME]" at bounding box center [236, 134] width 94 height 10
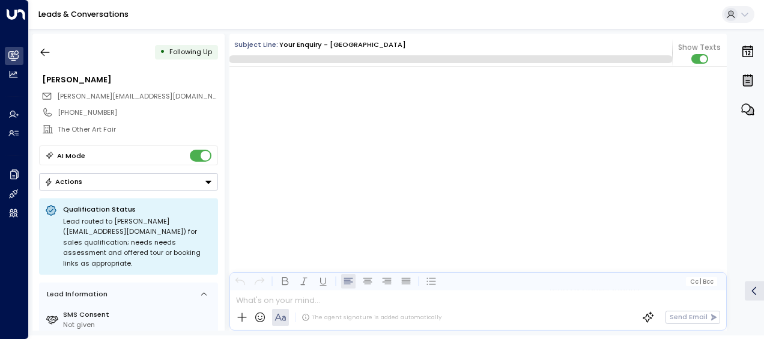
scroll to position [847, 0]
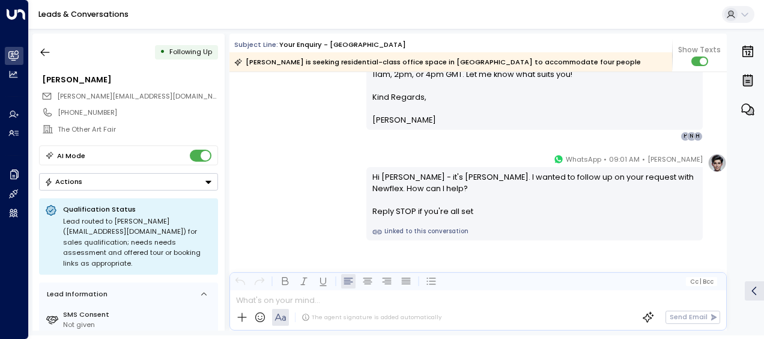
drag, startPoint x: 295, startPoint y: 167, endPoint x: 279, endPoint y: 202, distance: 39.0
click at [279, 202] on div "[PERSON_NAME] • 09:01 AM • WhatsApp Hi [PERSON_NAME] - it's [PERSON_NAME]. I wa…" at bounding box center [477, 196] width 497 height 87
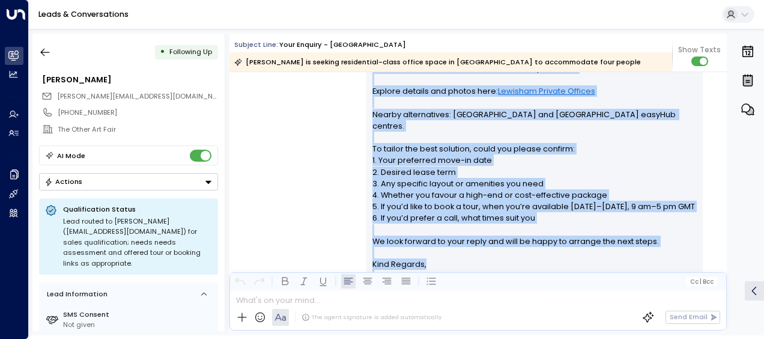
scroll to position [356, 0]
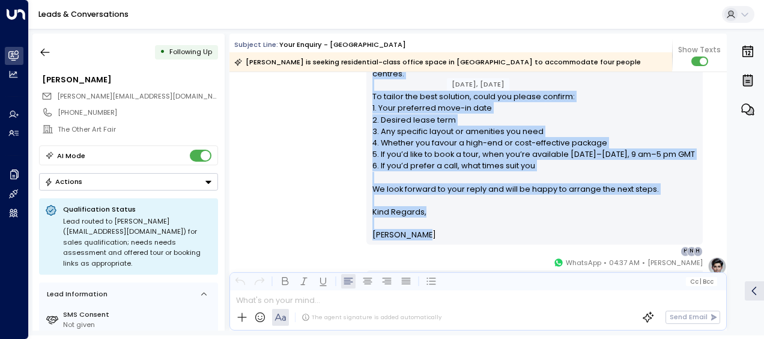
drag, startPoint x: 371, startPoint y: 121, endPoint x: 432, endPoint y: 234, distance: 128.4
click at [432, 234] on div "[PERSON_NAME] • 04:31 AM • Email Hi [PERSON_NAME], Thank you for your interest …" at bounding box center [534, 89] width 336 height 333
drag, startPoint x: 432, startPoint y: 234, endPoint x: 396, endPoint y: 155, distance: 86.8
click at [301, 162] on div "[PERSON_NAME] • 04:31 AM • Email Hi [PERSON_NAME], Thank you for your interest …" at bounding box center [477, 89] width 497 height 333
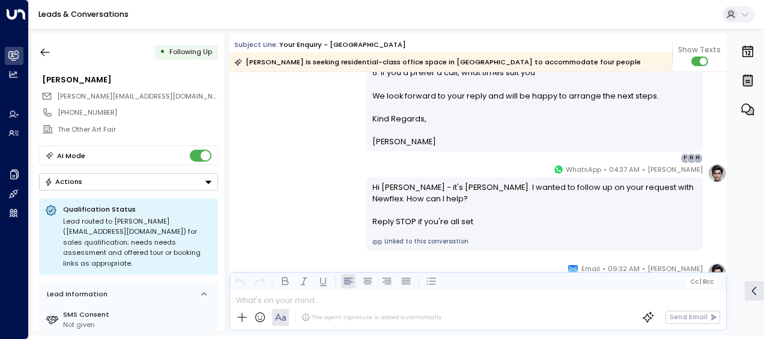
scroll to position [452, 0]
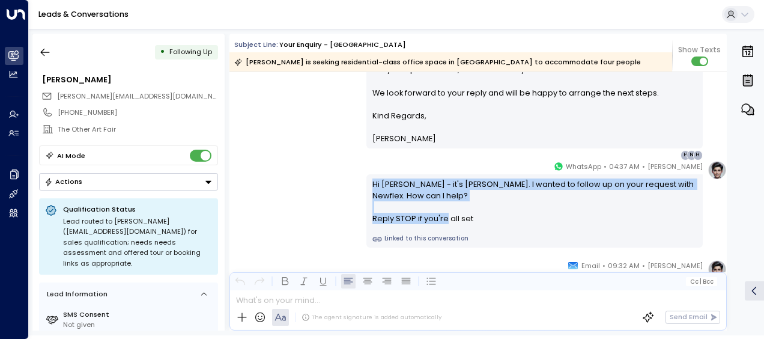
drag, startPoint x: 370, startPoint y: 181, endPoint x: 477, endPoint y: 226, distance: 116.0
click at [477, 226] on div "Hi [PERSON_NAME] - it's [PERSON_NAME]. I wanted to follow up on your request wi…" at bounding box center [534, 210] width 336 height 73
drag, startPoint x: 477, startPoint y: 226, endPoint x: 403, endPoint y: 210, distance: 75.5
click at [307, 166] on div "[PERSON_NAME] • 04:37 AM • WhatsApp Hi [PERSON_NAME] - it's [PERSON_NAME]. I wa…" at bounding box center [477, 203] width 497 height 87
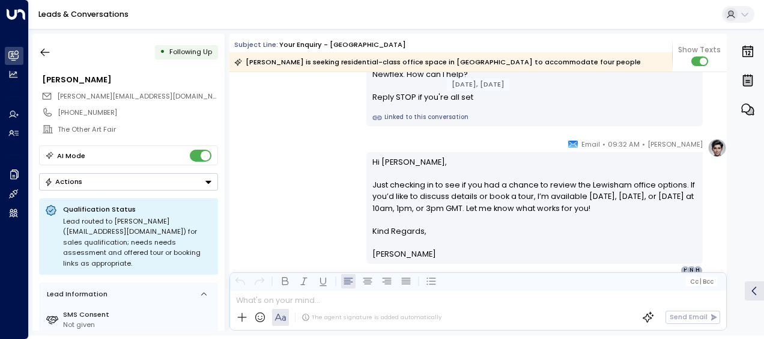
scroll to position [596, 0]
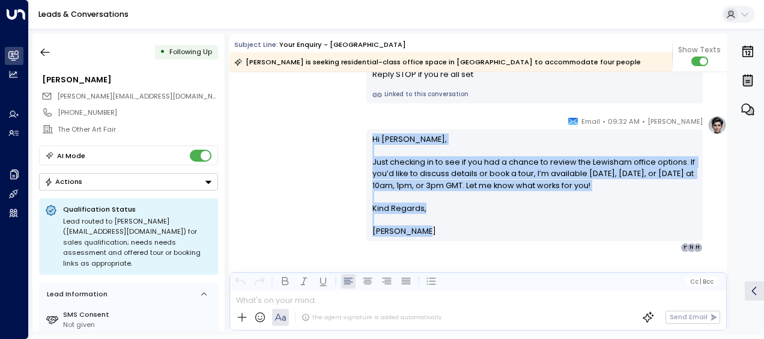
drag, startPoint x: 371, startPoint y: 138, endPoint x: 431, endPoint y: 235, distance: 114.3
click at [431, 235] on div "Hi [PERSON_NAME], Just checking in to see if you had a chance to review the Lew…" at bounding box center [534, 185] width 325 height 104
drag, startPoint x: 431, startPoint y: 235, endPoint x: 387, endPoint y: 231, distance: 44.6
click at [341, 177] on div "[PERSON_NAME] • 09:32 AM • Email Hi [PERSON_NAME], Just checking in to see if y…" at bounding box center [477, 183] width 497 height 137
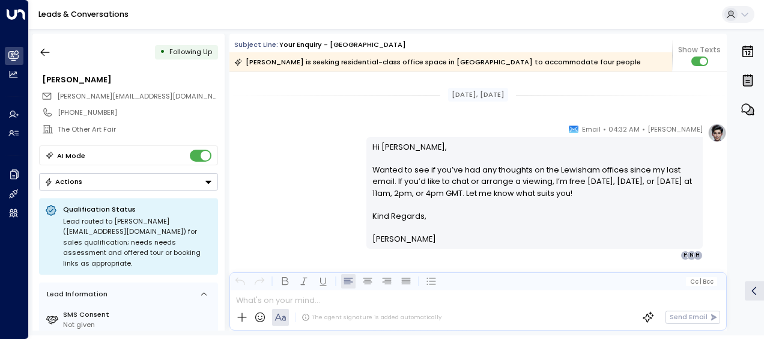
scroll to position [788, 0]
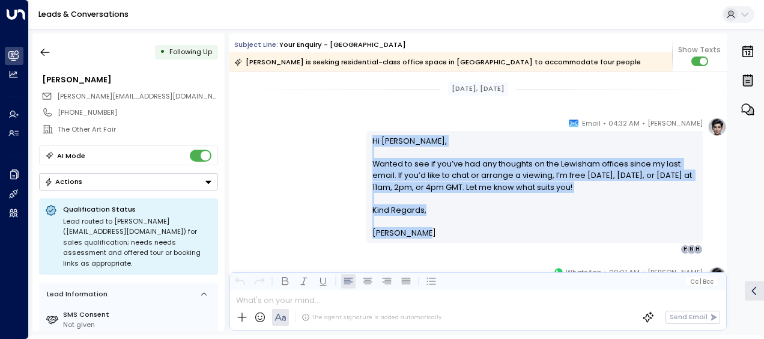
drag, startPoint x: 371, startPoint y: 137, endPoint x: 414, endPoint y: 236, distance: 108.1
click at [414, 236] on div "Hi [PERSON_NAME], Wanted to see if you’ve had any thoughts on the Lewisham offi…" at bounding box center [534, 187] width 325 height 104
drag, startPoint x: 414, startPoint y: 236, endPoint x: 381, endPoint y: 214, distance: 40.0
click at [336, 174] on div "[PERSON_NAME] • 04:32 AM • Email Hi [PERSON_NAME], Wanted to see if you’ve had …" at bounding box center [477, 185] width 497 height 137
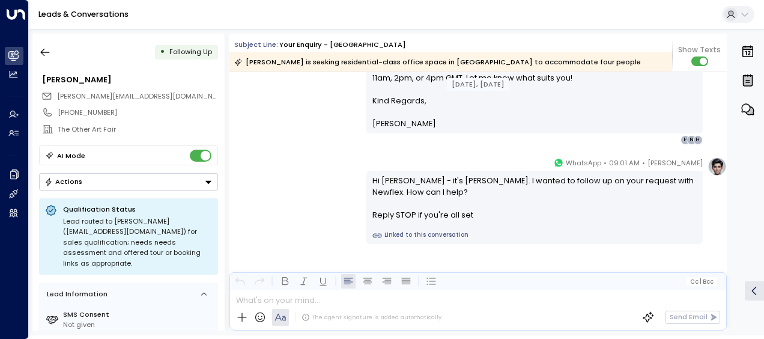
scroll to position [907, 0]
